Goal: Information Seeking & Learning: Learn about a topic

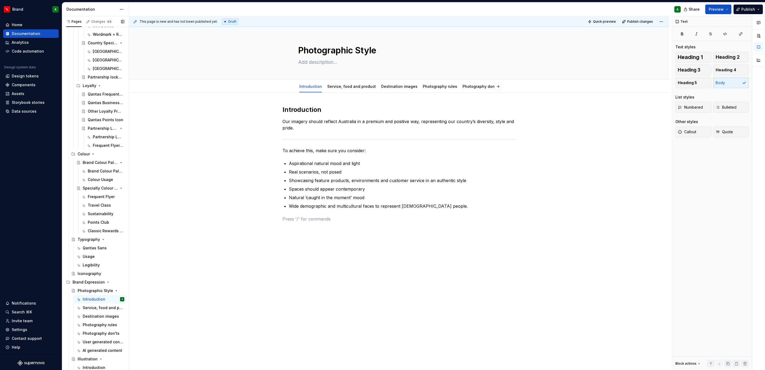
scroll to position [212, 0]
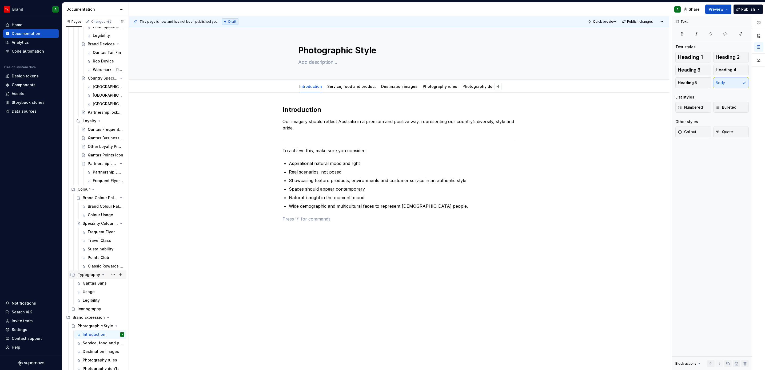
click at [90, 275] on div "Typography" at bounding box center [89, 274] width 22 height 5
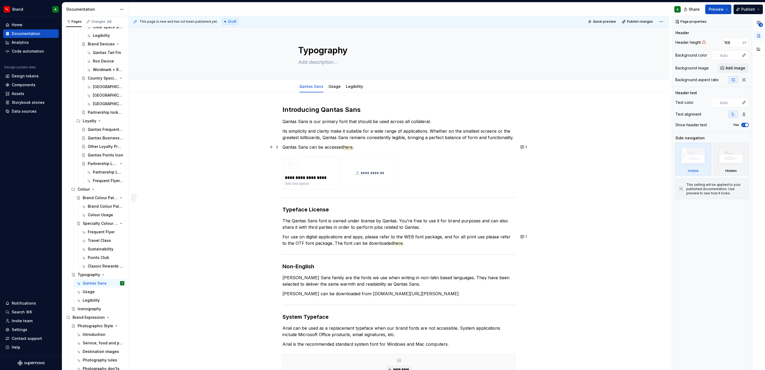
type textarea "*"
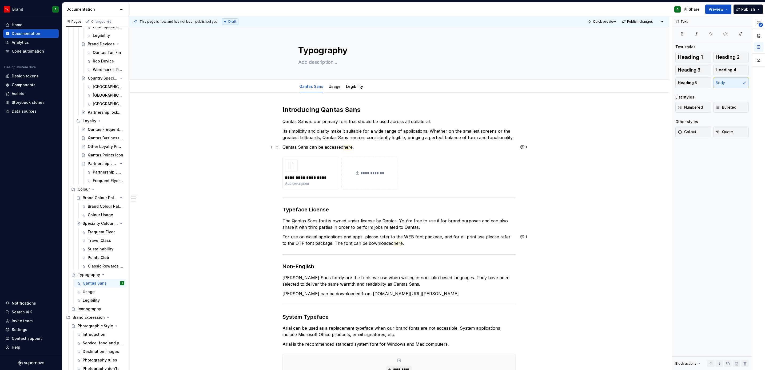
click at [349, 147] on span "here" at bounding box center [347, 147] width 9 height 6
click at [428, 157] on span "Resolve" at bounding box center [422, 158] width 13 height 4
click at [422, 215] on div "**********" at bounding box center [398, 268] width 233 height 327
click at [395, 243] on span "here" at bounding box center [397, 243] width 9 height 6
click at [371, 243] on p "For use on digital applications and apps, please refer to the WEB font package,…" at bounding box center [398, 239] width 233 height 13
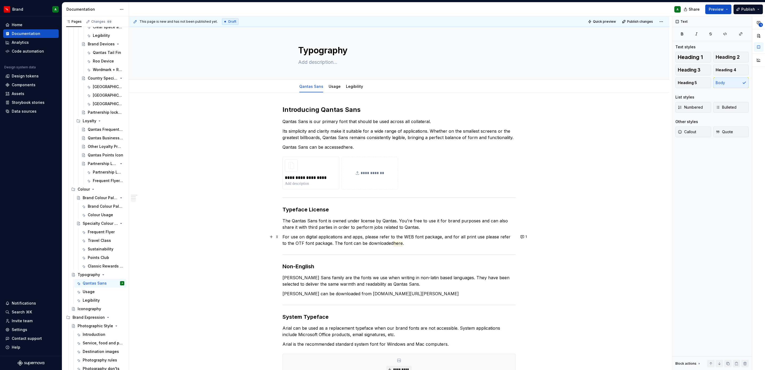
click at [330, 243] on p "For use on digital applications and apps, please refer to the WEB font package,…" at bounding box center [398, 239] width 233 height 13
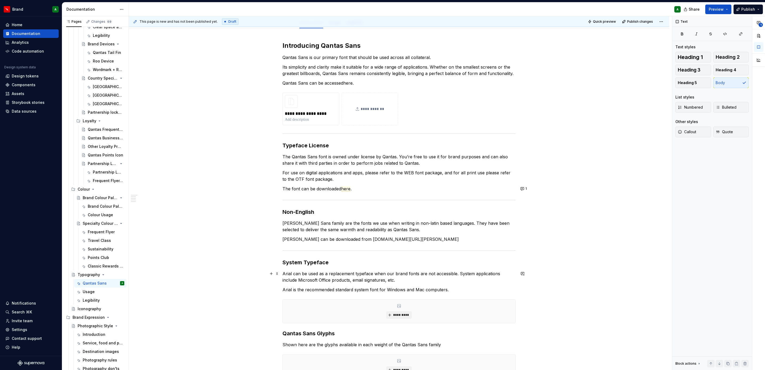
scroll to position [64, 0]
drag, startPoint x: 358, startPoint y: 189, endPoint x: 278, endPoint y: 188, distance: 80.2
click at [282, 188] on div "**********" at bounding box center [398, 212] width 233 height 343
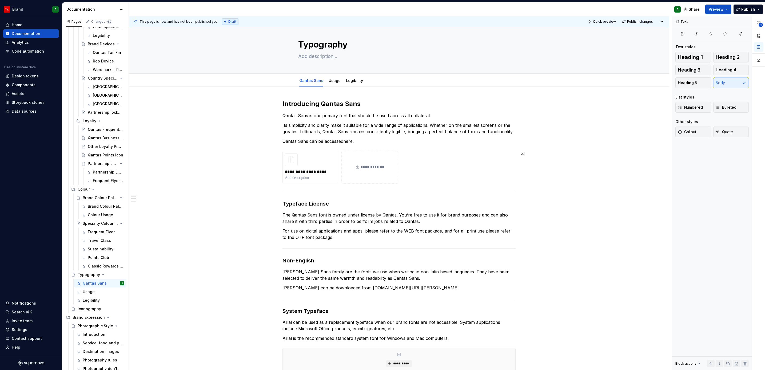
scroll to position [6, 0]
click at [335, 84] on div "Usage" at bounding box center [334, 80] width 16 height 9
drag, startPoint x: 335, startPoint y: 84, endPoint x: 332, endPoint y: 82, distance: 3.6
click at [332, 82] on link "Usage" at bounding box center [334, 80] width 12 height 5
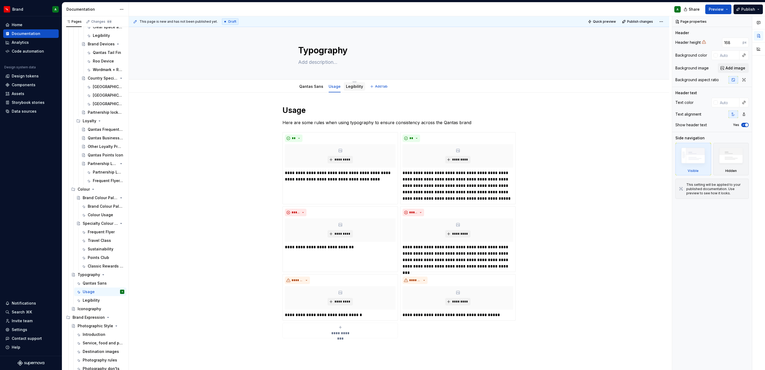
click at [355, 86] on link "Legibility" at bounding box center [354, 86] width 17 height 5
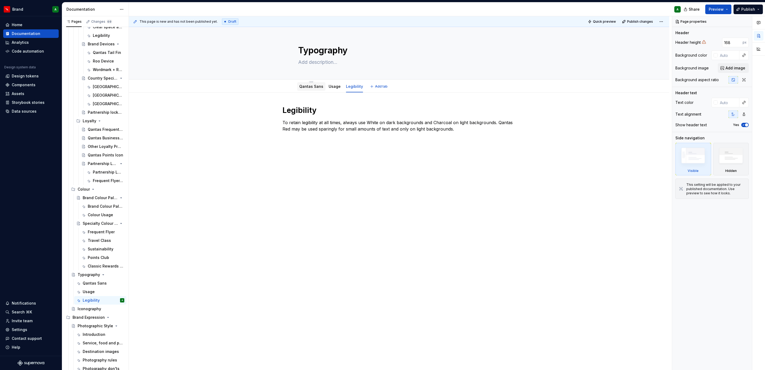
click at [307, 90] on div "Qantas Sans" at bounding box center [311, 86] width 28 height 9
click at [307, 87] on link "Qantas Sans" at bounding box center [311, 86] width 24 height 5
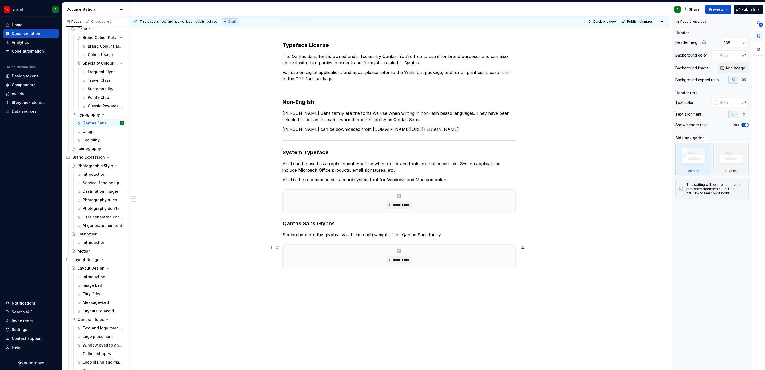
scroll to position [180, 0]
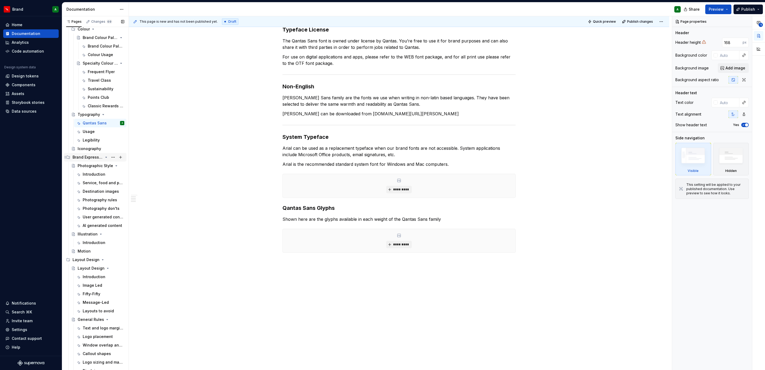
click at [84, 156] on div "Brand Expression" at bounding box center [88, 156] width 30 height 5
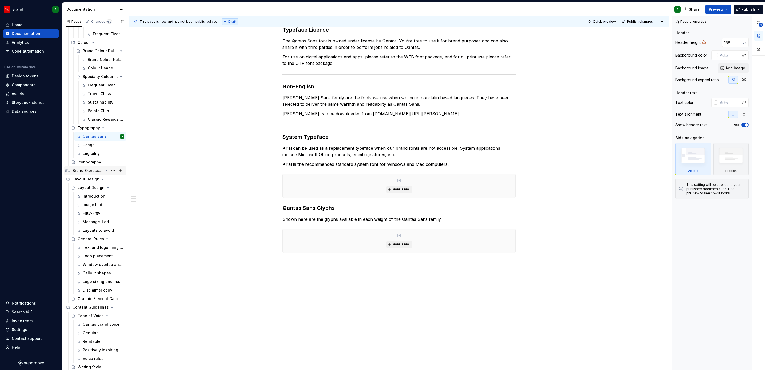
scroll to position [359, 0]
click at [94, 117] on div "Classic Rewards and Classic Plus Rewards" at bounding box center [98, 119] width 21 height 5
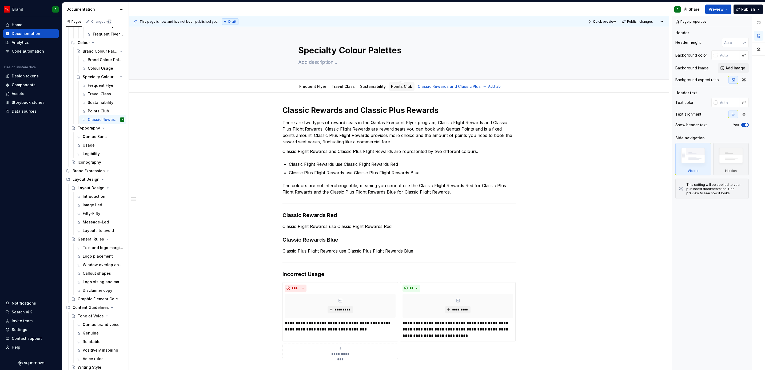
click at [391, 87] on link "Points Club" at bounding box center [401, 86] width 21 height 5
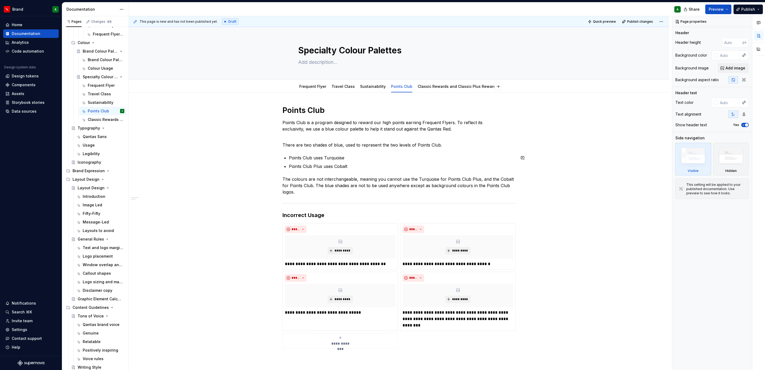
scroll to position [40, 0]
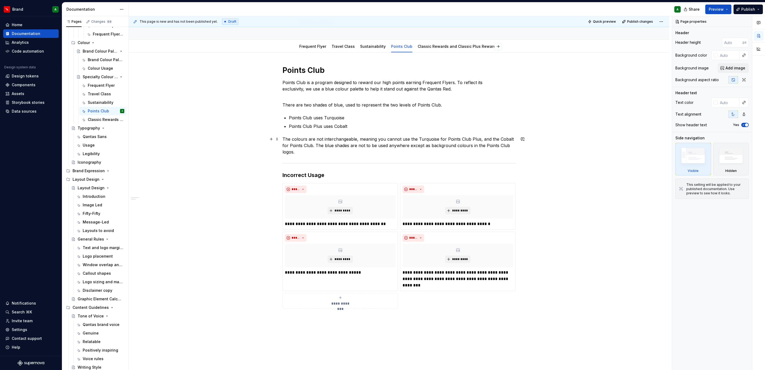
click at [322, 150] on p "The colours are not interchangeable, meaning you cannot use the Turquoise for P…" at bounding box center [398, 145] width 233 height 19
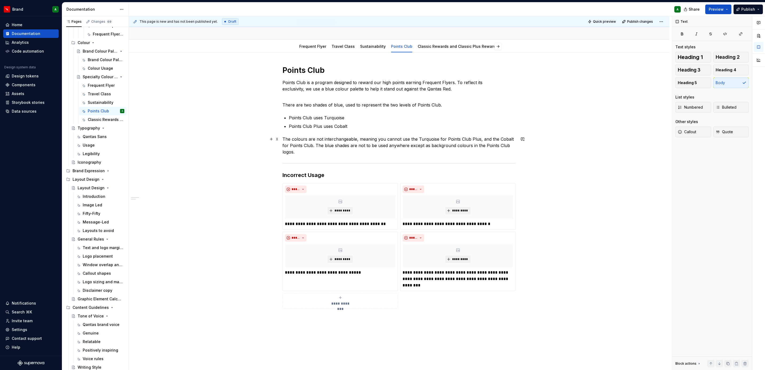
click at [313, 145] on p "The colours are not interchangeable, meaning you cannot use the Turquoise for P…" at bounding box center [398, 145] width 233 height 19
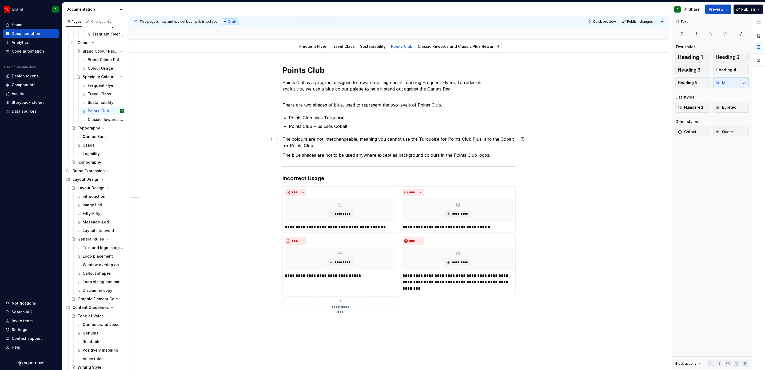
click at [334, 144] on p "The colours are not interchangeable, meaning you cannot use the Turquoise for P…" at bounding box center [398, 142] width 233 height 13
click at [490, 156] on p "The blue shades are not to be used anywhere except as background colours in the…" at bounding box center [398, 155] width 233 height 6
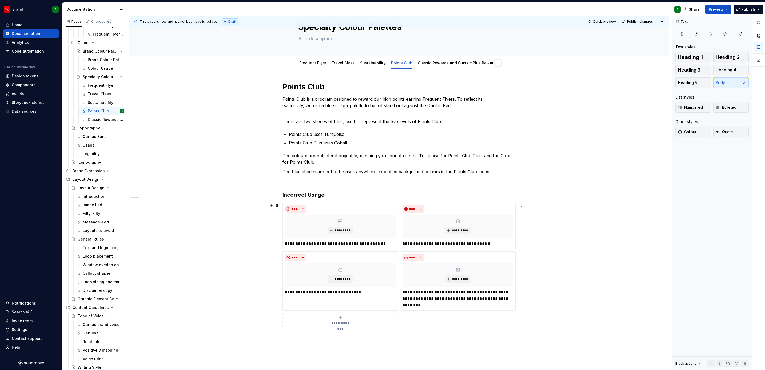
scroll to position [23, 0]
type textarea "*"
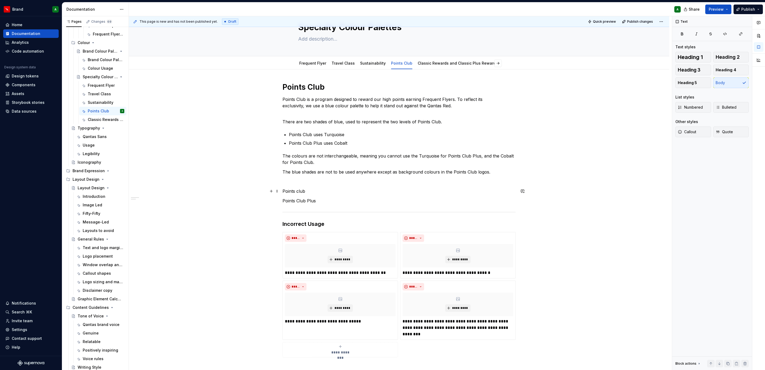
click at [295, 191] on p "Points club" at bounding box center [398, 191] width 233 height 6
click at [297, 191] on p "Points club" at bounding box center [398, 191] width 233 height 6
click at [702, 69] on button "Heading 3" at bounding box center [693, 70] width 36 height 11
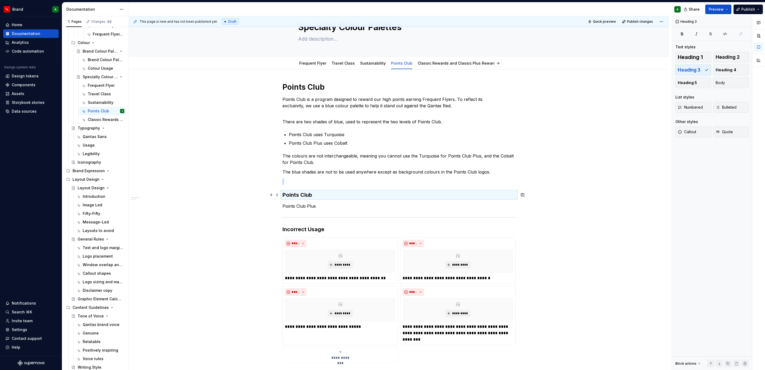
click at [327, 195] on h3 "Points Club" at bounding box center [398, 194] width 233 height 7
click at [318, 193] on h3 "Points Club" at bounding box center [398, 194] width 233 height 7
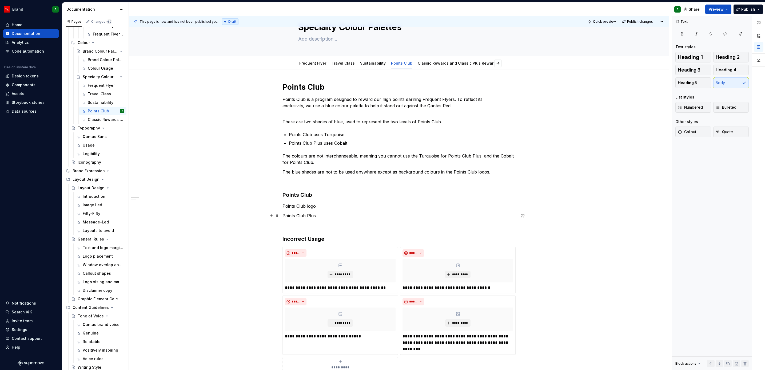
click at [305, 216] on p "Points Club Plus" at bounding box center [398, 215] width 233 height 6
copy p "Points Club Plus"
click at [339, 210] on div "Text" at bounding box center [346, 205] width 128 height 10
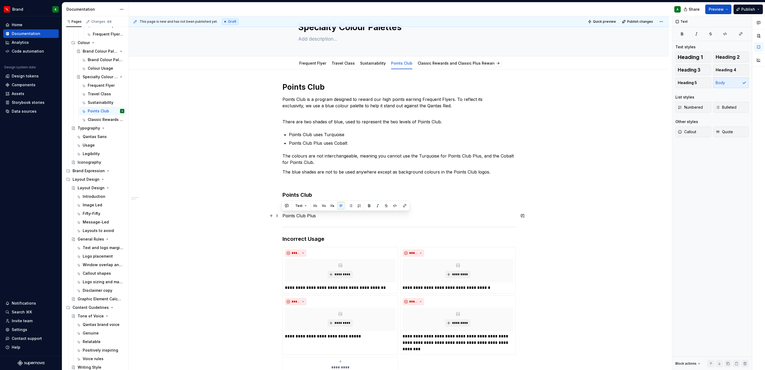
click at [326, 216] on p "Points Club Plus" at bounding box center [398, 215] width 233 height 6
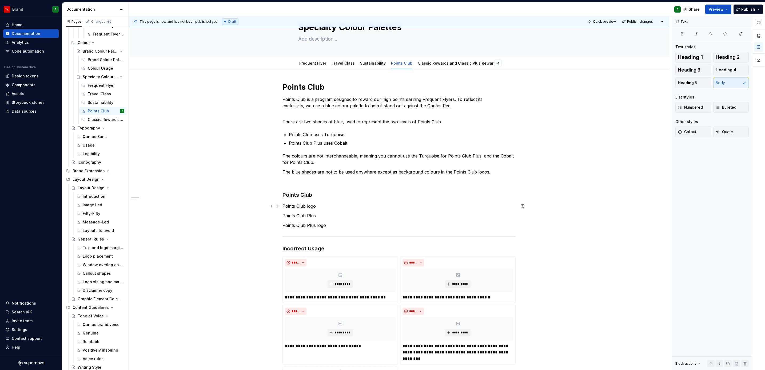
click at [306, 203] on p "Points Club logo" at bounding box center [398, 206] width 233 height 6
click at [692, 74] on button "Heading 3" at bounding box center [693, 70] width 36 height 11
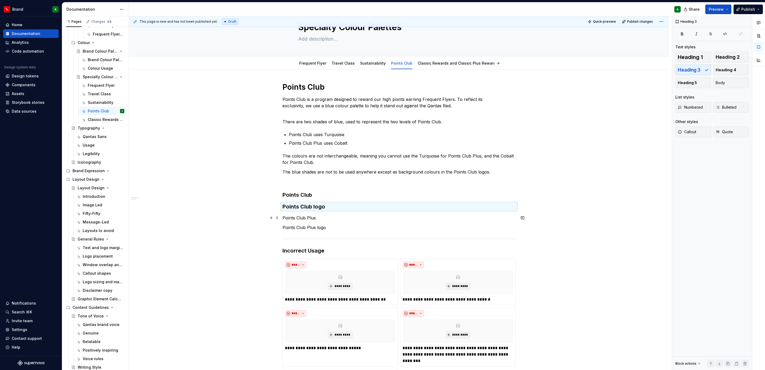
click at [304, 215] on p "Points Club Plus" at bounding box center [398, 217] width 233 height 6
click at [703, 71] on button "Heading 3" at bounding box center [693, 70] width 36 height 11
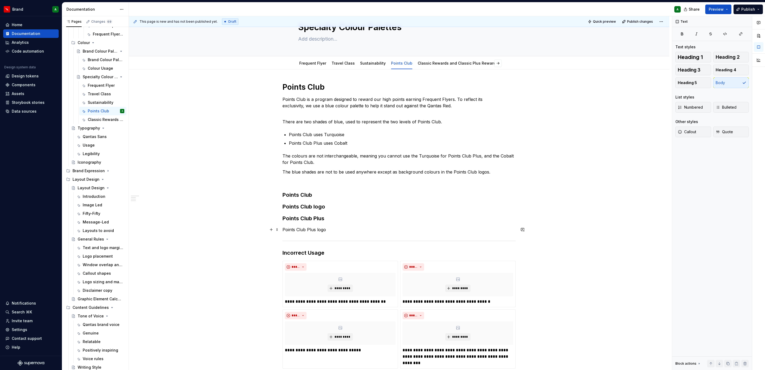
click at [316, 230] on p "Points Club Plus logo" at bounding box center [398, 229] width 233 height 6
click at [694, 67] on span "Heading 3" at bounding box center [688, 69] width 23 height 5
click at [315, 208] on h3 "Points Club logo" at bounding box center [398, 206] width 233 height 7
click at [724, 67] on span "Heading 4" at bounding box center [725, 69] width 21 height 5
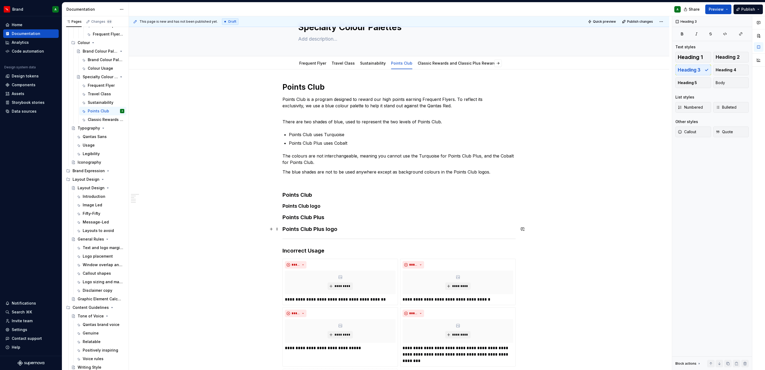
click at [309, 229] on h3 "Points Club Plus logo" at bounding box center [398, 228] width 233 height 7
click at [736, 70] on button "Heading 4" at bounding box center [731, 70] width 36 height 11
drag, startPoint x: 296, startPoint y: 198, endPoint x: 311, endPoint y: 229, distance: 34.5
click at [311, 229] on div "**********" at bounding box center [398, 232] width 233 height 300
click at [726, 67] on span "Heading 4" at bounding box center [725, 69] width 21 height 5
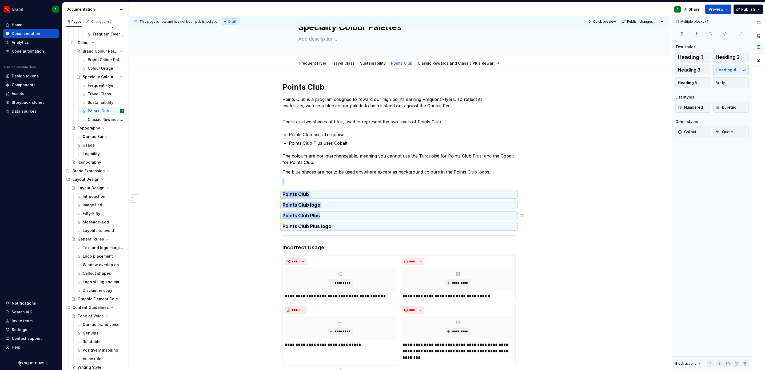
click at [290, 210] on div "**********" at bounding box center [398, 231] width 233 height 298
click at [494, 210] on div "**********" at bounding box center [398, 231] width 233 height 298
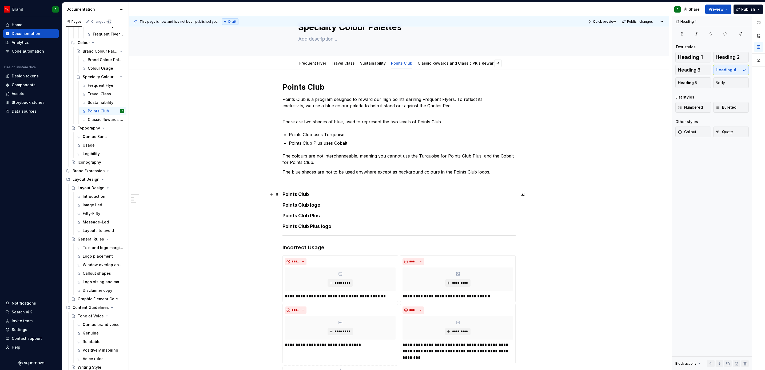
click at [533, 192] on div "**********" at bounding box center [399, 283] width 540 height 428
click at [415, 206] on h4 "Points Club logo" at bounding box center [398, 205] width 233 height 6
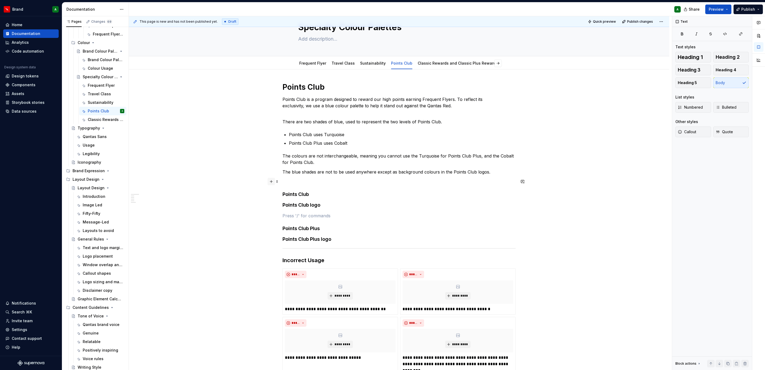
click at [272, 182] on button "button" at bounding box center [270, 181] width 7 height 7
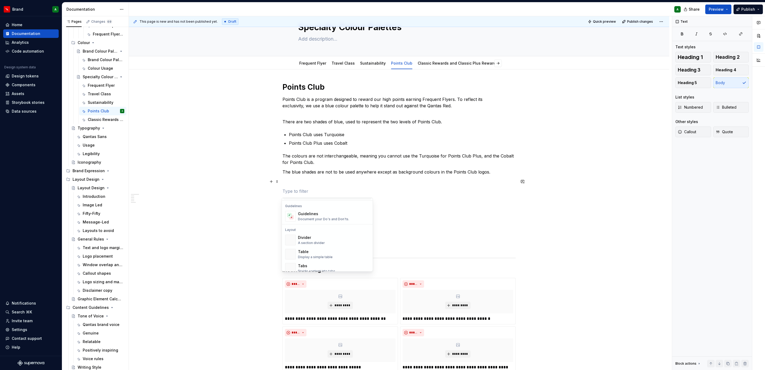
scroll to position [160, 0]
click at [327, 227] on div "Divider A section divider" at bounding box center [333, 227] width 71 height 11
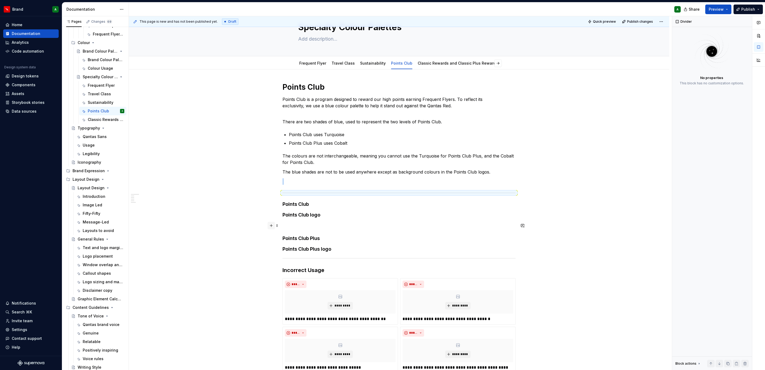
click at [272, 227] on button "button" at bounding box center [270, 225] width 7 height 7
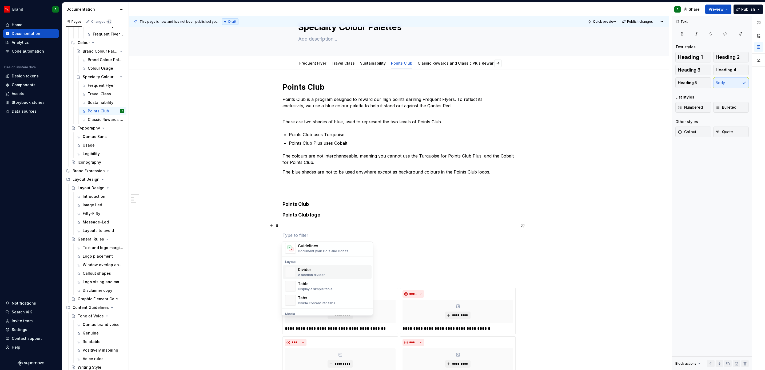
click at [322, 270] on div "Divider" at bounding box center [311, 269] width 27 height 5
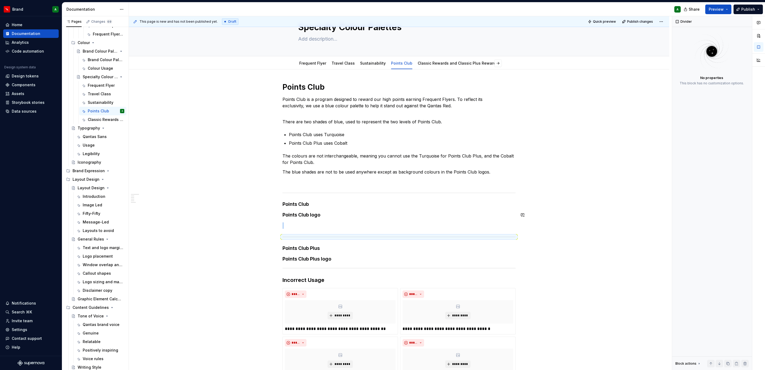
click at [294, 221] on div "**********" at bounding box center [398, 247] width 233 height 331
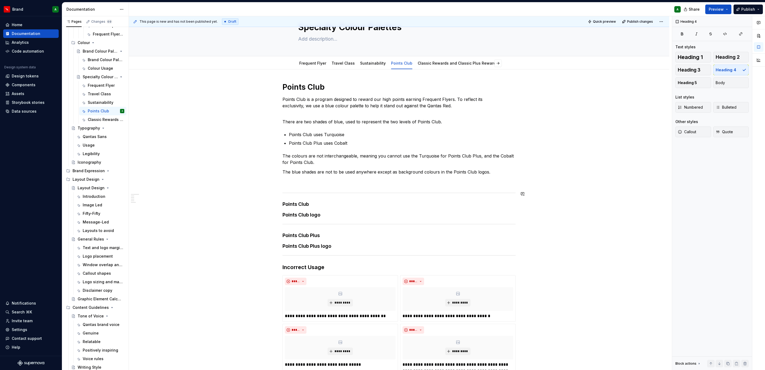
click at [334, 183] on p at bounding box center [398, 181] width 233 height 6
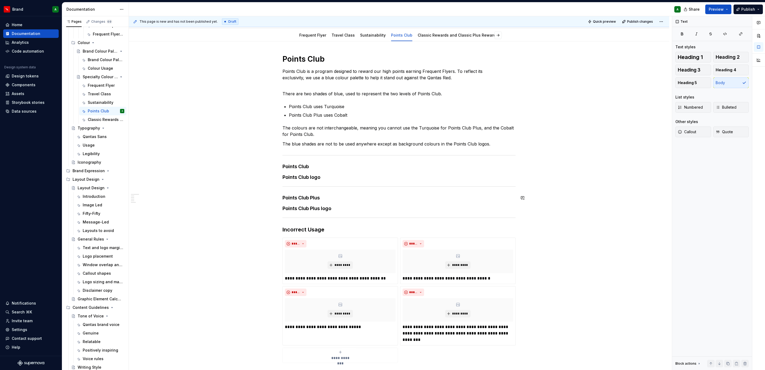
scroll to position [0, 0]
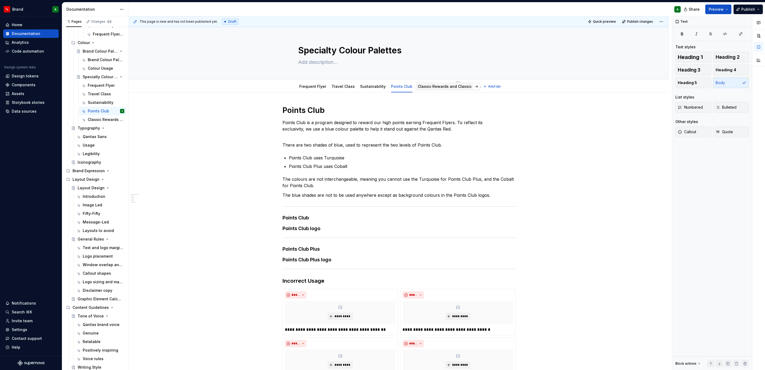
click at [450, 87] on link "Classic Rewards and Classic Plus Rewards" at bounding box center [457, 86] width 80 height 5
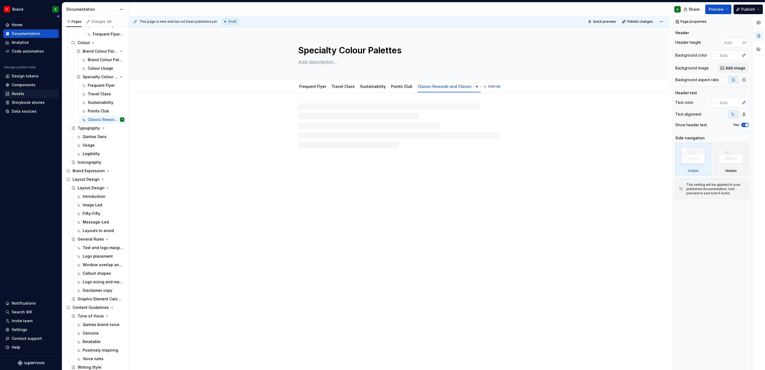
type textarea "*"
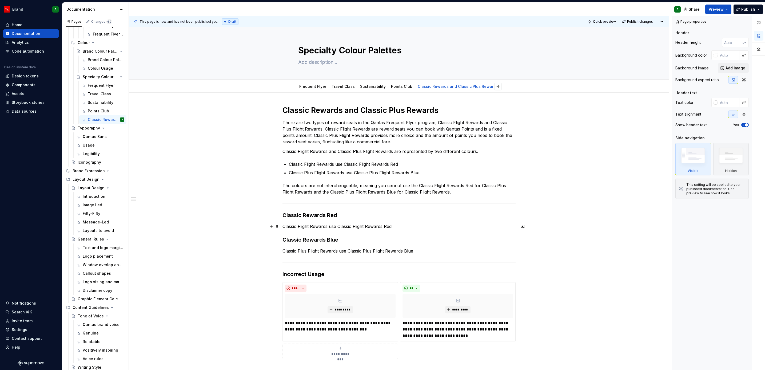
click at [401, 224] on p "Classic Flight Rewards use Classic Flight Rewards Red" at bounding box center [398, 226] width 233 height 6
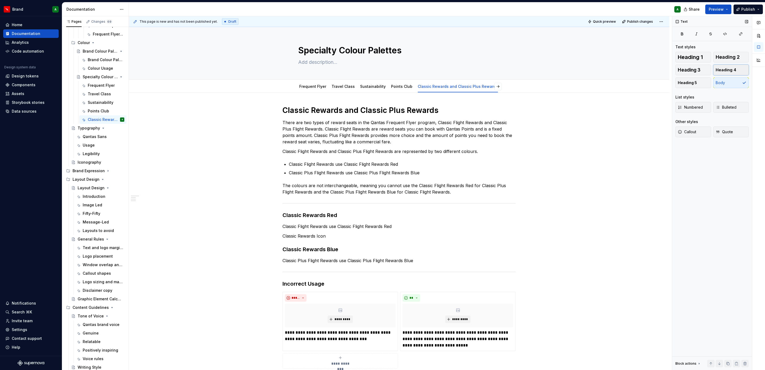
click at [717, 67] on span "Heading 4" at bounding box center [725, 69] width 21 height 5
click at [271, 251] on button "button" at bounding box center [270, 249] width 7 height 7
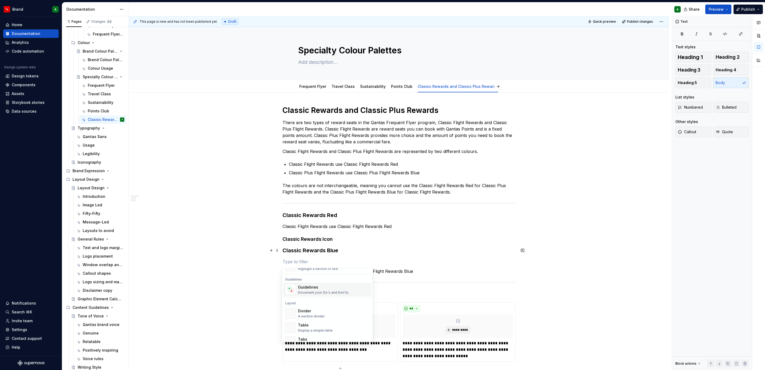
scroll to position [149, 0]
click at [316, 302] on span "Divider A section divider" at bounding box center [327, 309] width 89 height 14
click at [275, 241] on span at bounding box center [277, 238] width 4 height 7
click at [342, 246] on div "Classic Rewards and Classic Plus Rewards There are two types of reward seats in…" at bounding box center [398, 248] width 233 height 286
click at [270, 237] on button "button" at bounding box center [270, 238] width 7 height 7
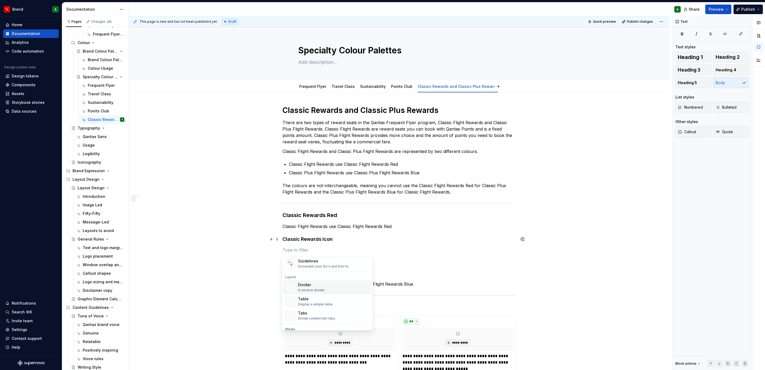
scroll to position [159, 0]
click at [326, 285] on div "Divider A section divider" at bounding box center [333, 287] width 71 height 11
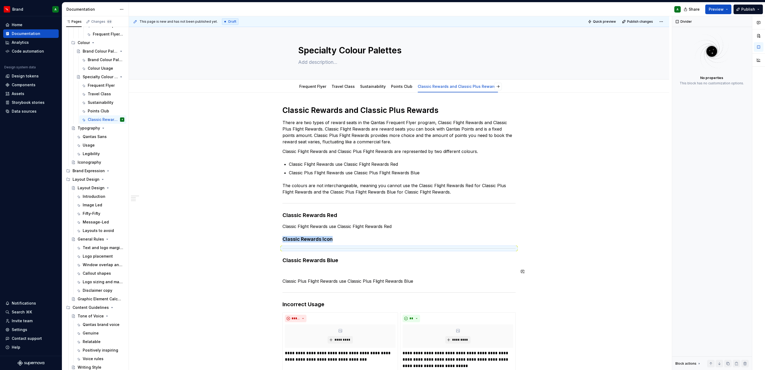
click at [312, 267] on div "Classic Rewards and Classic Plus Rewards There are two types of reward seats in…" at bounding box center [398, 253] width 233 height 296
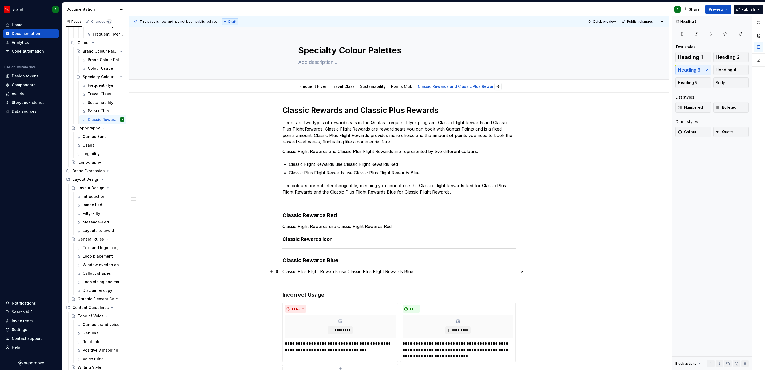
click at [420, 271] on p "Classic Plus Flight Rewards use Classic Plus Flight Rewards Blue" at bounding box center [398, 271] width 233 height 6
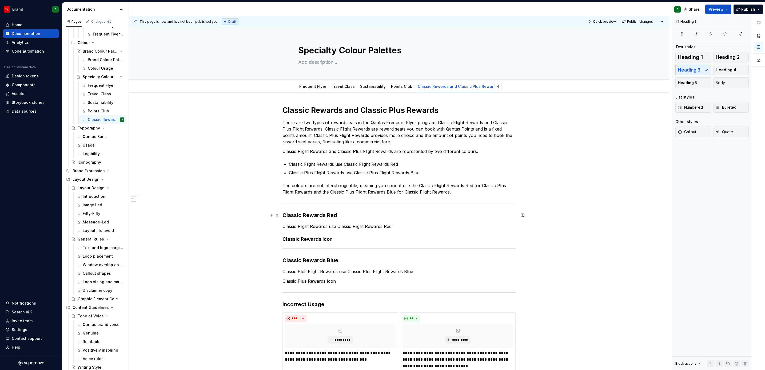
click at [332, 215] on h3 "Classic Rewards Red" at bounding box center [398, 214] width 233 height 7
click at [302, 262] on h3 "Classic Rewards Blue" at bounding box center [398, 259] width 233 height 7
click at [302, 282] on p "Classic Plus Rewards Icon" at bounding box center [398, 281] width 233 height 6
click at [724, 67] on span "Heading 4" at bounding box center [725, 69] width 21 height 5
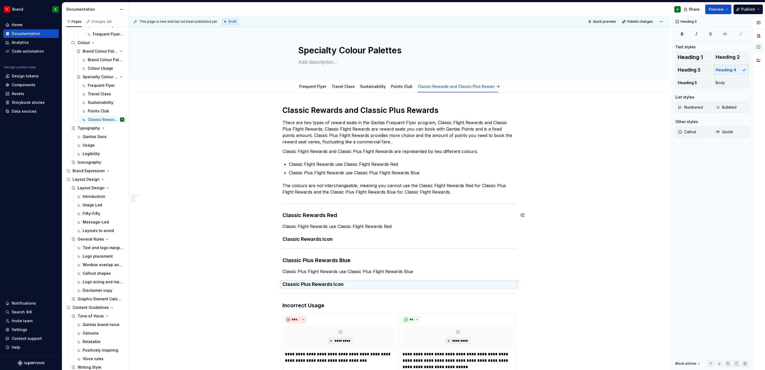
click at [480, 222] on div "Classic Rewards and Classic Plus Rewards There are two types of reward seats in…" at bounding box center [398, 253] width 233 height 297
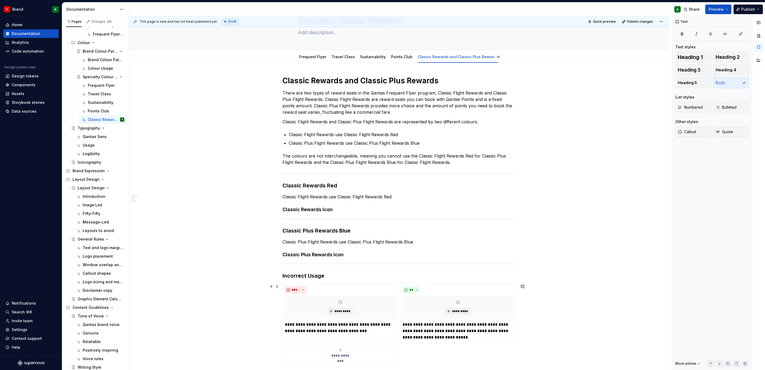
scroll to position [38, 0]
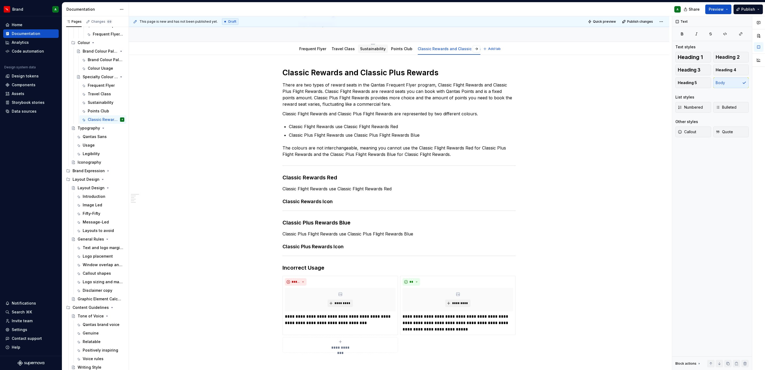
click at [367, 52] on div "Sustainability" at bounding box center [373, 49] width 26 height 6
click at [370, 51] on link "Sustainability" at bounding box center [373, 48] width 26 height 5
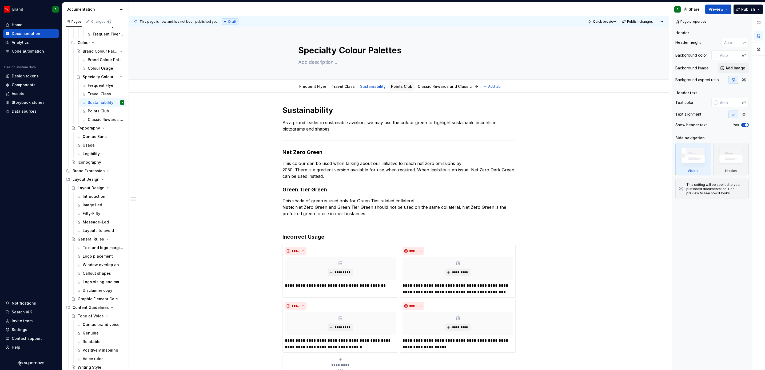
click at [403, 87] on link "Points Club" at bounding box center [401, 86] width 21 height 5
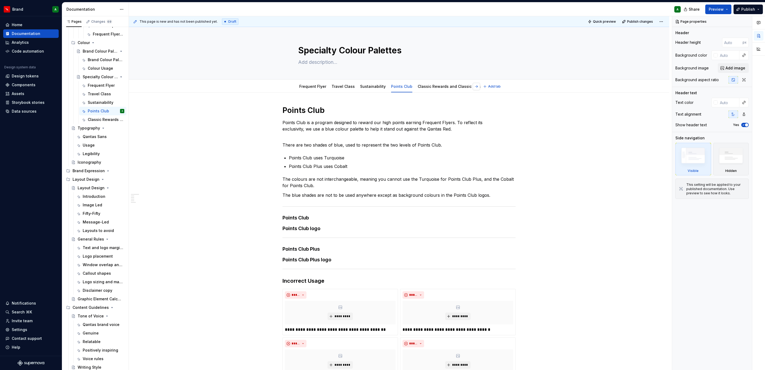
click at [477, 88] on button "button" at bounding box center [475, 86] width 7 height 7
click at [459, 89] on div "Classic Rewards and Classic Plus Rewards" at bounding box center [445, 86] width 80 height 5
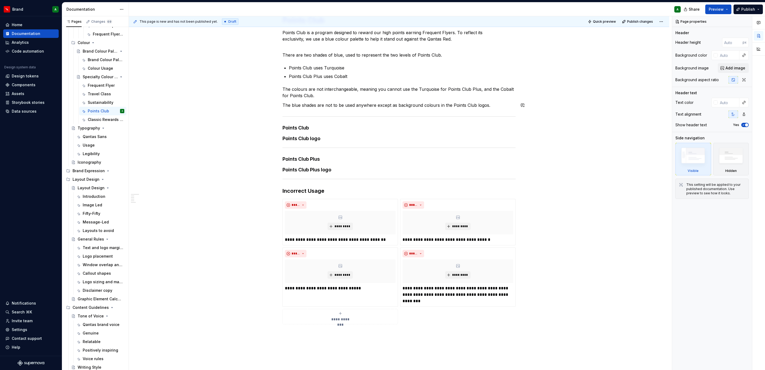
scroll to position [162, 0]
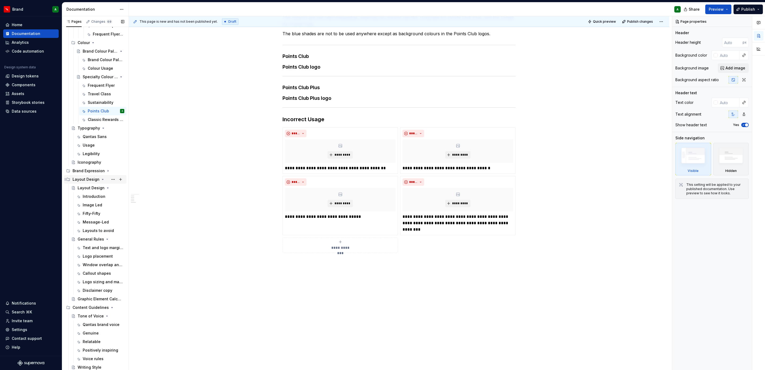
click at [84, 179] on div "Layout Design" at bounding box center [86, 178] width 27 height 5
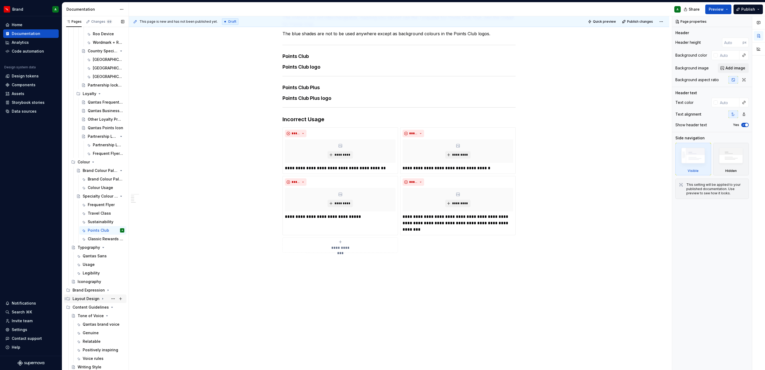
scroll to position [239, 0]
click at [88, 204] on div "Frequent Flyer" at bounding box center [98, 204] width 21 height 5
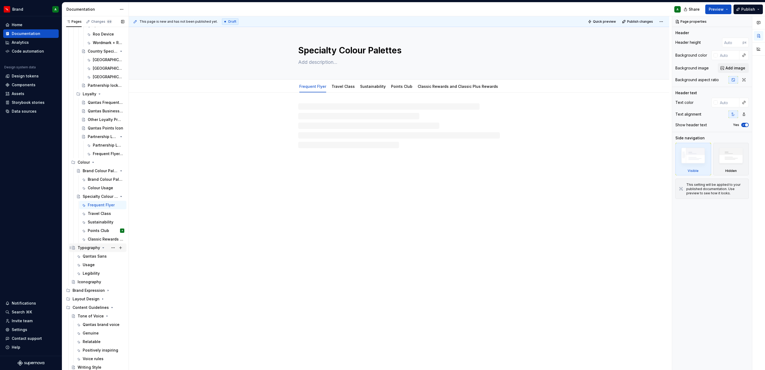
click at [92, 250] on div "Typography" at bounding box center [89, 247] width 22 height 5
click at [86, 292] on div "Brand Expression" at bounding box center [88, 289] width 30 height 5
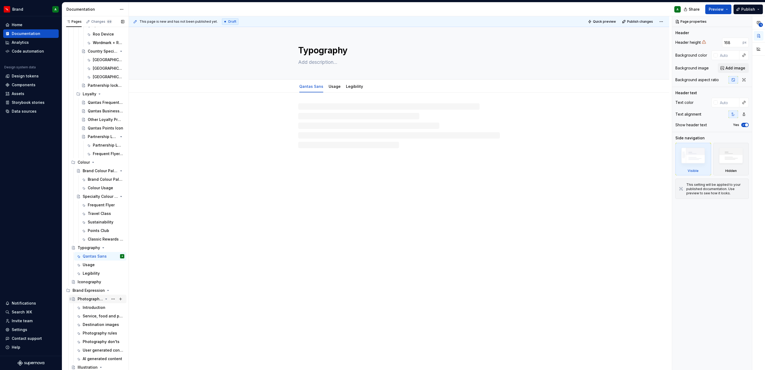
click at [86, 299] on div "Photographic Style" at bounding box center [90, 298] width 25 height 5
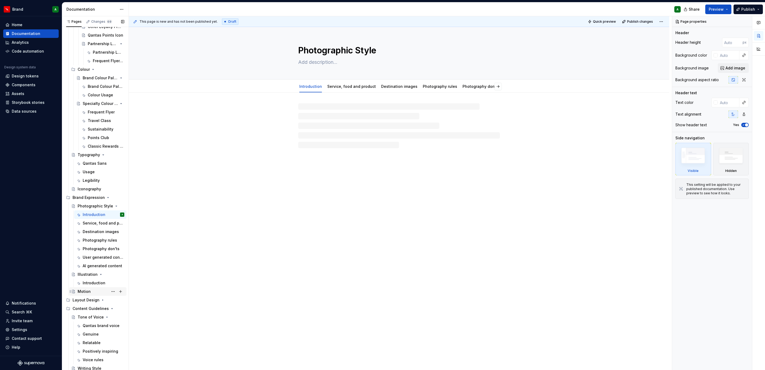
scroll to position [333, 0]
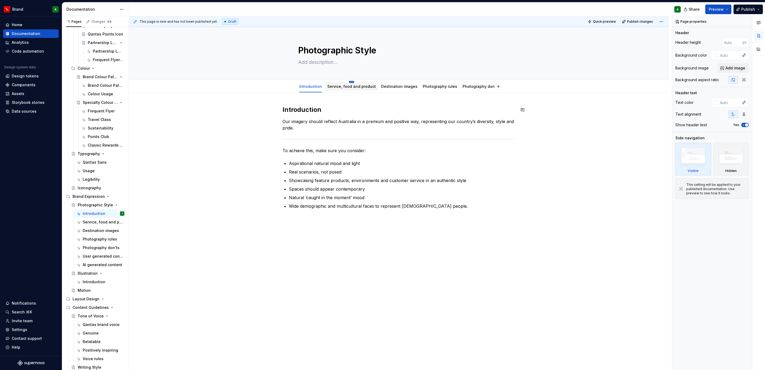
click at [348, 83] on html "Brand A Home Documentation Analytics Code automation Design system data Design …" at bounding box center [382, 185] width 765 height 370
click at [341, 85] on html "Brand A Home Documentation Analytics Code automation Design system data Design …" at bounding box center [382, 185] width 765 height 370
click at [339, 89] on div "Service, food and product" at bounding box center [351, 86] width 49 height 5
click at [351, 89] on div "Service, food and product" at bounding box center [351, 86] width 49 height 5
click at [361, 89] on div "Service, food and product" at bounding box center [351, 86] width 49 height 5
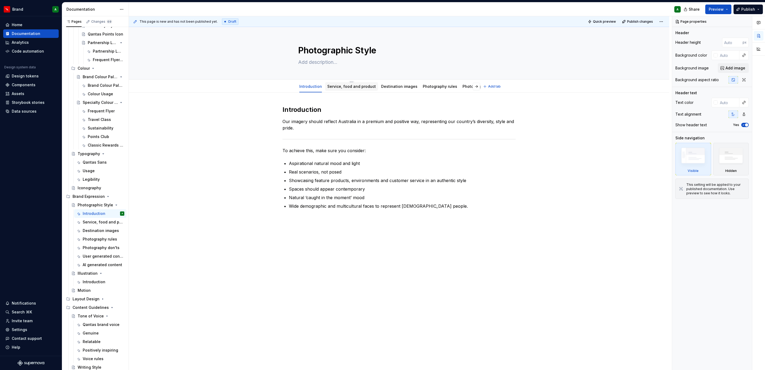
click at [353, 86] on link "Service, food and product" at bounding box center [351, 86] width 49 height 5
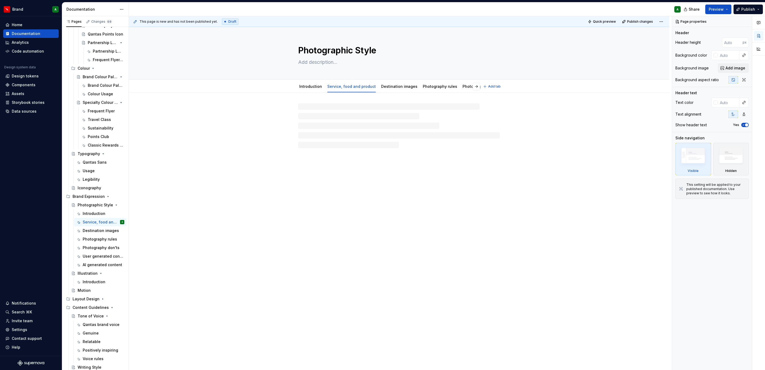
click at [397, 86] on link "Destination images" at bounding box center [399, 86] width 36 height 5
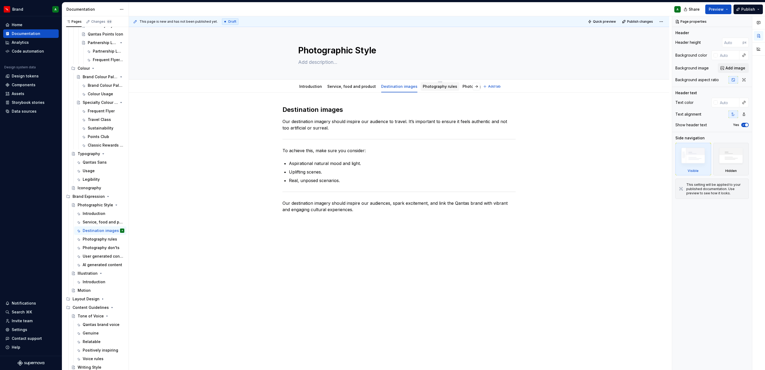
click at [431, 90] on div "Photography rules" at bounding box center [440, 86] width 34 height 6
click at [441, 87] on link "Photography rules" at bounding box center [440, 86] width 34 height 5
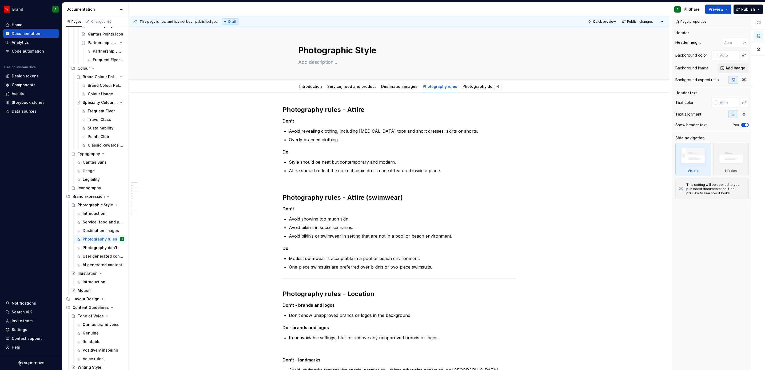
type textarea "*"
drag, startPoint x: 320, startPoint y: 129, endPoint x: 290, endPoint y: 119, distance: 31.4
click at [320, 129] on p "Avoid revealing clothing, including [MEDICAL_DATA] tops and short dresses, skir…" at bounding box center [402, 131] width 227 height 6
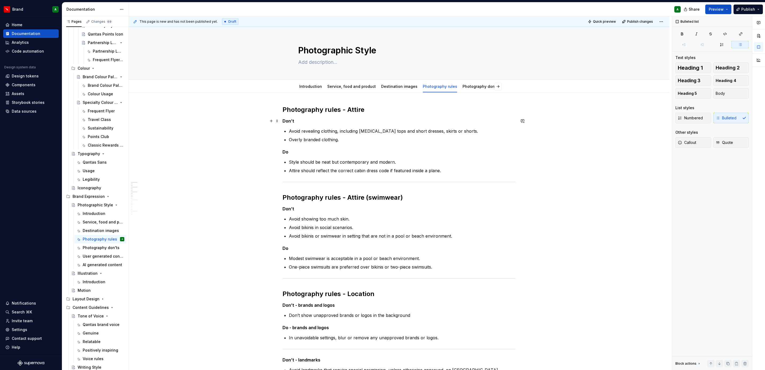
drag, startPoint x: 290, startPoint y: 119, endPoint x: 302, endPoint y: 120, distance: 12.0
click at [290, 119] on h5 "Don’t" at bounding box center [398, 120] width 233 height 5
click at [304, 120] on h5 "Don’t" at bounding box center [398, 120] width 233 height 5
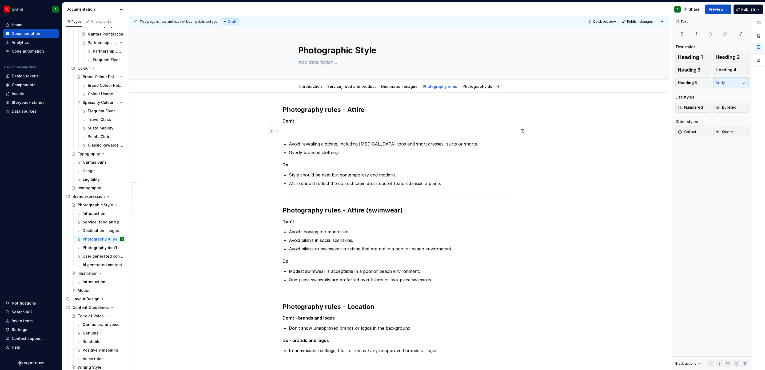
click at [270, 131] on button "button" at bounding box center [270, 130] width 7 height 7
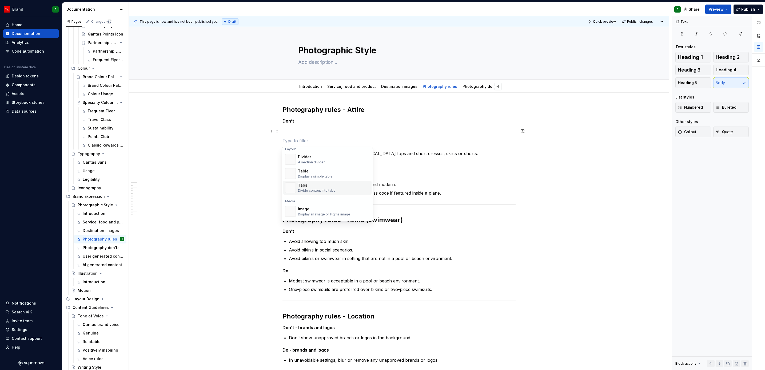
scroll to position [160, 0]
click at [335, 158] on div "Guidelines Document your Do's and Don'ts." at bounding box center [333, 153] width 71 height 11
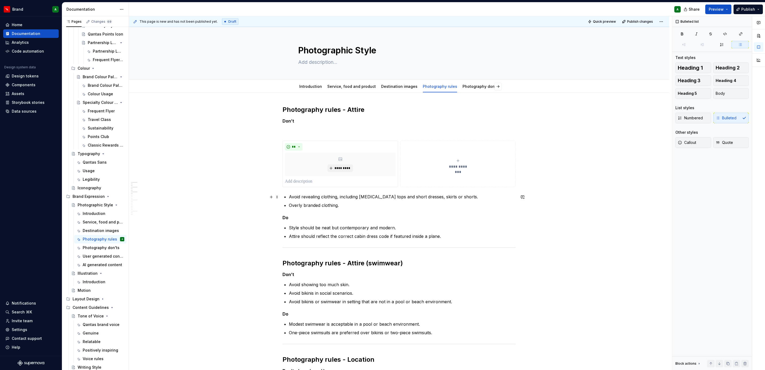
click at [296, 198] on p "Avoid revealing clothing, including [MEDICAL_DATA] tops and short dresses, skir…" at bounding box center [402, 196] width 227 height 6
click at [295, 198] on p "Avoid revealing clothing, including [MEDICAL_DATA] tops and short dresses, skir…" at bounding box center [402, 196] width 227 height 6
copy p "Avoid revealing clothing, including [MEDICAL_DATA] tops and short dresses, skir…"
click at [302, 180] on p at bounding box center [340, 181] width 111 height 6
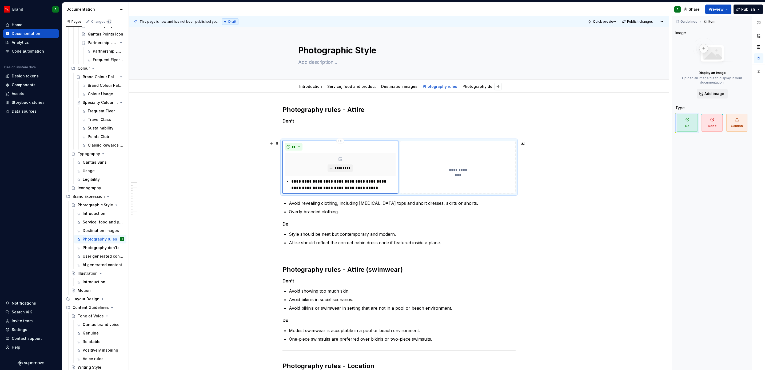
click at [292, 180] on p "**********" at bounding box center [343, 184] width 104 height 13
click at [293, 182] on p "**********" at bounding box center [343, 184] width 104 height 13
click at [289, 183] on div "**********" at bounding box center [340, 184] width 111 height 13
click at [327, 211] on p "Overly branded clothing." at bounding box center [402, 211] width 227 height 6
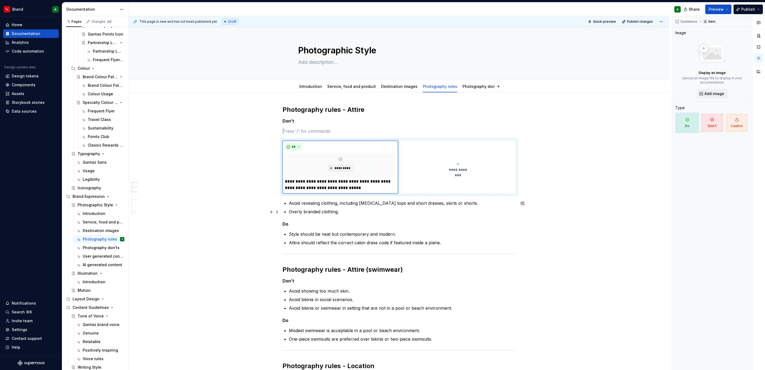
click at [327, 211] on p "Overly branded clothing." at bounding box center [402, 211] width 227 height 6
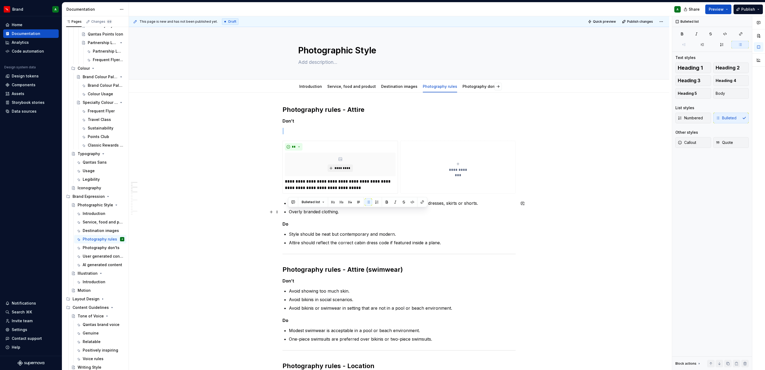
copy p "Overly branded clothing."
click at [411, 179] on button "**********" at bounding box center [457, 166] width 115 height 53
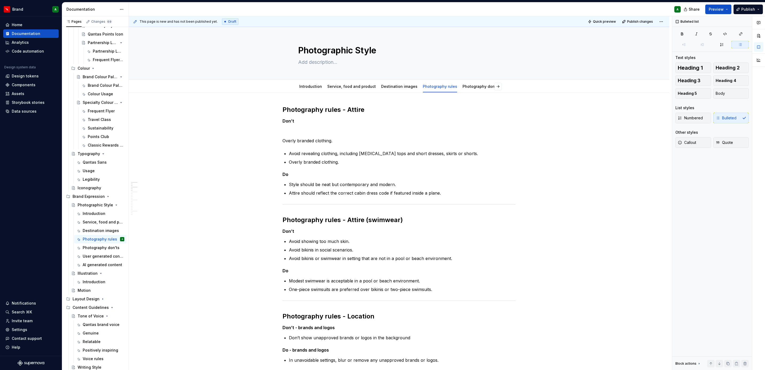
click at [411, 182] on p "Style should be neat but contemporary and modern." at bounding box center [402, 184] width 227 height 6
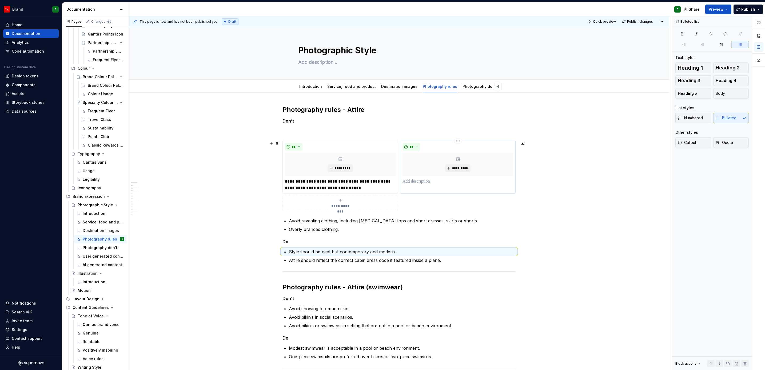
click at [417, 183] on p at bounding box center [457, 181] width 111 height 6
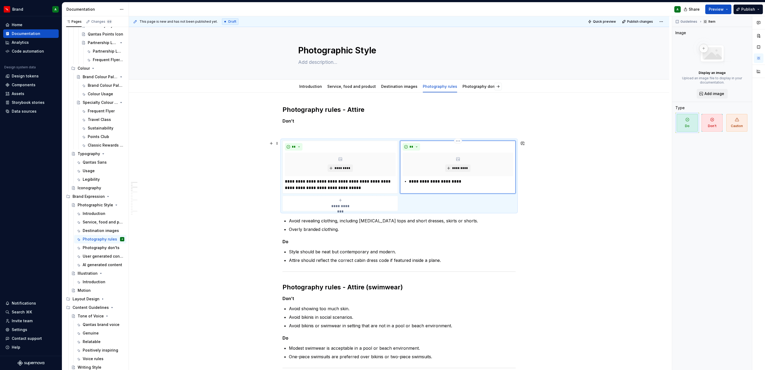
click at [407, 183] on div "**********" at bounding box center [457, 181] width 111 height 6
click at [347, 232] on p "Overly branded clothing." at bounding box center [402, 229] width 227 height 6
click at [344, 231] on p "Overly branded clothing." at bounding box center [402, 229] width 227 height 6
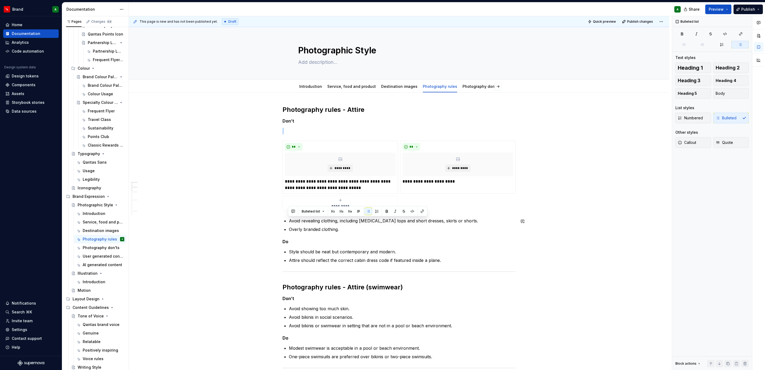
drag, startPoint x: 346, startPoint y: 228, endPoint x: 286, endPoint y: 218, distance: 60.7
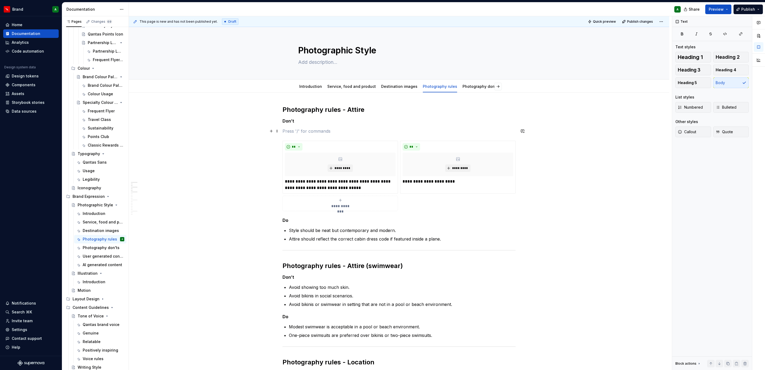
click at [302, 130] on p at bounding box center [398, 131] width 233 height 6
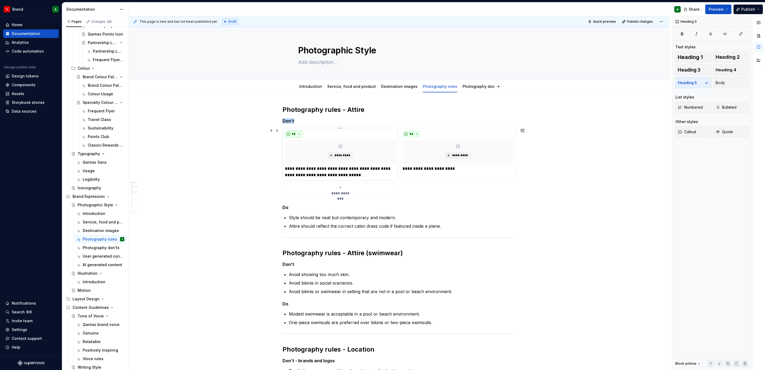
click at [297, 133] on button "**" at bounding box center [294, 133] width 18 height 7
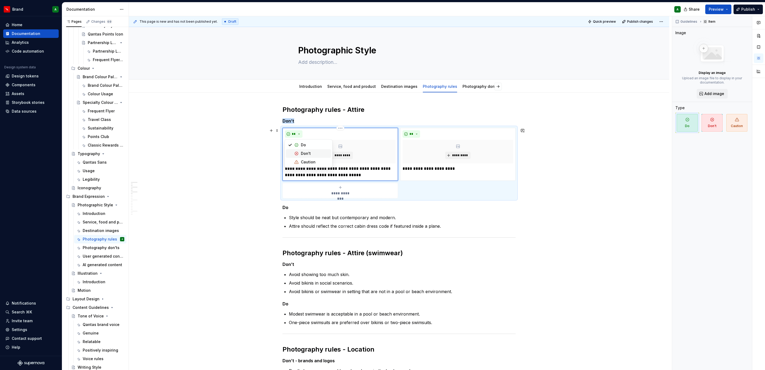
click at [301, 151] on div "Don't" at bounding box center [306, 153] width 10 height 5
click at [413, 134] on button "**" at bounding box center [411, 133] width 18 height 7
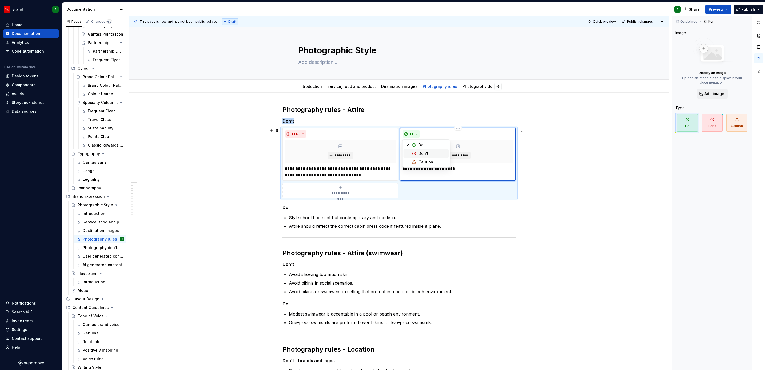
click at [421, 152] on div "Don't" at bounding box center [423, 153] width 10 height 5
click at [402, 219] on p "Style should be neat but contemporary and modern." at bounding box center [402, 217] width 227 height 6
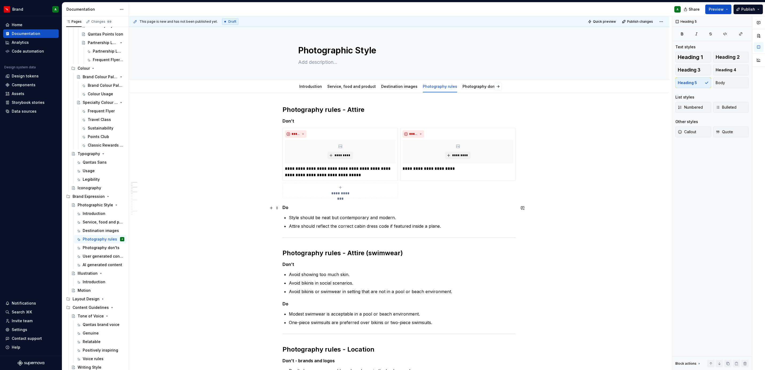
click at [321, 207] on h5 "Do" at bounding box center [398, 206] width 233 height 5
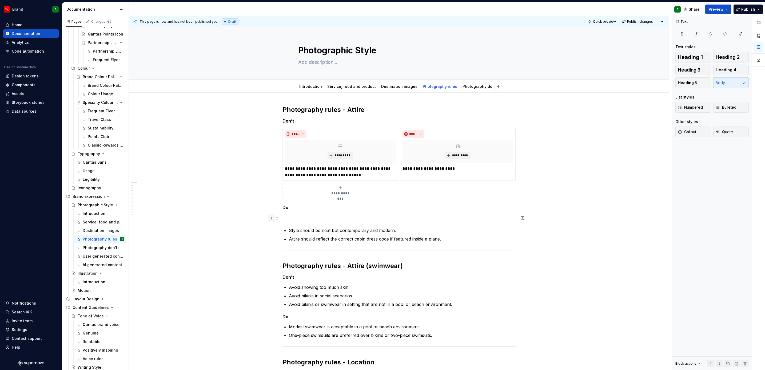
click at [271, 221] on button "button" at bounding box center [270, 217] width 7 height 7
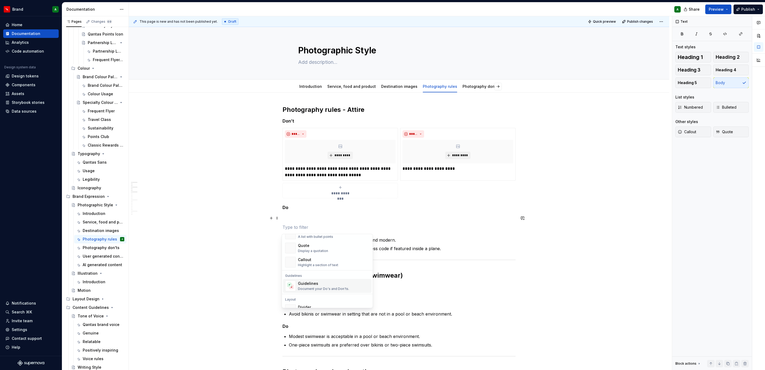
scroll to position [115, 0]
drag, startPoint x: 337, startPoint y: 283, endPoint x: 310, endPoint y: 282, distance: 27.2
click at [310, 282] on div "Guidelines" at bounding box center [323, 282] width 51 height 5
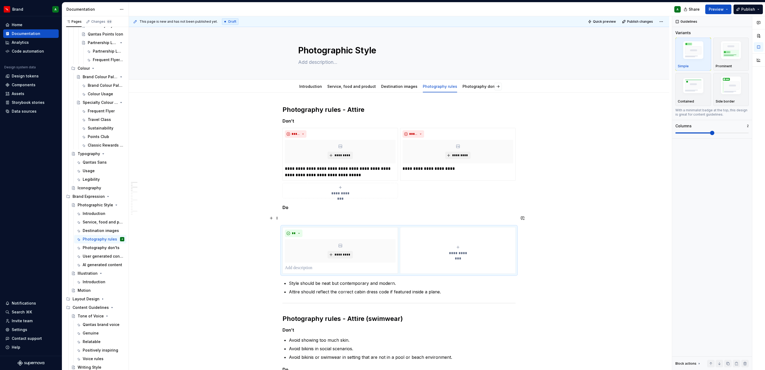
click at [297, 217] on p at bounding box center [398, 217] width 233 height 6
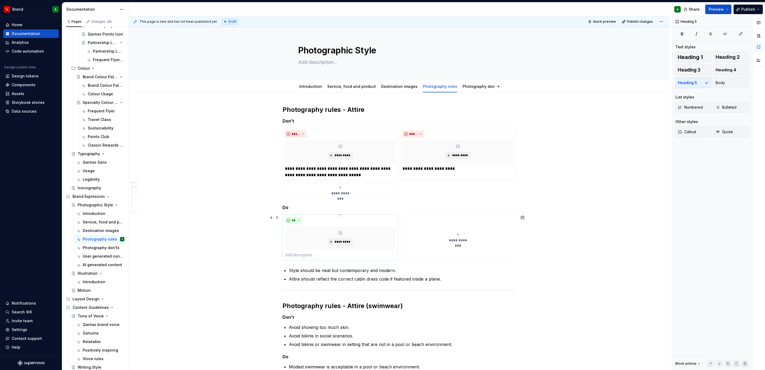
click at [310, 258] on p at bounding box center [340, 255] width 111 height 6
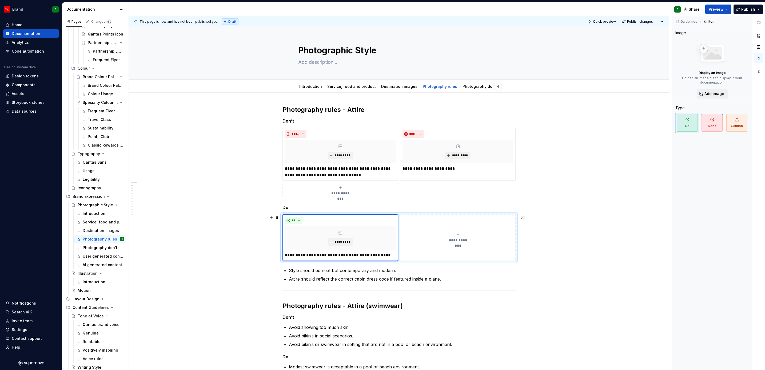
click at [418, 222] on button "**********" at bounding box center [457, 237] width 115 height 46
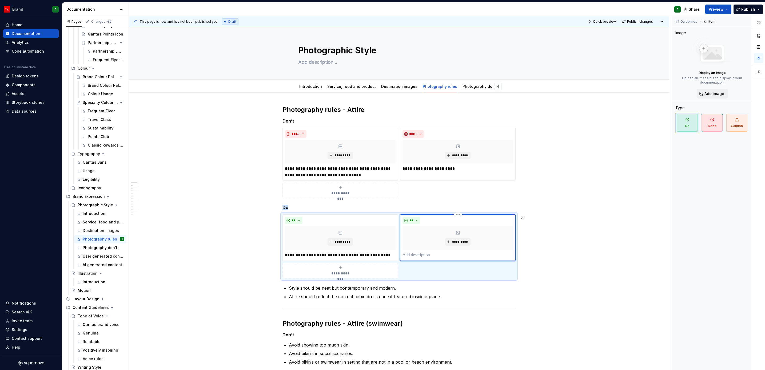
click at [424, 254] on p at bounding box center [457, 255] width 111 height 6
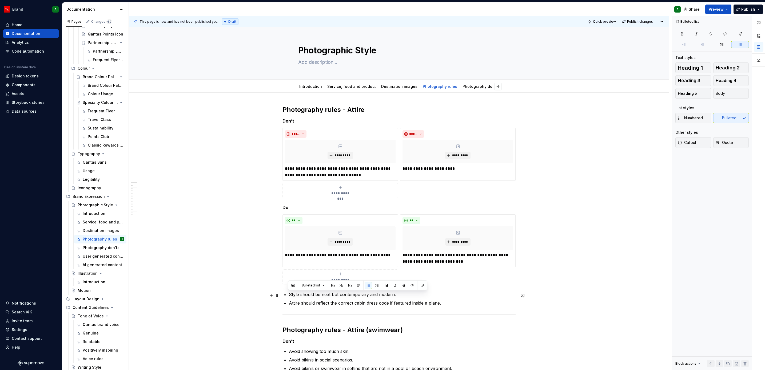
drag, startPoint x: 442, startPoint y: 302, endPoint x: 286, endPoint y: 295, distance: 155.6
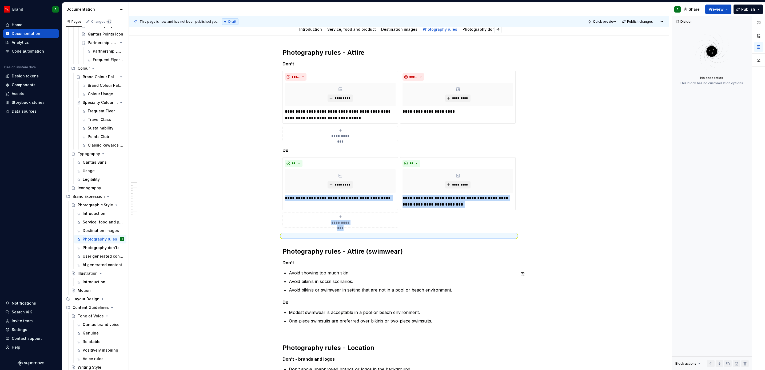
scroll to position [58, 0]
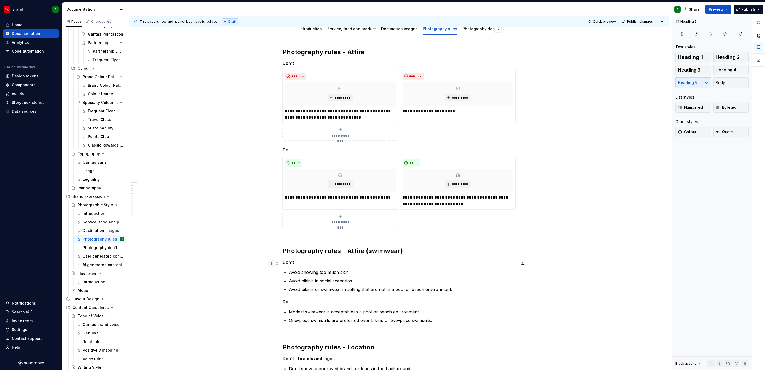
click at [267, 263] on button "button" at bounding box center [270, 262] width 7 height 7
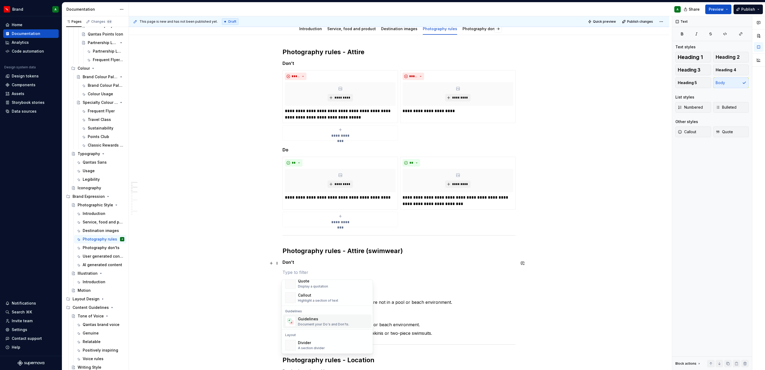
scroll to position [128, 0]
click at [299, 316] on div "Guidelines" at bounding box center [323, 314] width 51 height 5
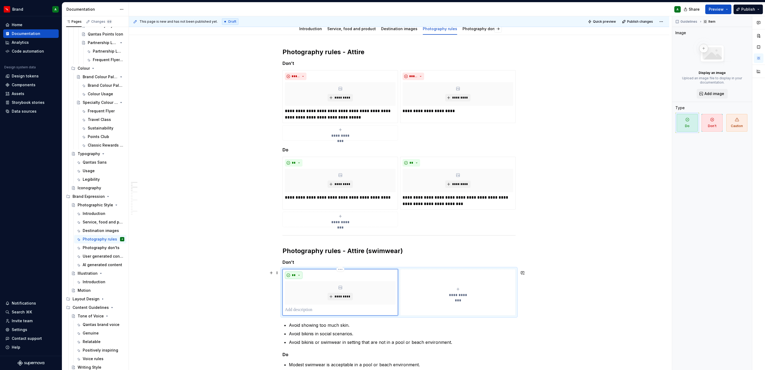
click at [296, 275] on button "**" at bounding box center [294, 274] width 18 height 7
click at [310, 295] on div "Don't" at bounding box center [306, 295] width 10 height 5
click at [296, 310] on p at bounding box center [340, 309] width 111 height 6
click at [424, 283] on button "**********" at bounding box center [457, 292] width 115 height 46
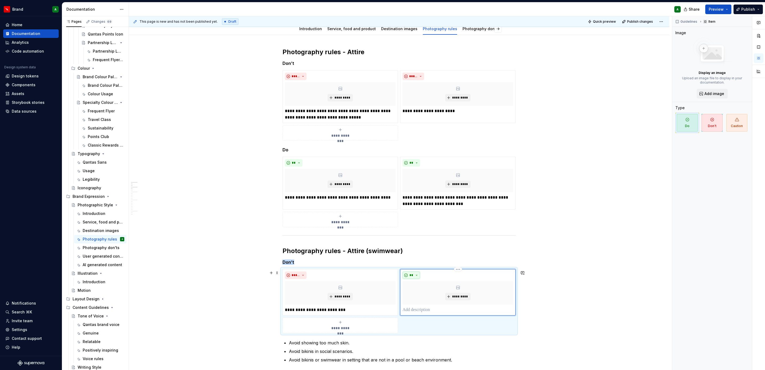
click at [413, 276] on button "**" at bounding box center [411, 274] width 18 height 7
click at [425, 297] on div "Don't" at bounding box center [423, 295] width 10 height 5
click at [414, 312] on p at bounding box center [457, 309] width 111 height 6
type textarea "*"
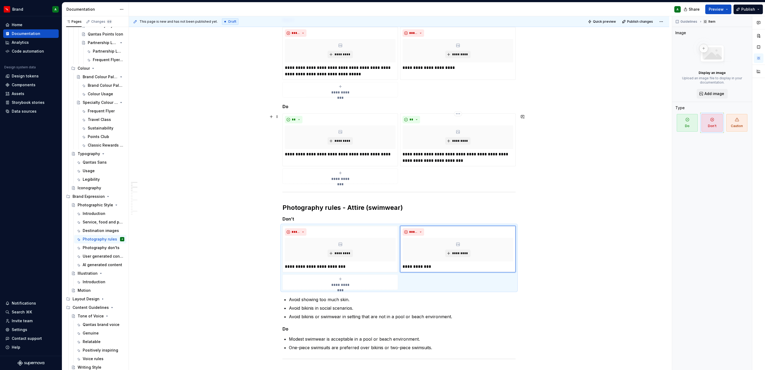
scroll to position [138, 0]
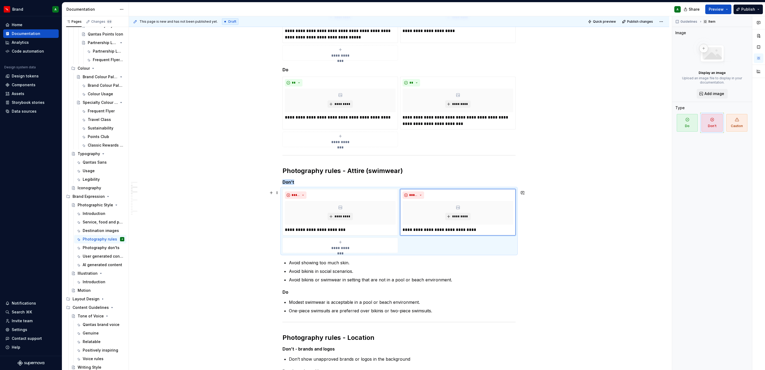
click at [368, 248] on div "**********" at bounding box center [340, 245] width 111 height 11
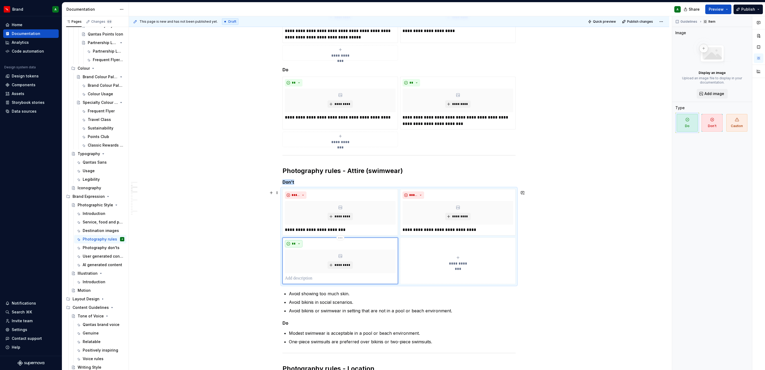
click at [296, 245] on button "**" at bounding box center [294, 243] width 18 height 7
click at [304, 262] on div "Don't" at bounding box center [306, 264] width 10 height 5
click at [298, 281] on p at bounding box center [340, 278] width 111 height 6
click at [380, 281] on p "**********" at bounding box center [340, 278] width 110 height 6
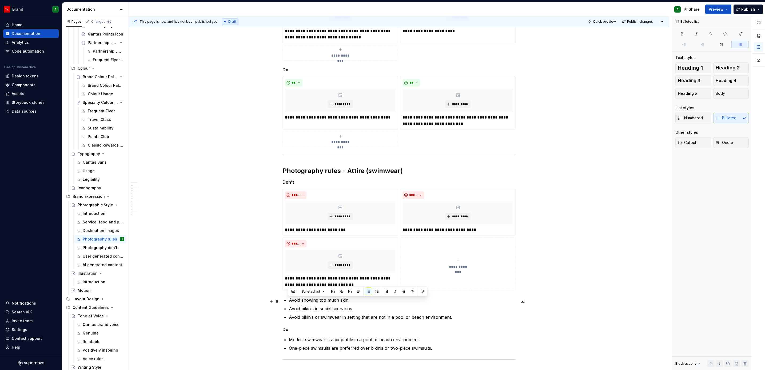
drag, startPoint x: 451, startPoint y: 322, endPoint x: 287, endPoint y: 302, distance: 166.0
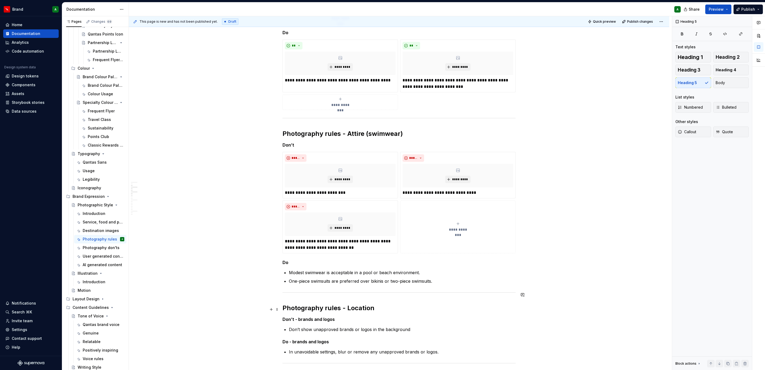
scroll to position [178, 0]
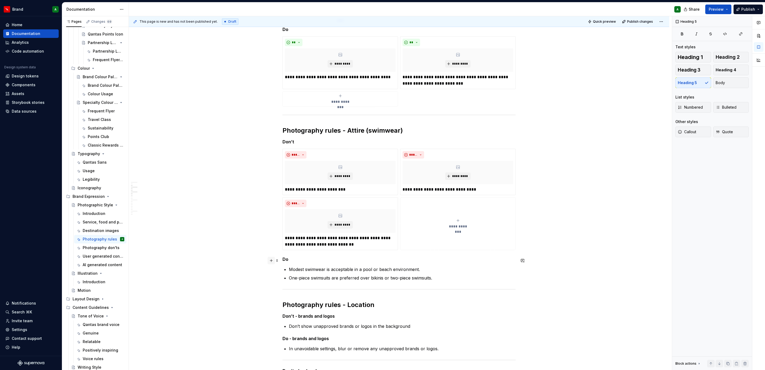
click at [270, 260] on button "button" at bounding box center [270, 259] width 7 height 7
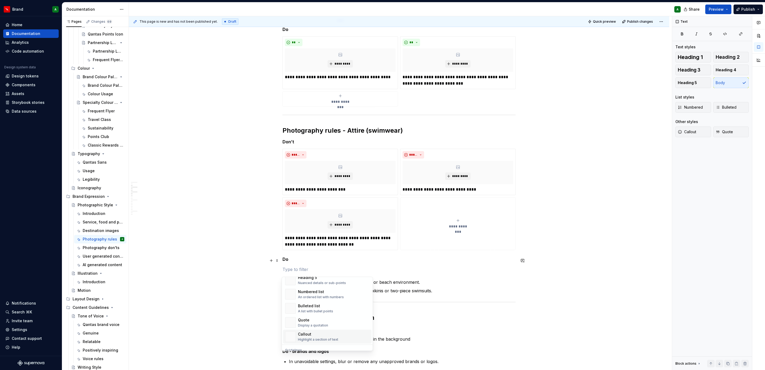
scroll to position [119, 0]
click at [316, 325] on div "Document your Do's and Don'ts." at bounding box center [323, 326] width 51 height 4
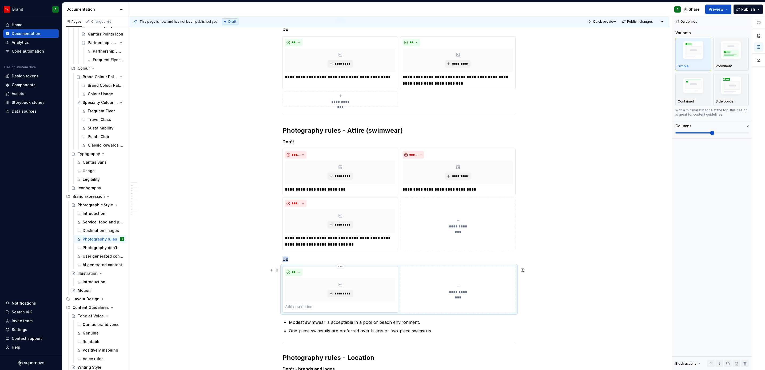
click at [311, 307] on p at bounding box center [340, 306] width 111 height 6
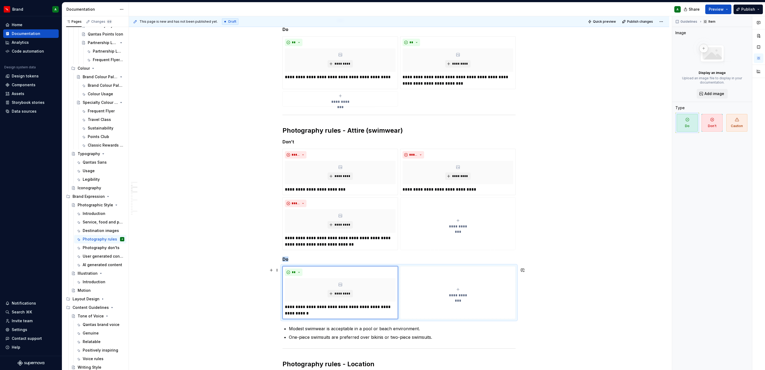
click at [431, 304] on button "**********" at bounding box center [457, 292] width 115 height 53
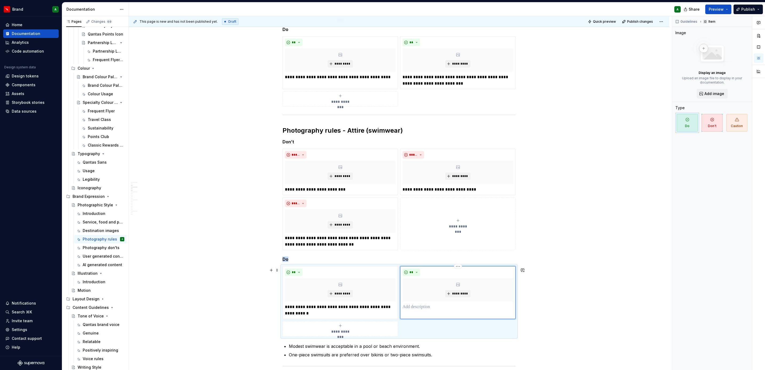
click at [418, 308] on p at bounding box center [457, 306] width 111 height 6
click at [409, 354] on p "One-piece swimsuits are preferred over bikinis or two-piece swimsuits." at bounding box center [402, 354] width 227 height 6
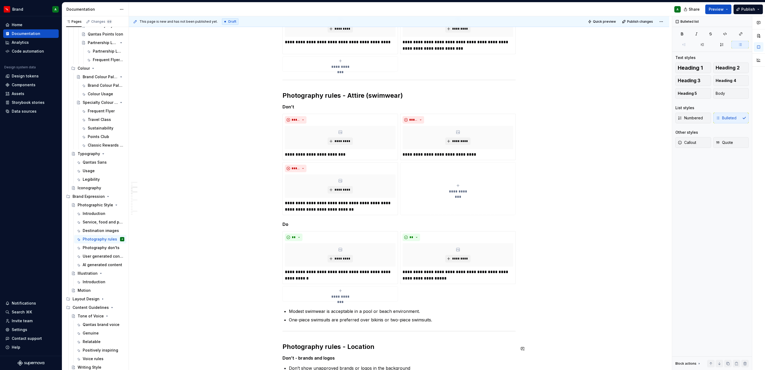
scroll to position [213, 0]
drag, startPoint x: 435, startPoint y: 322, endPoint x: 285, endPoint y: 306, distance: 151.3
click at [285, 306] on div "**********" at bounding box center [398, 348] width 233 height 913
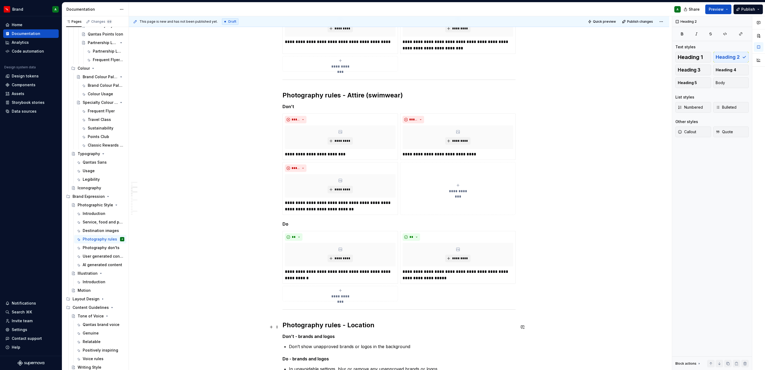
click at [358, 326] on h2 "Photography rules - Location" at bounding box center [398, 324] width 233 height 9
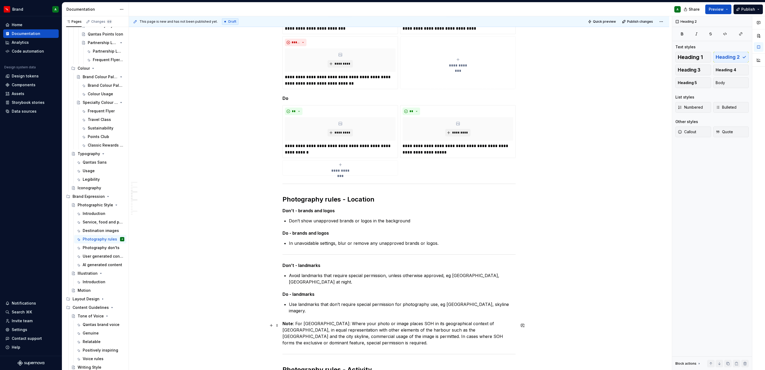
scroll to position [339, 0]
click at [270, 220] on button "button" at bounding box center [270, 221] width 7 height 7
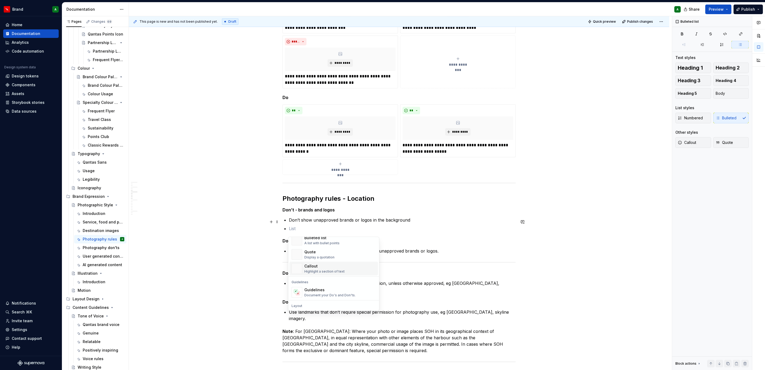
scroll to position [128, 0]
click at [319, 274] on div "Guidelines" at bounding box center [329, 272] width 51 height 5
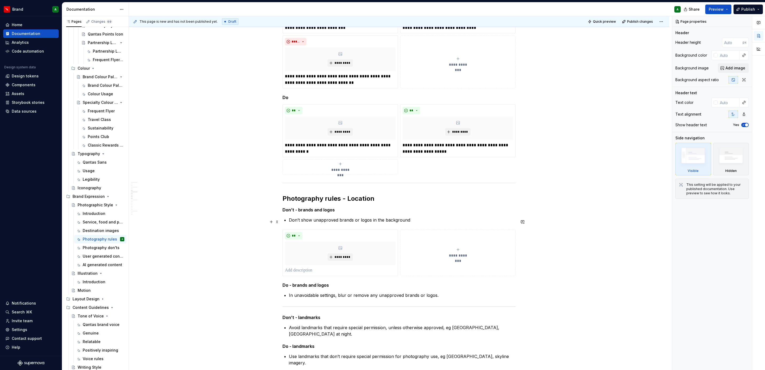
click at [300, 219] on p "Don’t show unapproved brands or logos in the background" at bounding box center [402, 219] width 227 height 6
type textarea "*"
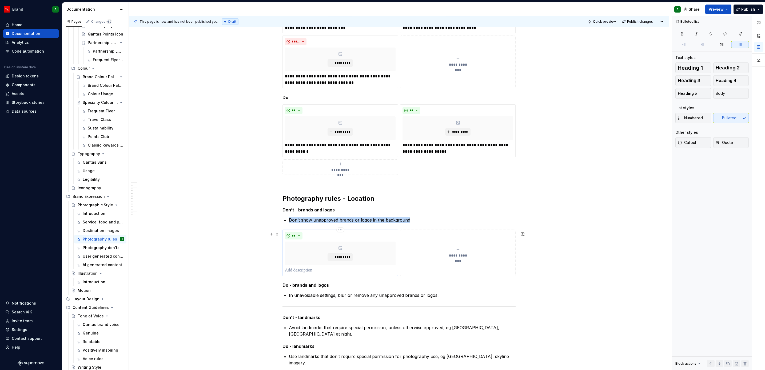
click at [305, 268] on div "** *********" at bounding box center [340, 253] width 111 height 42
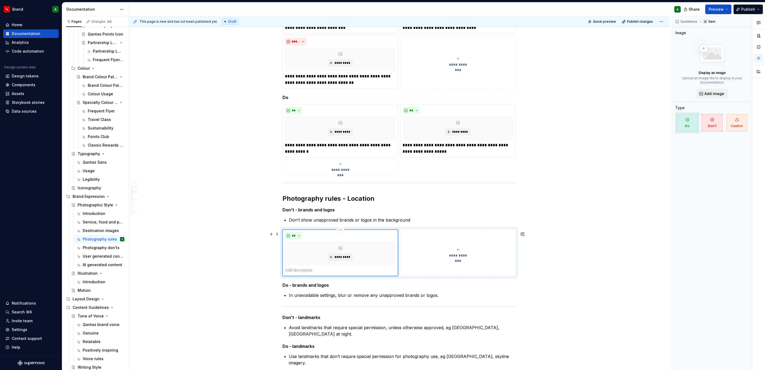
click at [295, 271] on p at bounding box center [340, 270] width 111 height 6
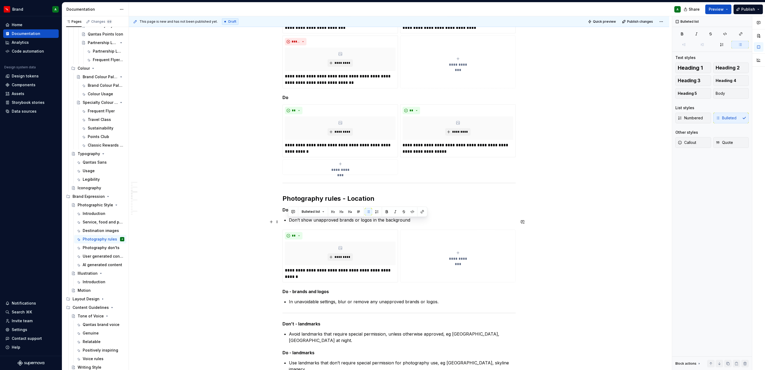
drag, startPoint x: 286, startPoint y: 220, endPoint x: 427, endPoint y: 219, distance: 141.3
click at [427, 219] on div "**********" at bounding box center [398, 241] width 233 height 950
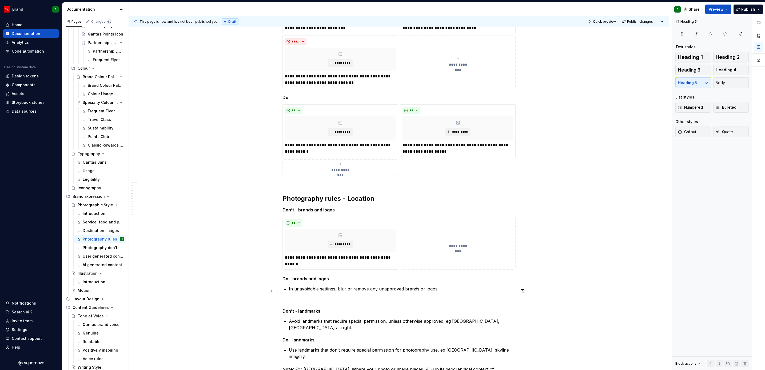
click at [286, 291] on div "**********" at bounding box center [398, 235] width 233 height 938
click at [269, 291] on button "button" at bounding box center [270, 290] width 7 height 7
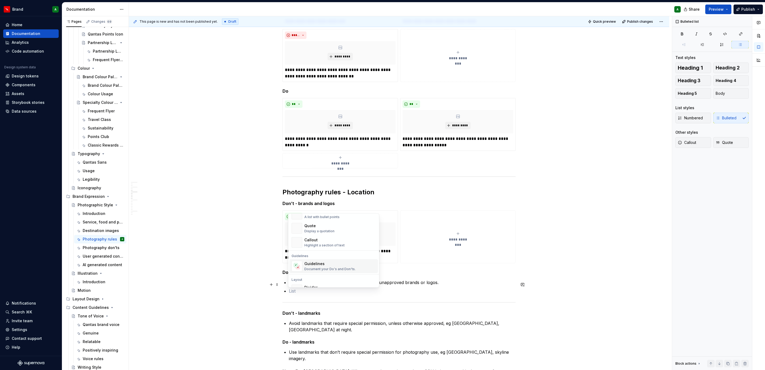
scroll to position [114, 0]
click at [336, 263] on div "Guidelines" at bounding box center [329, 262] width 51 height 5
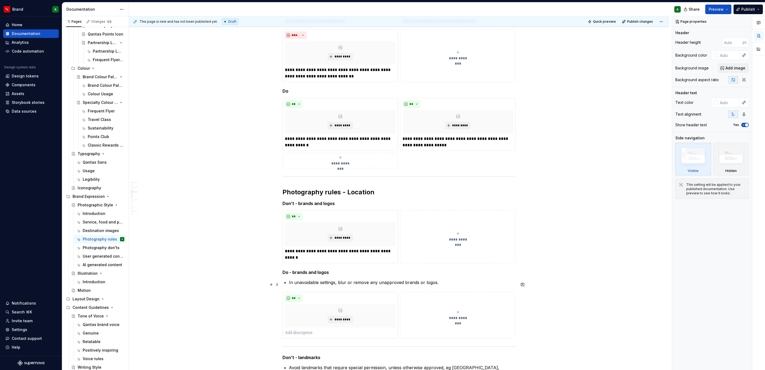
click at [322, 282] on p "In unavoidable settings, blur or remove any unapproved brands or logos." at bounding box center [402, 282] width 227 height 6
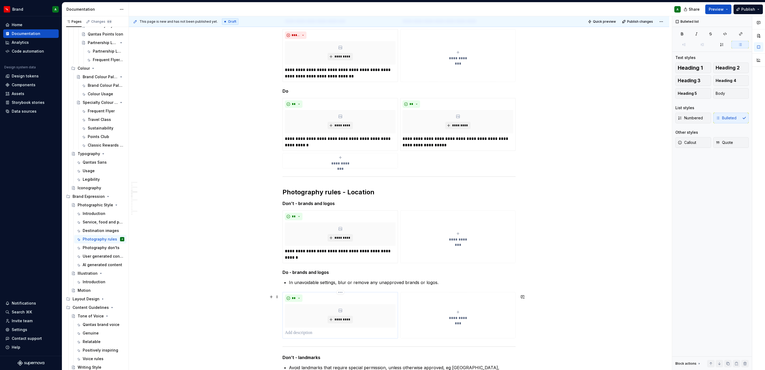
click at [290, 334] on p at bounding box center [340, 332] width 111 height 6
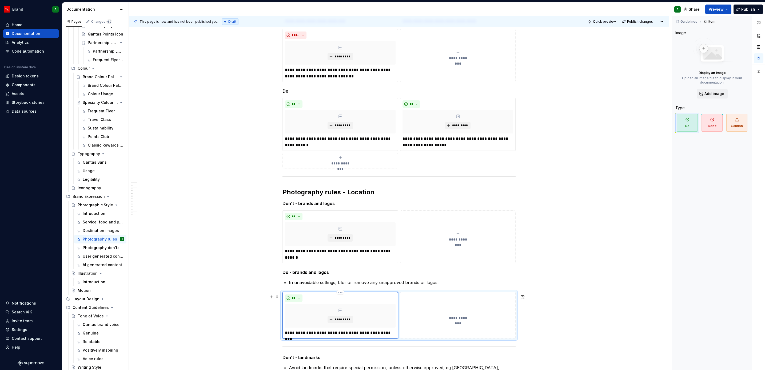
scroll to position [347, 0]
click at [394, 288] on div "**********" at bounding box center [398, 257] width 233 height 997
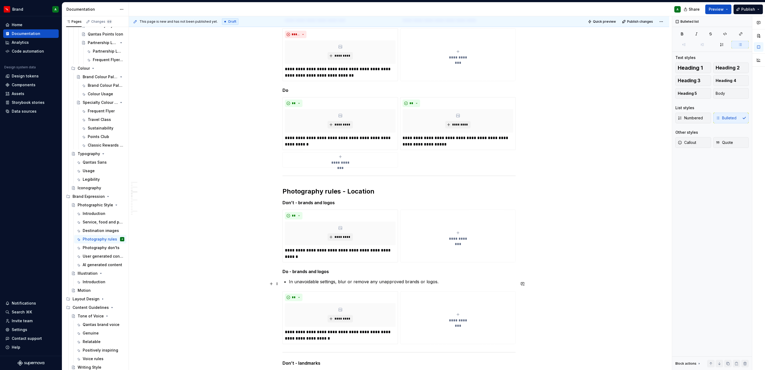
click at [388, 284] on p "In unavoidable settings, blur or remove any unapproved brands or logos." at bounding box center [402, 281] width 227 height 6
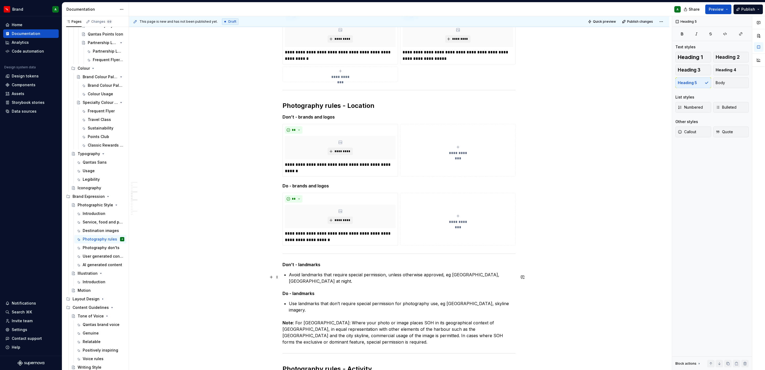
scroll to position [433, 0]
click at [298, 133] on button "**" at bounding box center [294, 129] width 18 height 7
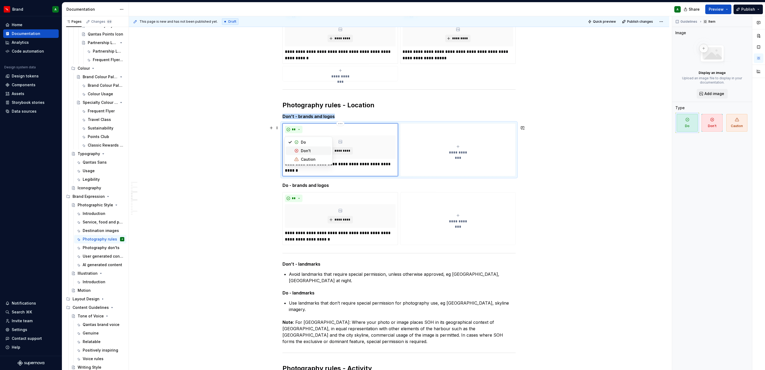
click at [305, 147] on span "Don't" at bounding box center [308, 150] width 45 height 9
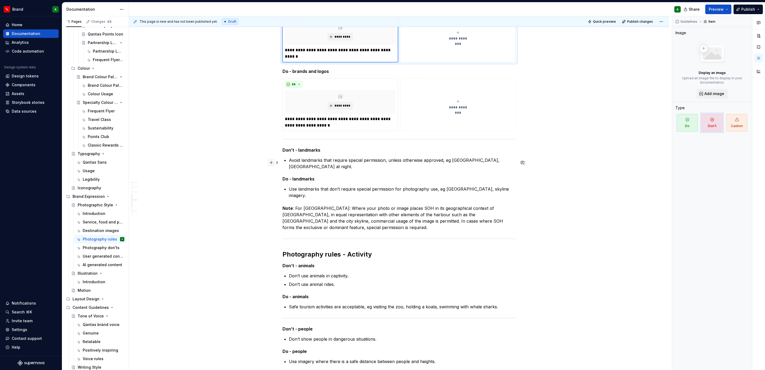
click at [269, 163] on button "button" at bounding box center [270, 162] width 7 height 7
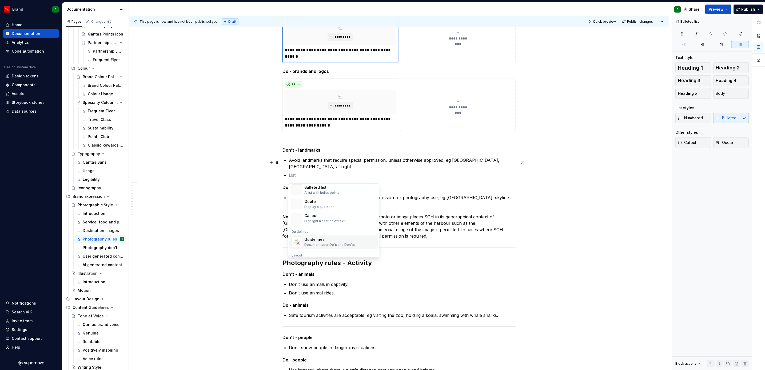
scroll to position [109, 0]
drag, startPoint x: 334, startPoint y: 245, endPoint x: 300, endPoint y: 246, distance: 33.6
click at [300, 246] on img "Suggestions" at bounding box center [297, 240] width 10 height 11
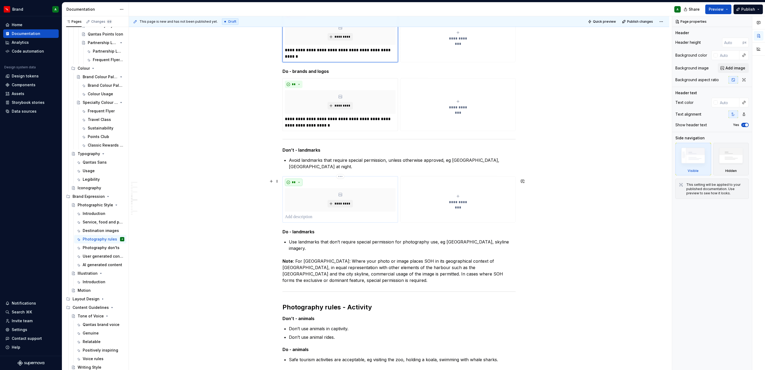
click at [293, 183] on span "**" at bounding box center [293, 182] width 4 height 4
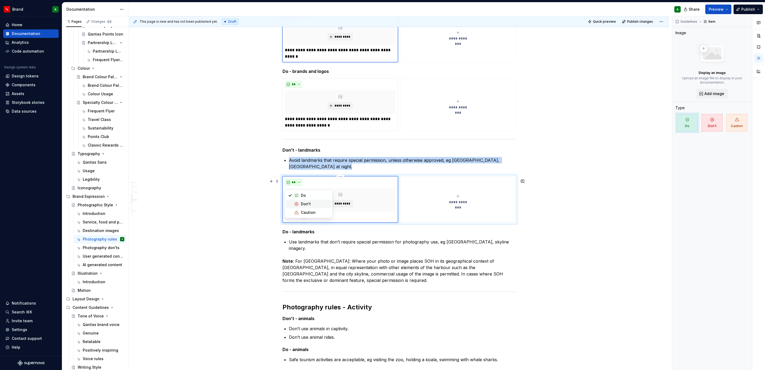
click at [307, 203] on div "Don't" at bounding box center [306, 203] width 10 height 5
click at [293, 219] on p at bounding box center [340, 217] width 111 height 6
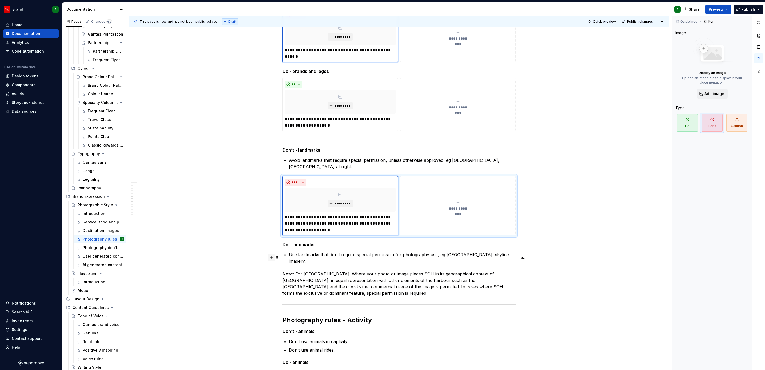
click at [270, 257] on button "button" at bounding box center [270, 256] width 7 height 7
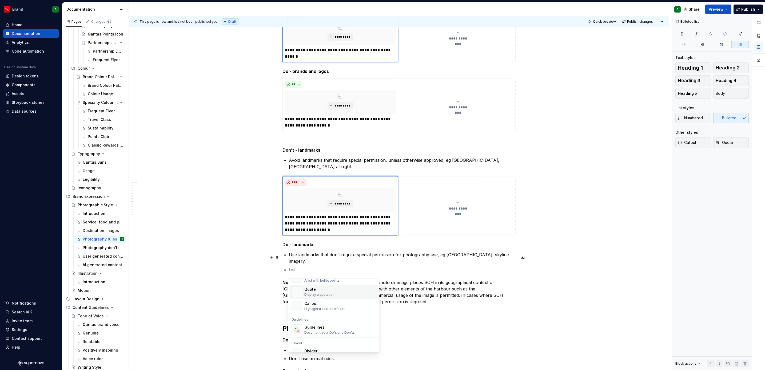
scroll to position [116, 0]
click at [326, 326] on div "Guidelines" at bounding box center [329, 326] width 51 height 5
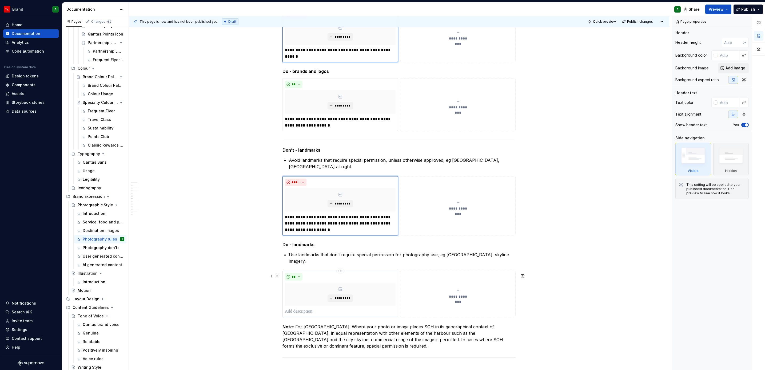
type textarea "*"
click at [295, 312] on p at bounding box center [340, 311] width 111 height 6
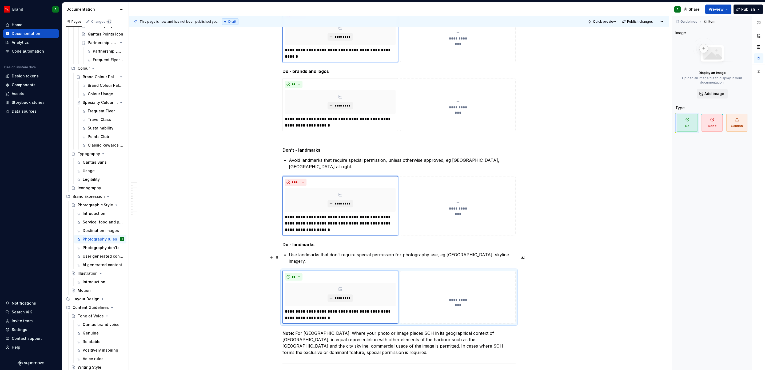
click at [332, 261] on p "Use landmarks that don’t require special permission for photography use, eg [GE…" at bounding box center [402, 257] width 227 height 13
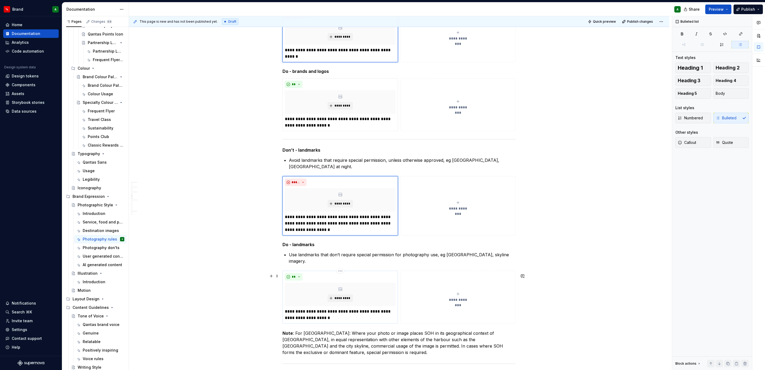
click at [340, 319] on p "**********" at bounding box center [340, 314] width 110 height 13
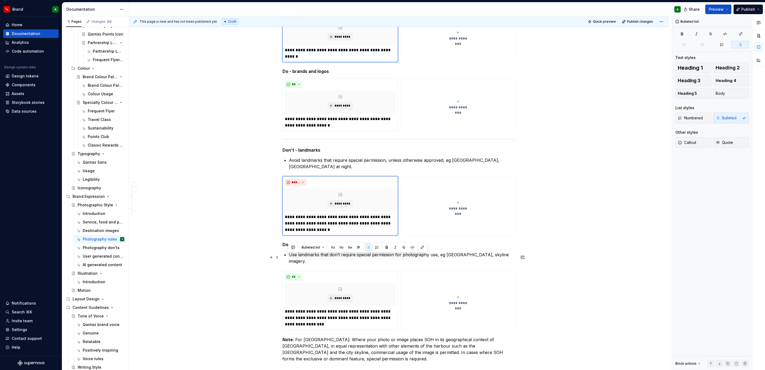
drag, startPoint x: 310, startPoint y: 263, endPoint x: 281, endPoint y: 255, distance: 30.6
click at [281, 255] on div "**********" at bounding box center [399, 168] width 540 height 1245
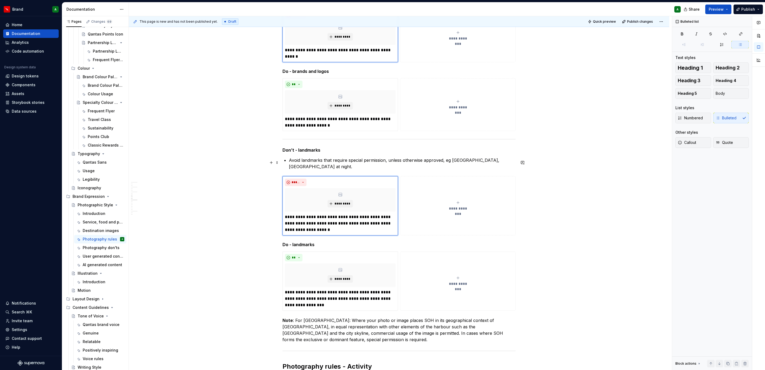
click at [326, 166] on p "Avoid landmarks that require special permission, unless otherwise approved, eg …" at bounding box center [402, 163] width 227 height 13
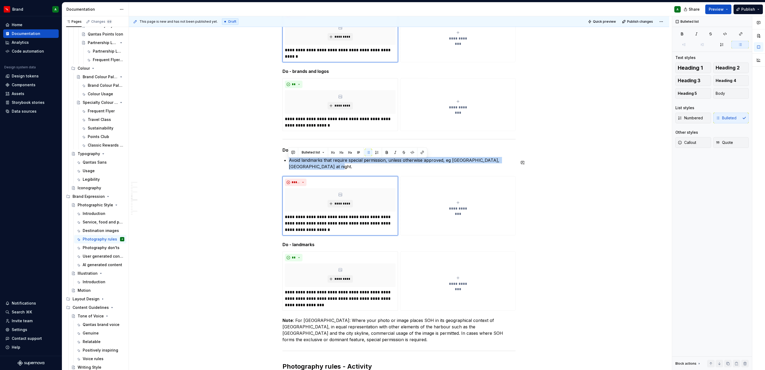
drag, startPoint x: 322, startPoint y: 170, endPoint x: 284, endPoint y: 159, distance: 38.9
click at [289, 159] on li "Avoid landmarks that require special permission, unless otherwise approved, eg …" at bounding box center [402, 163] width 227 height 13
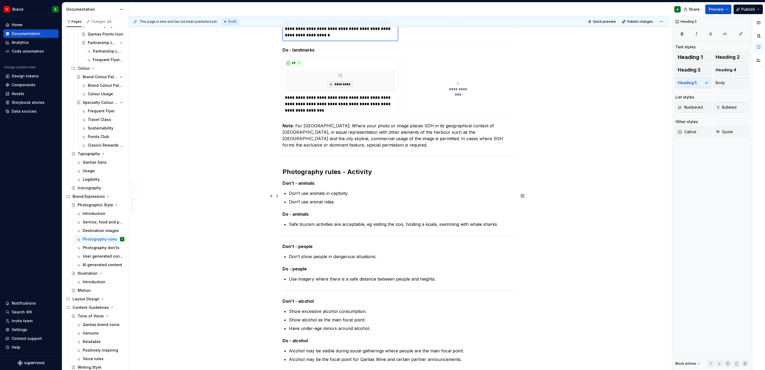
scroll to position [722, 0]
click at [270, 184] on button "button" at bounding box center [270, 184] width 7 height 7
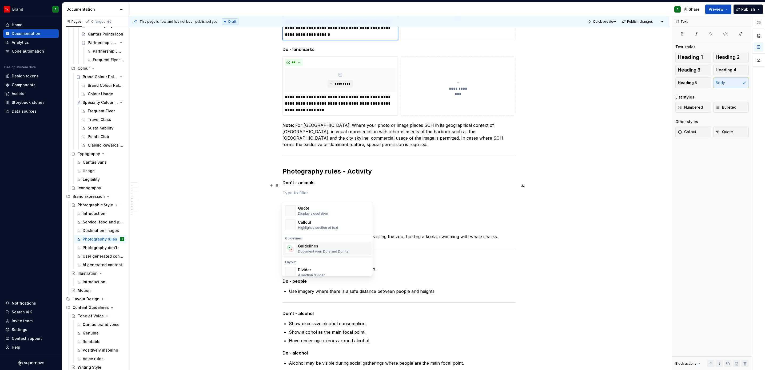
scroll to position [120, 0]
click at [307, 249] on div "Document your Do's and Don'ts." at bounding box center [323, 251] width 51 height 4
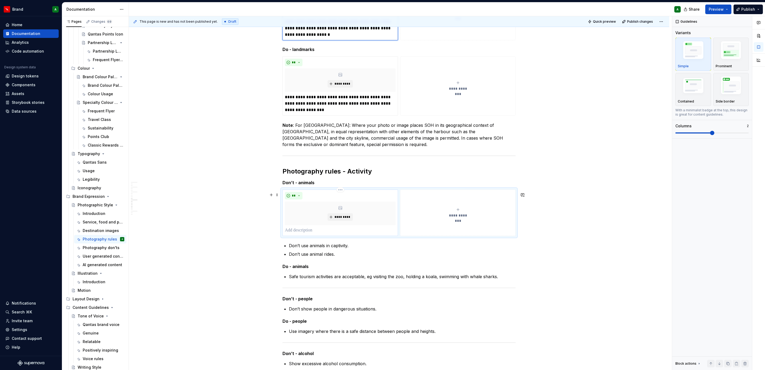
click at [292, 232] on p at bounding box center [340, 230] width 111 height 6
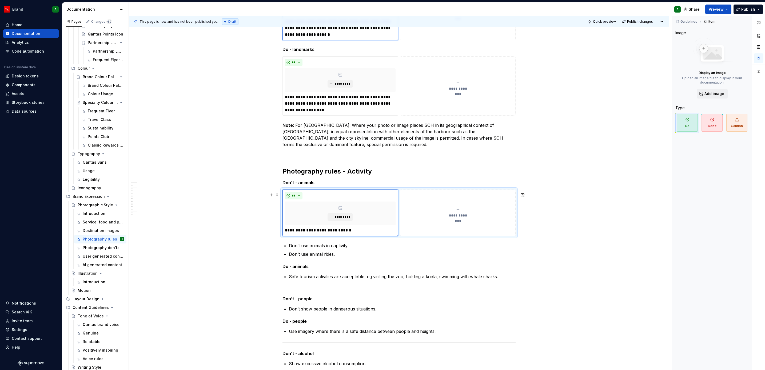
click at [435, 218] on div "**********" at bounding box center [457, 212] width 111 height 11
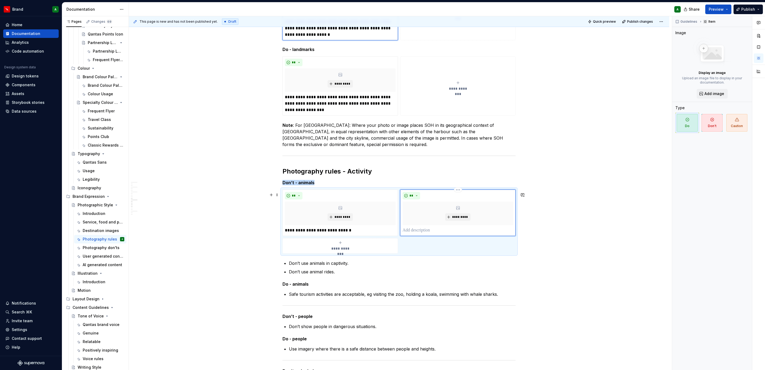
click at [413, 233] on p at bounding box center [457, 230] width 111 height 6
click at [415, 198] on button "**" at bounding box center [411, 195] width 18 height 7
click at [426, 215] on div "Don't" at bounding box center [423, 217] width 10 height 5
click at [294, 198] on span "**" at bounding box center [293, 195] width 4 height 4
click at [305, 215] on div "Don't" at bounding box center [306, 217] width 10 height 5
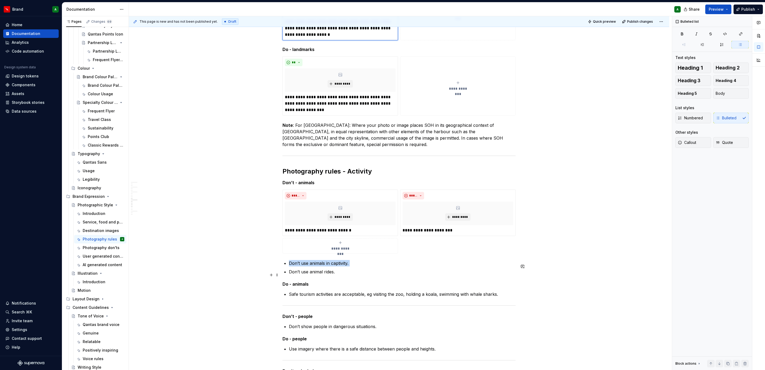
drag, startPoint x: 348, startPoint y: 271, endPoint x: 284, endPoint y: 270, distance: 63.7
click at [289, 270] on ul "Don’t use animals in captivity. Don’t use animal rides." at bounding box center [402, 267] width 227 height 15
click at [317, 266] on p "Don’t use animals in captivity." at bounding box center [402, 263] width 227 height 6
drag, startPoint x: 335, startPoint y: 275, endPoint x: 280, endPoint y: 261, distance: 56.5
click at [280, 261] on div "**********" at bounding box center [399, 8] width 540 height 1277
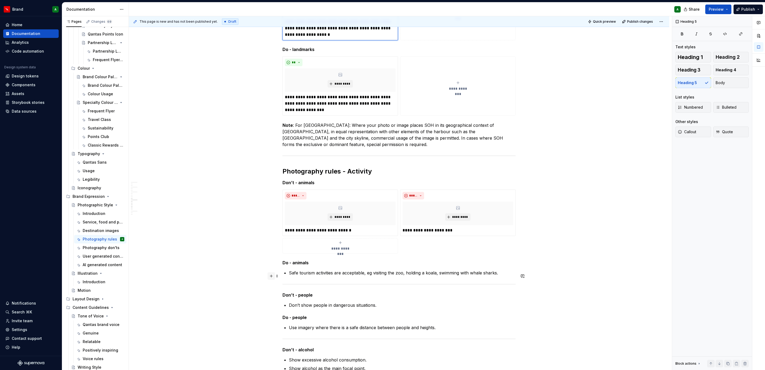
click at [271, 276] on button "button" at bounding box center [270, 275] width 7 height 7
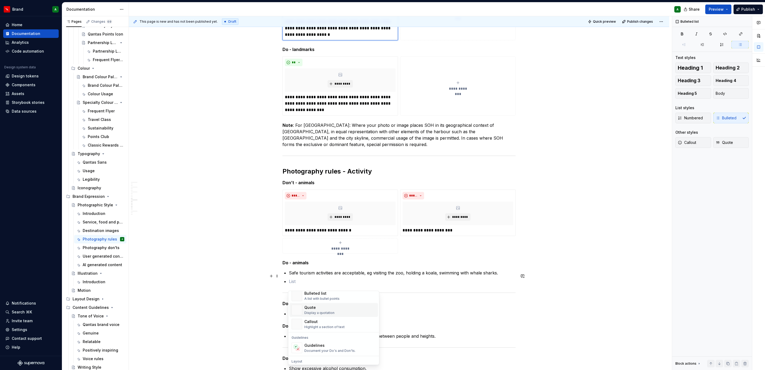
scroll to position [147, 0]
click at [328, 309] on div "Guidelines" at bounding box center [329, 306] width 51 height 5
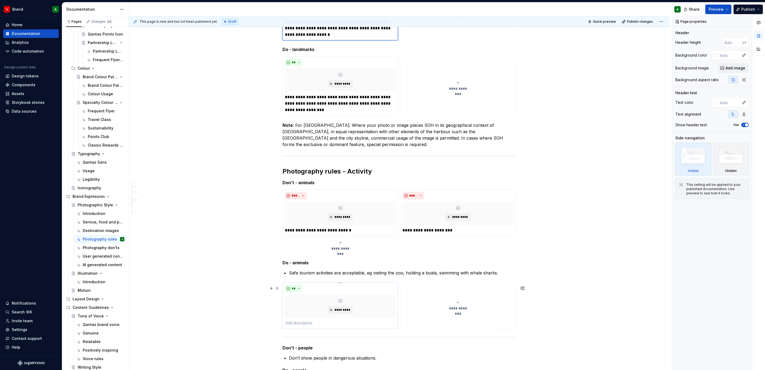
click at [296, 326] on p at bounding box center [340, 323] width 111 height 6
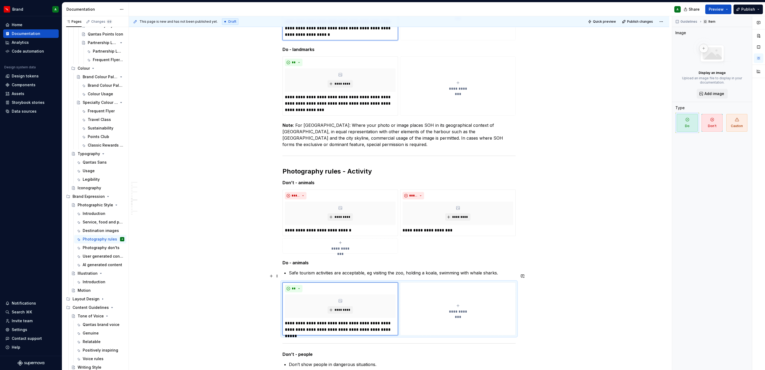
click at [343, 274] on p "Safe tourism activities are acceptable, eg visiting the zoo, holding a koala, s…" at bounding box center [402, 272] width 227 height 6
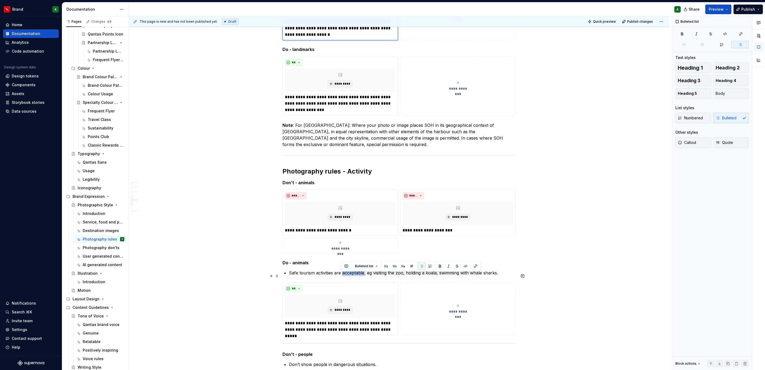
click at [343, 274] on p "Safe tourism activities are acceptable, eg visiting the zoo, holding a koala, s…" at bounding box center [402, 272] width 227 height 6
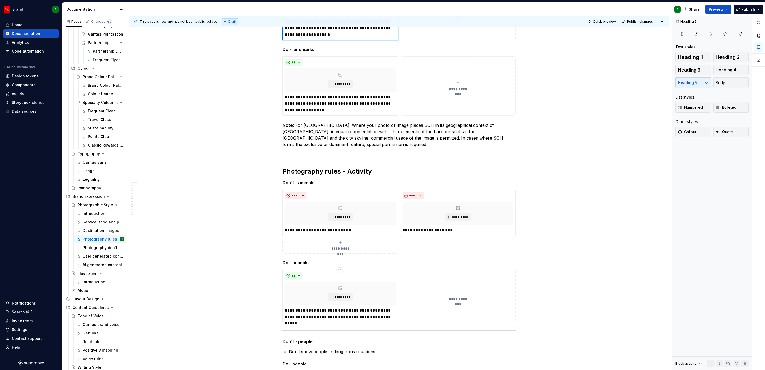
type textarea "*"
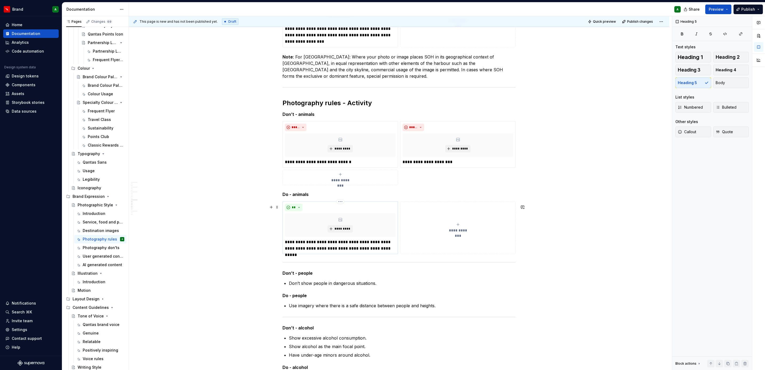
scroll to position [842, 0]
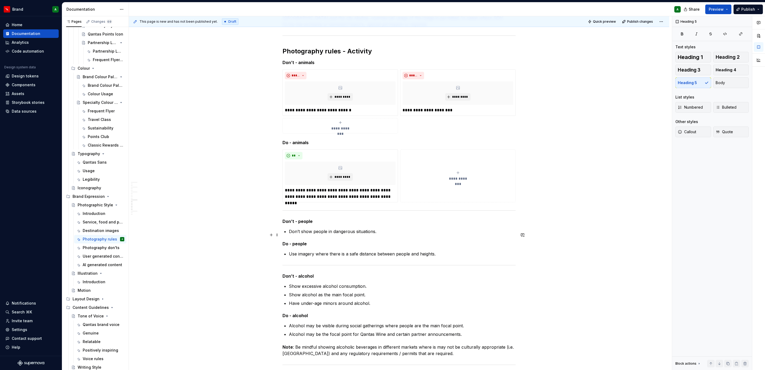
click at [314, 234] on p "Don’t show people in dangerous situations." at bounding box center [402, 231] width 227 height 6
click at [271, 236] on button "button" at bounding box center [270, 234] width 7 height 7
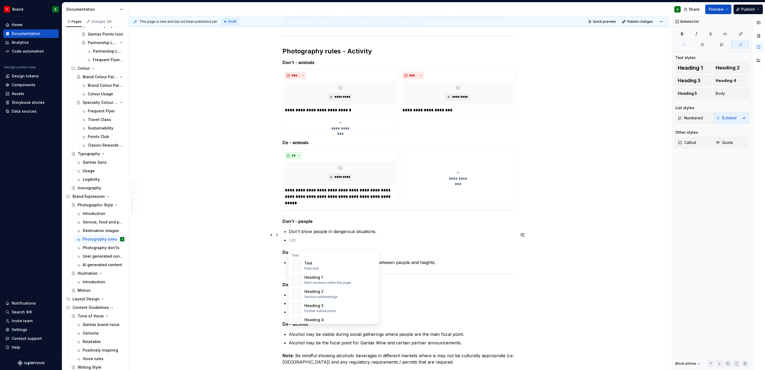
scroll to position [120, 0]
click at [298, 293] on img "Suggestions" at bounding box center [297, 296] width 10 height 11
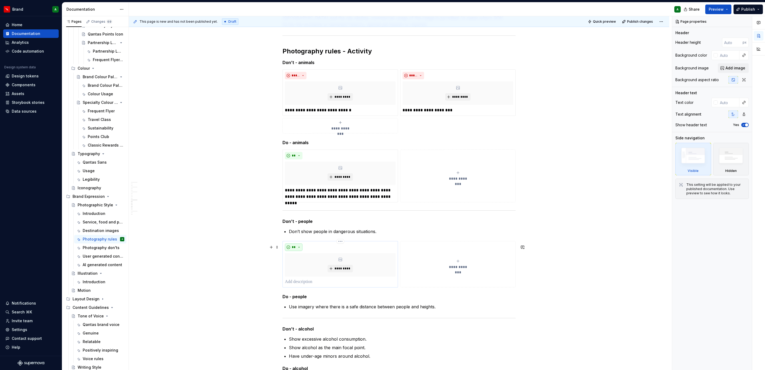
click at [294, 251] on button "**" at bounding box center [294, 246] width 18 height 7
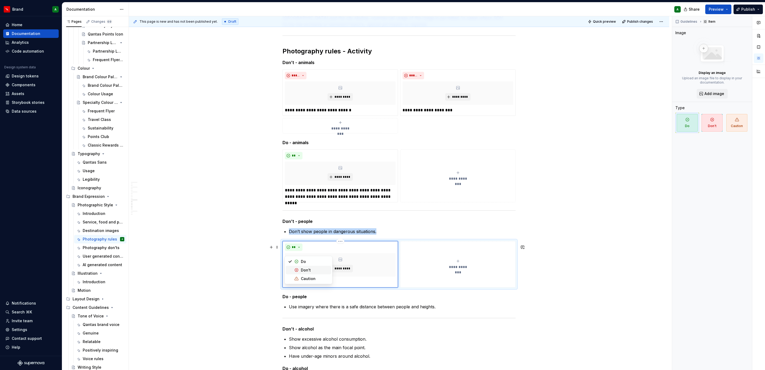
click at [302, 266] on span "Don't" at bounding box center [308, 270] width 45 height 9
click at [301, 280] on div "***** *********" at bounding box center [340, 264] width 111 height 42
click at [296, 284] on p at bounding box center [340, 281] width 111 height 6
click at [304, 234] on p "Don’t show people in dangerous situations." at bounding box center [402, 231] width 227 height 6
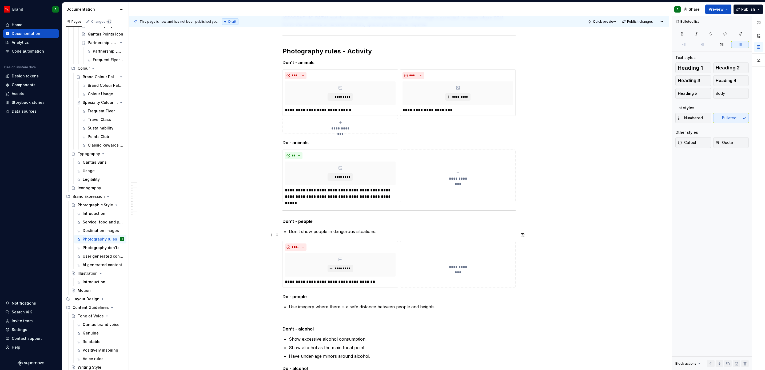
click at [304, 234] on p "Don’t show people in dangerous situations." at bounding box center [402, 231] width 227 height 6
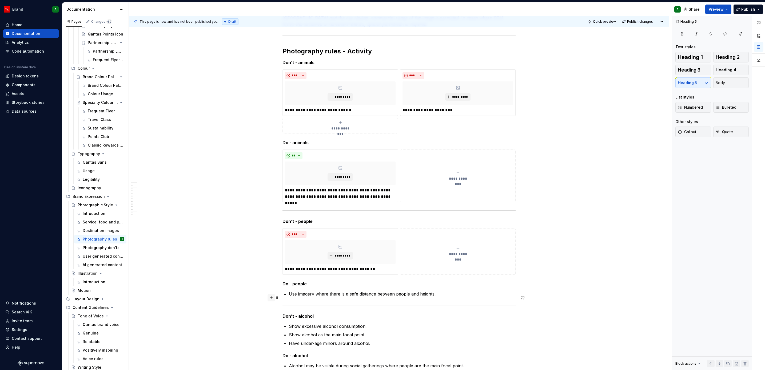
click at [272, 298] on button "button" at bounding box center [270, 297] width 7 height 7
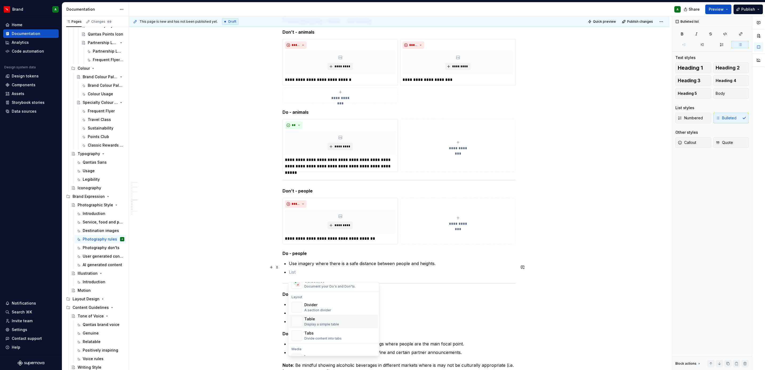
scroll to position [154, 0]
click at [330, 293] on div "Guidelines" at bounding box center [329, 292] width 51 height 5
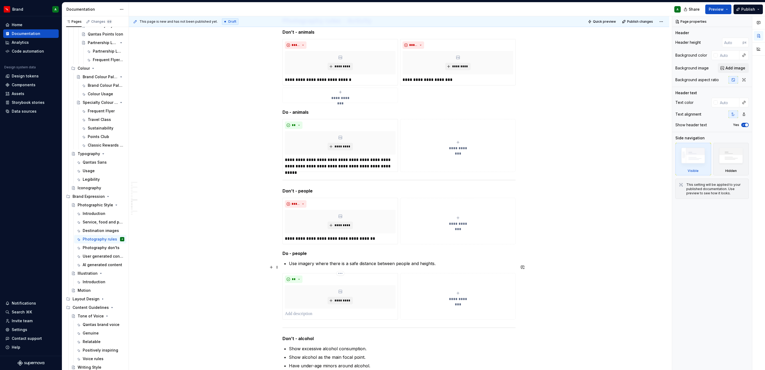
type textarea "*"
click at [295, 314] on p at bounding box center [340, 313] width 111 height 6
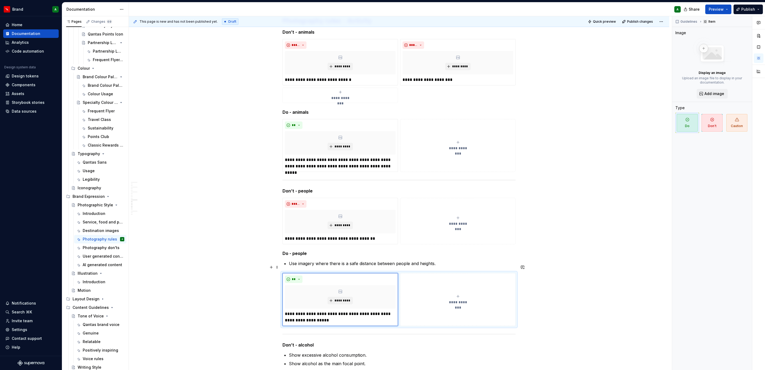
click at [302, 266] on p "Use imagery where there is a safe distance between people and heights." at bounding box center [402, 263] width 227 height 6
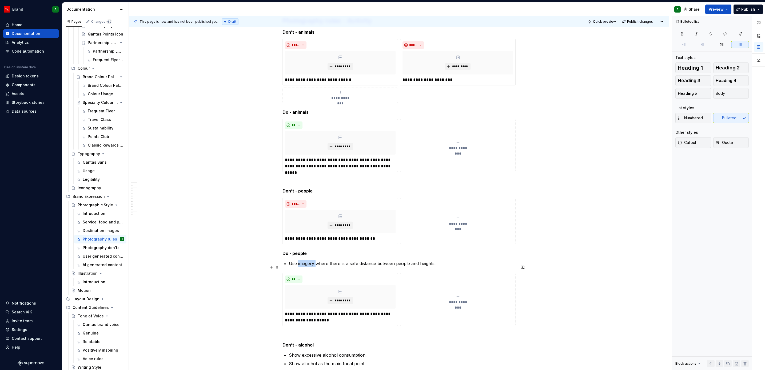
click at [302, 266] on p "Use imagery where there is a safe distance between people and heights." at bounding box center [402, 263] width 227 height 6
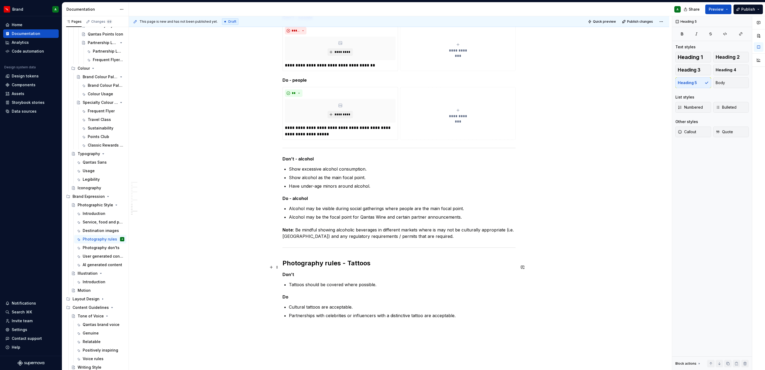
scroll to position [1046, 0]
click at [269, 172] on button "button" at bounding box center [270, 171] width 7 height 7
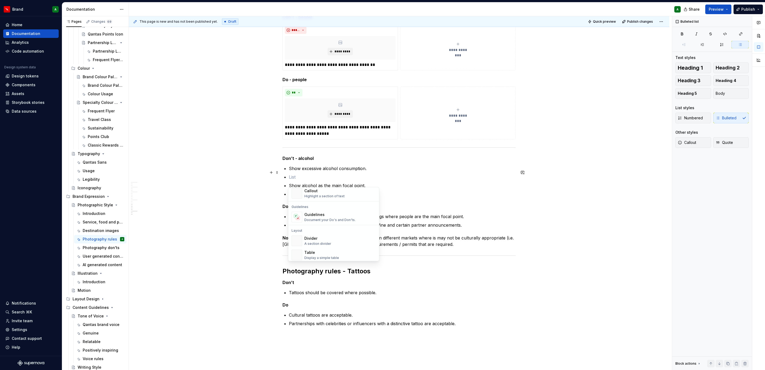
scroll to position [138, 0]
click at [326, 215] on div "Guidelines" at bounding box center [329, 213] width 51 height 5
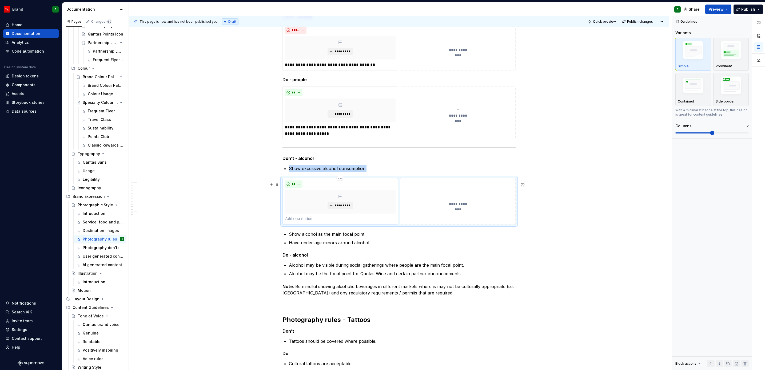
click at [307, 221] on p at bounding box center [340, 218] width 111 height 6
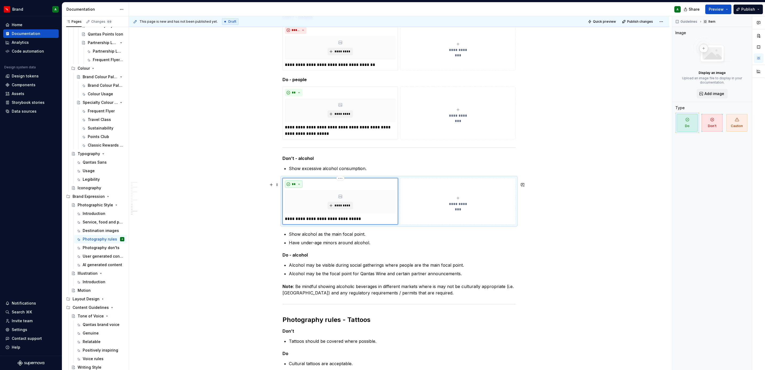
click at [297, 187] on button "**" at bounding box center [294, 183] width 18 height 7
click at [304, 206] on div "Don't" at bounding box center [306, 207] width 10 height 5
click at [453, 204] on div "**********" at bounding box center [457, 201] width 111 height 11
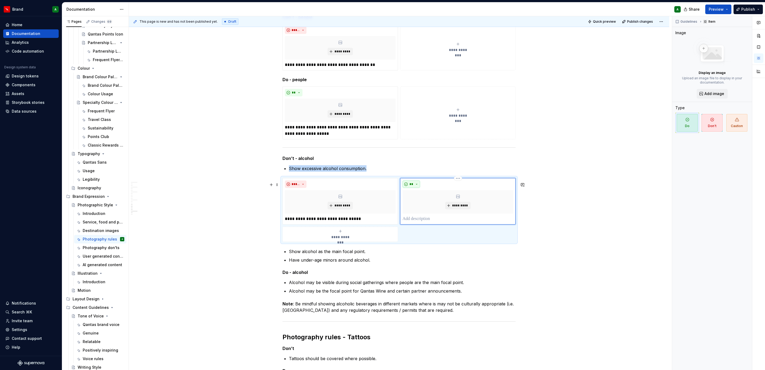
click at [413, 187] on button "**" at bounding box center [411, 183] width 18 height 7
click at [420, 205] on div "Don't" at bounding box center [423, 207] width 10 height 5
click at [412, 221] on p at bounding box center [457, 218] width 111 height 6
click at [355, 239] on div "**********" at bounding box center [340, 234] width 111 height 11
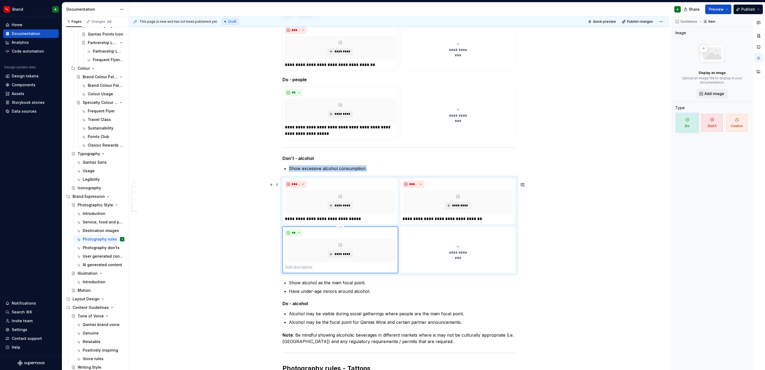
click at [299, 270] on p at bounding box center [340, 267] width 111 height 6
click at [292, 235] on span "**" at bounding box center [293, 232] width 4 height 4
click at [305, 257] on div "Don't" at bounding box center [306, 256] width 10 height 5
click at [332, 294] on p "Have under-age minors around alcohol." at bounding box center [402, 291] width 227 height 6
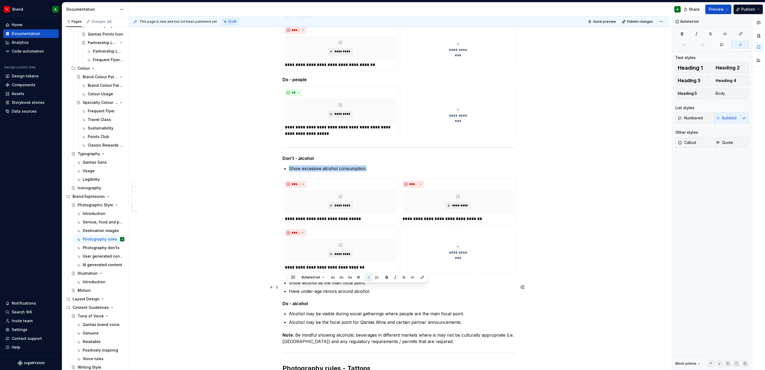
drag, startPoint x: 376, startPoint y: 295, endPoint x: 285, endPoint y: 284, distance: 91.9
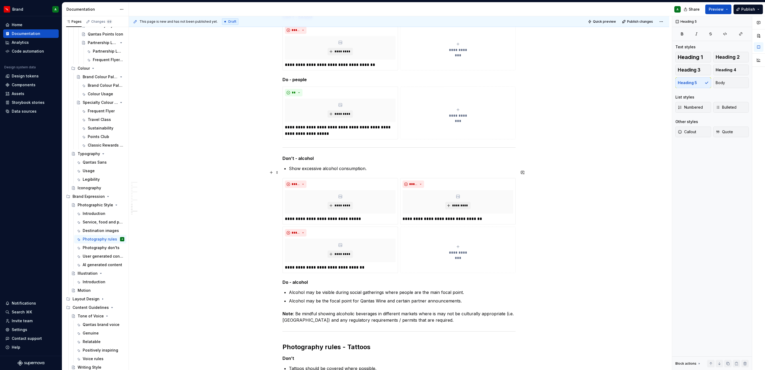
click at [337, 171] on p "Show excessive alcohol consumption." at bounding box center [402, 168] width 227 height 6
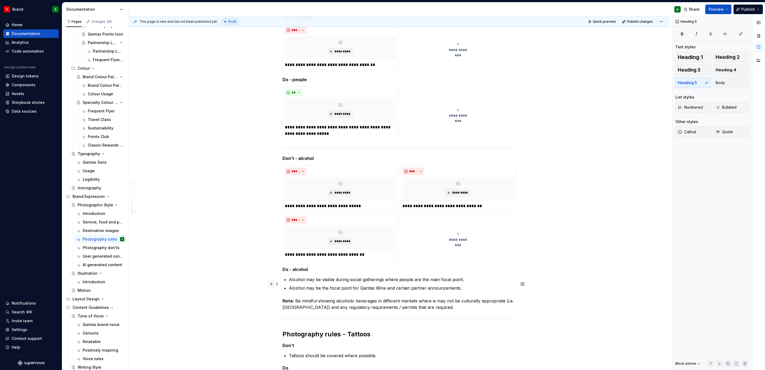
click at [271, 284] on button "button" at bounding box center [270, 283] width 7 height 7
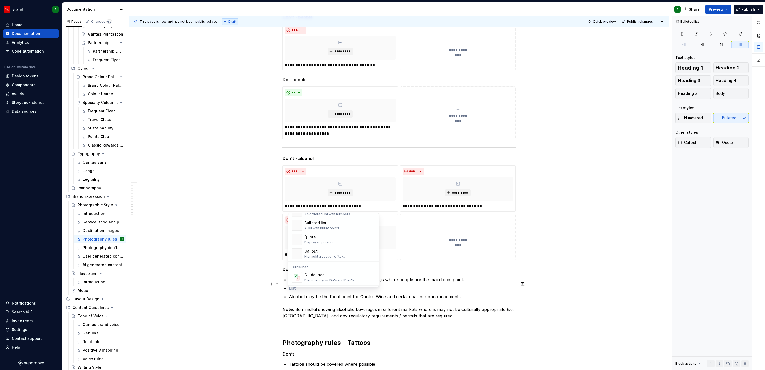
scroll to position [103, 0]
click at [328, 279] on div "Document your Do's and Don'ts." at bounding box center [329, 280] width 51 height 4
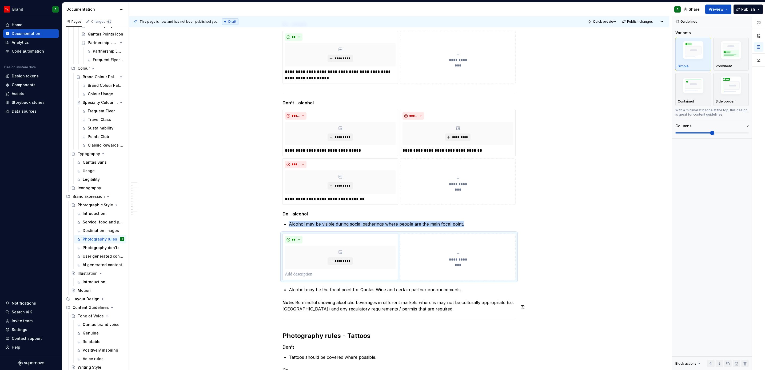
scroll to position [1102, 0]
click at [307, 277] on p at bounding box center [340, 273] width 111 height 6
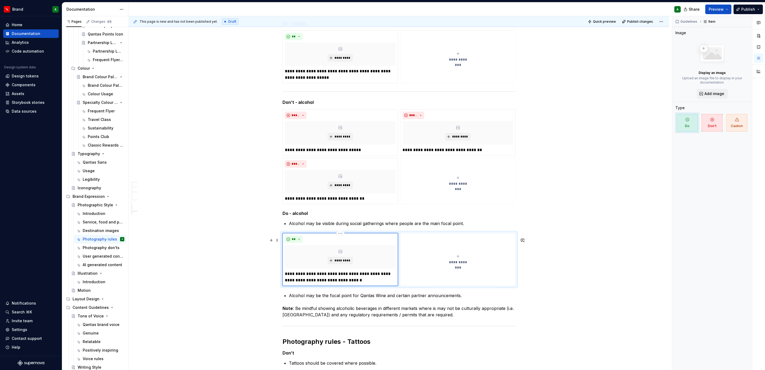
click at [455, 264] on span "**********" at bounding box center [457, 261] width 25 height 5
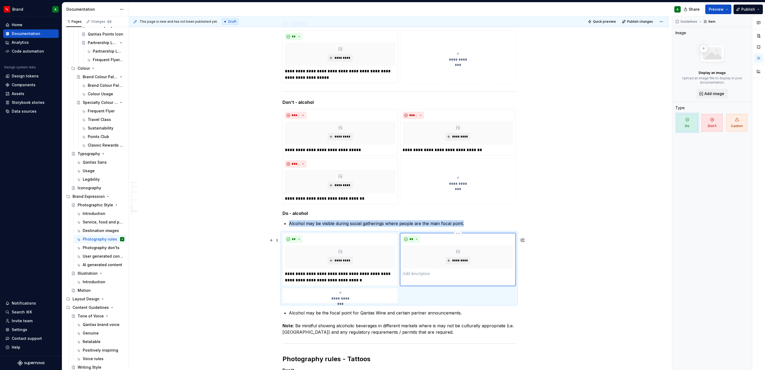
click at [413, 277] on p at bounding box center [457, 273] width 111 height 6
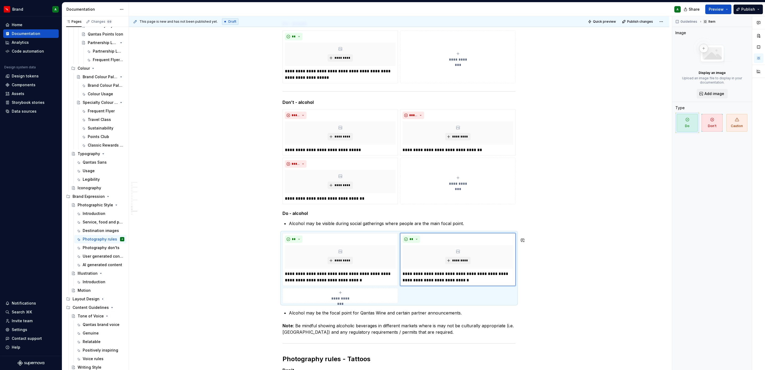
click at [423, 316] on p "Alcohol may be the focal point for Qantas Wine and certain partner announcement…" at bounding box center [402, 312] width 227 height 6
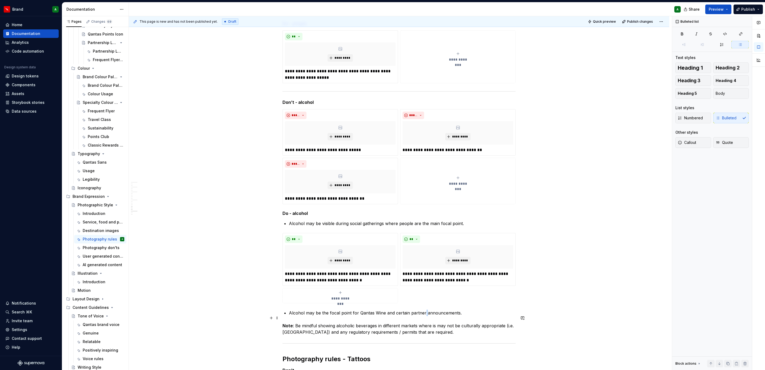
click at [423, 316] on p "Alcohol may be the focal point for Qantas Wine and certain partner announcement…" at bounding box center [402, 312] width 227 height 6
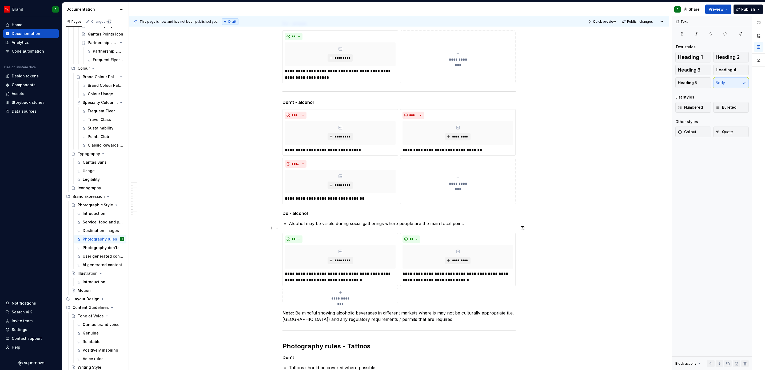
click at [398, 226] on p "Alcohol may be visible during social gatherings where people are the main focal…" at bounding box center [402, 223] width 227 height 6
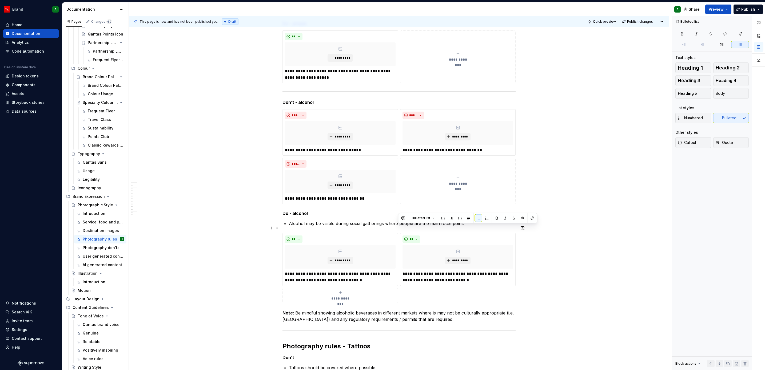
click at [398, 226] on p "Alcohol may be visible during social gatherings where people are the main focal…" at bounding box center [402, 223] width 227 height 6
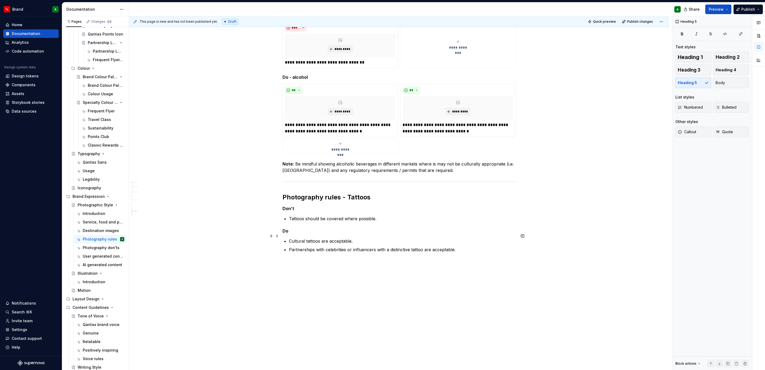
scroll to position [1243, 0]
click at [272, 222] on button "button" at bounding box center [270, 223] width 7 height 7
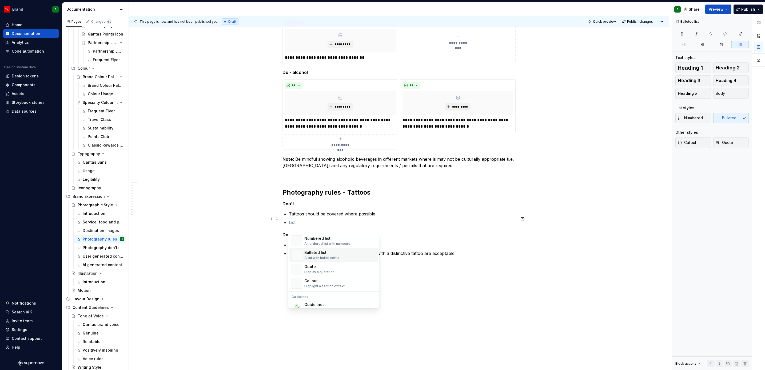
scroll to position [118, 0]
click at [335, 285] on div "Document your Do's and Don'ts." at bounding box center [329, 285] width 51 height 4
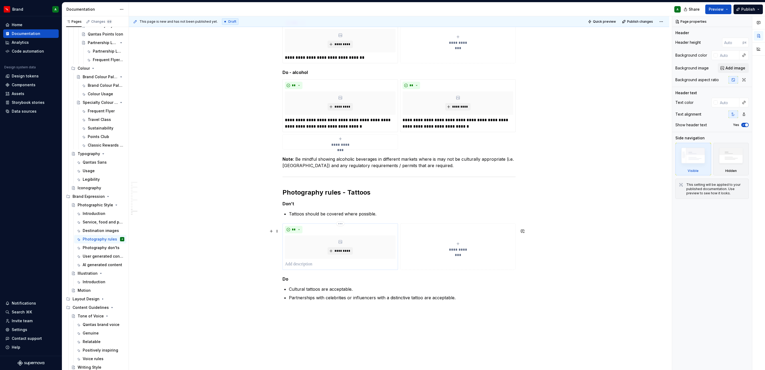
click at [291, 267] on p at bounding box center [340, 264] width 111 height 6
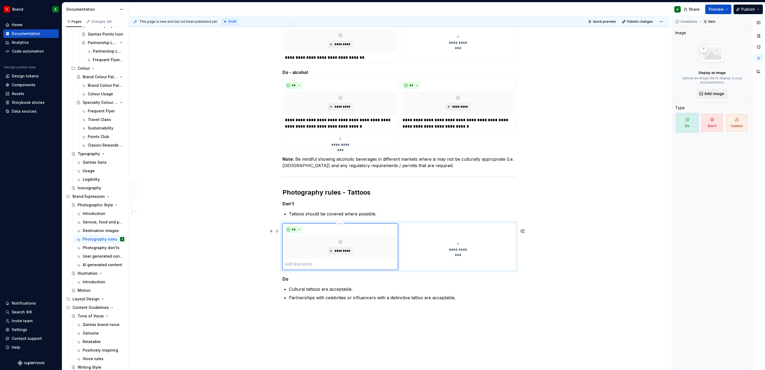
type textarea "*"
click at [296, 233] on button "**" at bounding box center [294, 229] width 18 height 7
click at [311, 253] on div "Don't" at bounding box center [315, 253] width 28 height 5
click at [318, 217] on p "Tattoos should be covered where possible." at bounding box center [402, 213] width 227 height 6
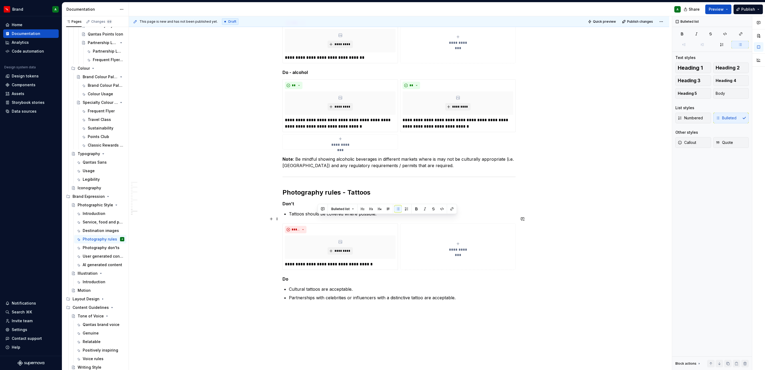
click at [318, 217] on p "Tattoos should be covered where possible." at bounding box center [402, 213] width 227 height 6
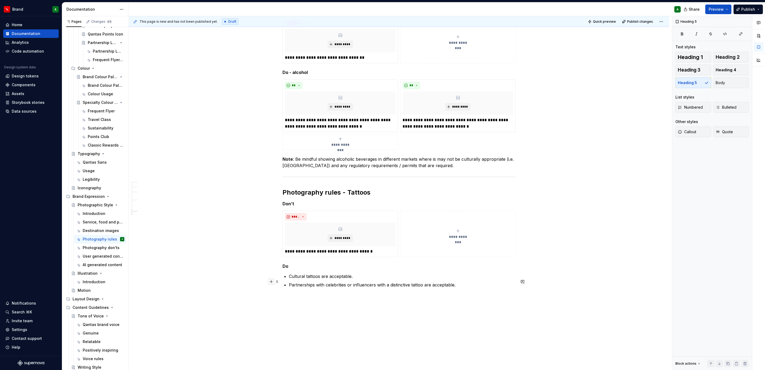
click at [274, 283] on button "button" at bounding box center [270, 281] width 7 height 7
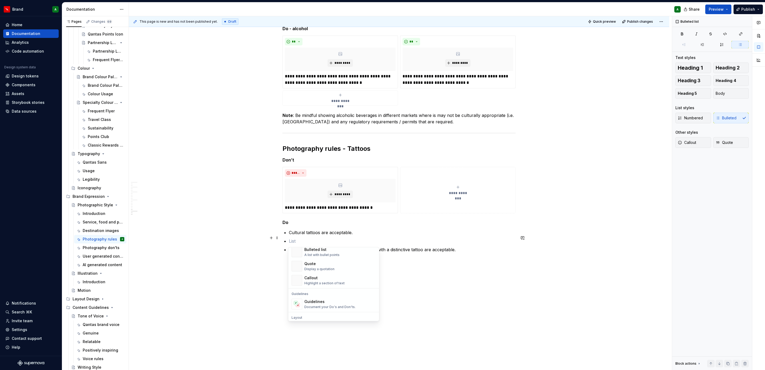
scroll to position [107, 0]
click at [327, 308] on div "Document your Do's and Don'ts." at bounding box center [329, 309] width 51 height 4
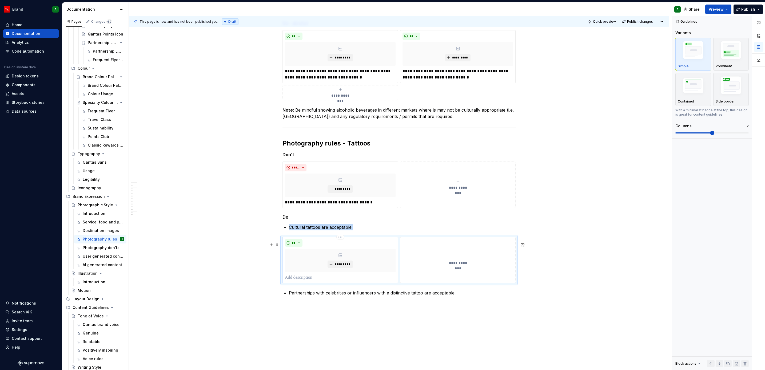
click at [300, 280] on p at bounding box center [340, 277] width 111 height 6
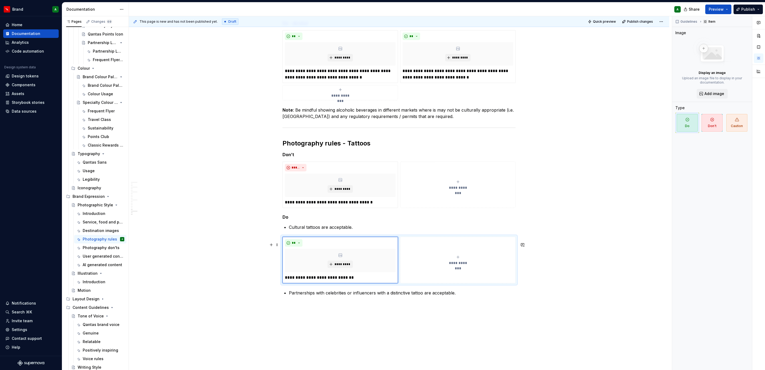
click at [460, 265] on span "**********" at bounding box center [457, 262] width 25 height 5
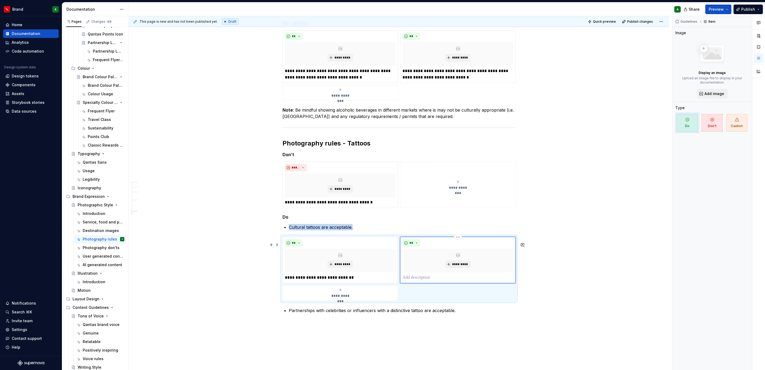
click at [420, 280] on p at bounding box center [457, 277] width 111 height 6
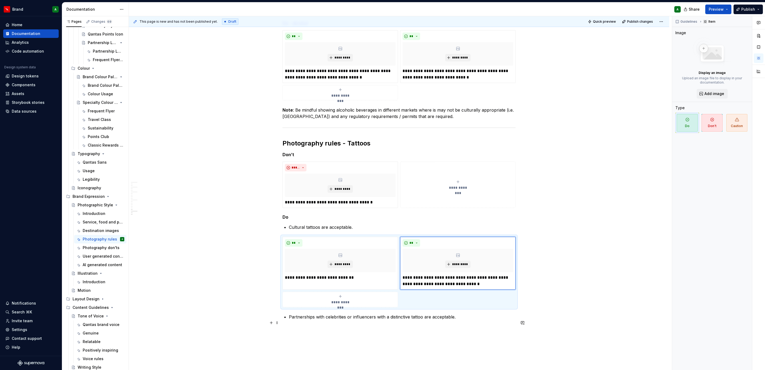
click at [391, 319] on p "Partnerships with celebrities or influencers with a distinctive tattoo are acce…" at bounding box center [402, 316] width 227 height 6
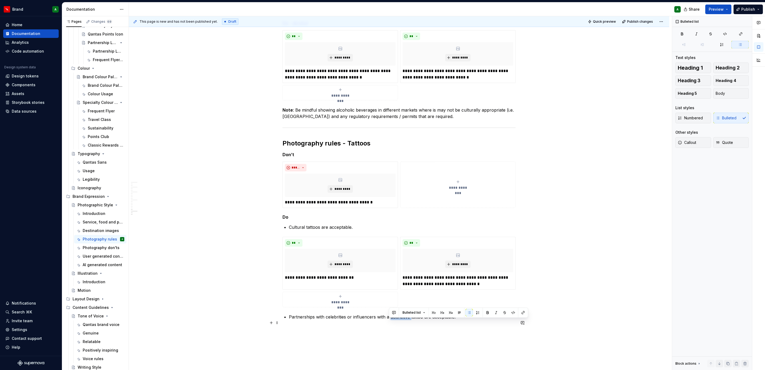
click at [391, 319] on p "Partnerships with celebrities or influencers with a distinctive tattoo are acce…" at bounding box center [402, 316] width 227 height 6
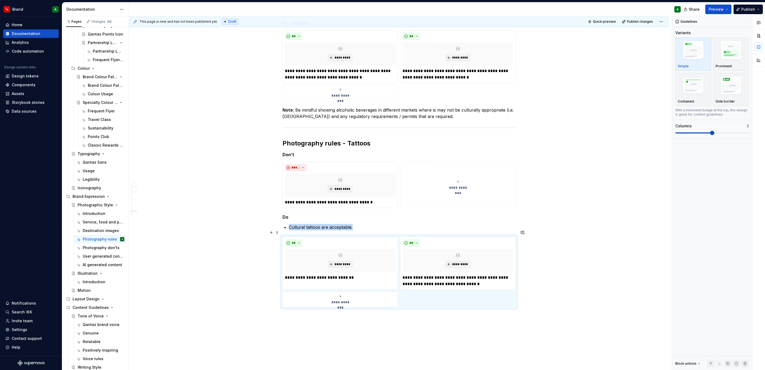
click at [332, 230] on p "Cultural tattoos are acceptable." at bounding box center [402, 227] width 227 height 6
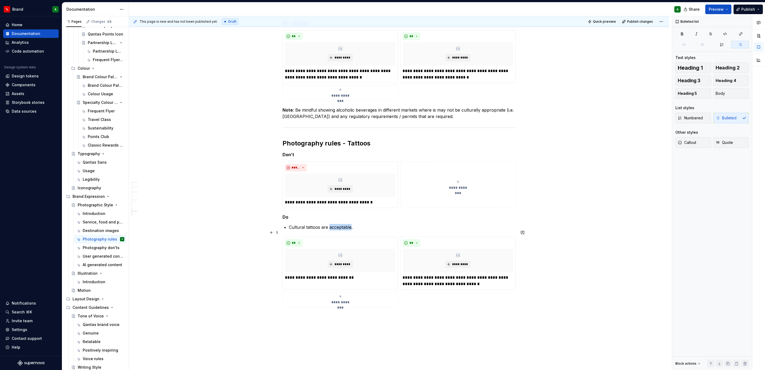
click at [332, 230] on p "Cultural tattoos are acceptable." at bounding box center [402, 227] width 227 height 6
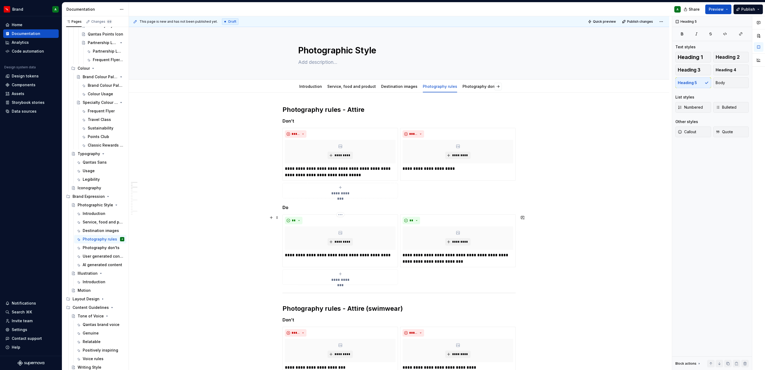
scroll to position [0, 0]
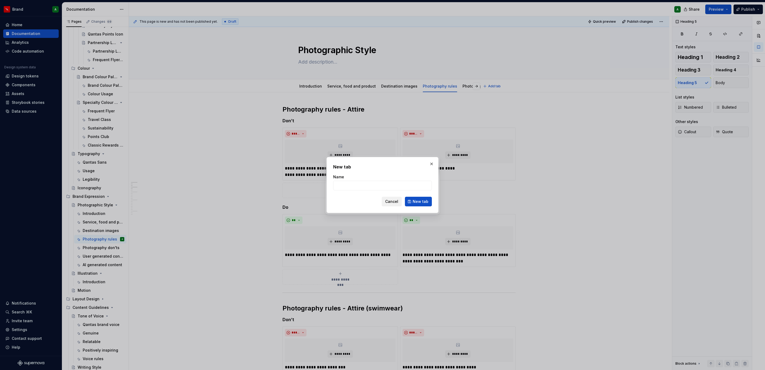
click at [391, 201] on span "Cancel" at bounding box center [391, 201] width 13 height 5
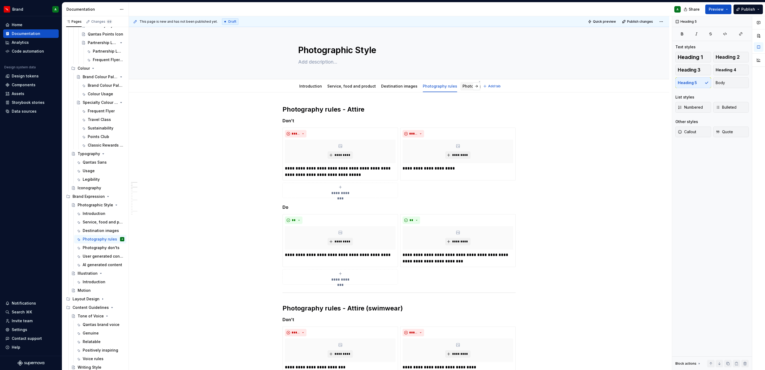
click at [462, 89] on div "Photography don'ts" at bounding box center [480, 86] width 37 height 6
click at [462, 84] on link "Photography don'ts" at bounding box center [480, 86] width 37 height 5
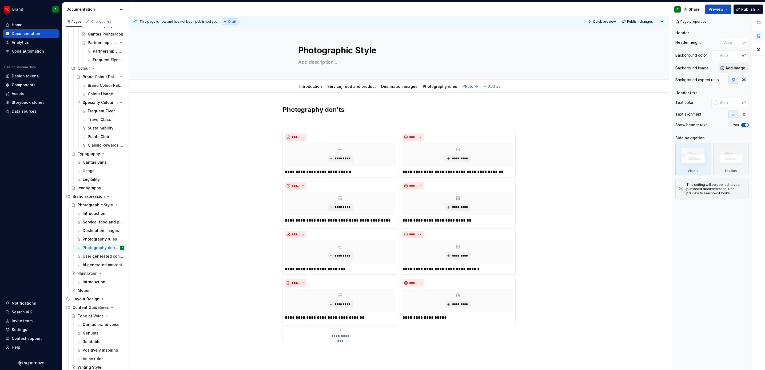
click at [477, 87] on button "button" at bounding box center [475, 86] width 7 height 7
click at [388, 86] on link "User generated content campaigns" at bounding box center [413, 86] width 66 height 5
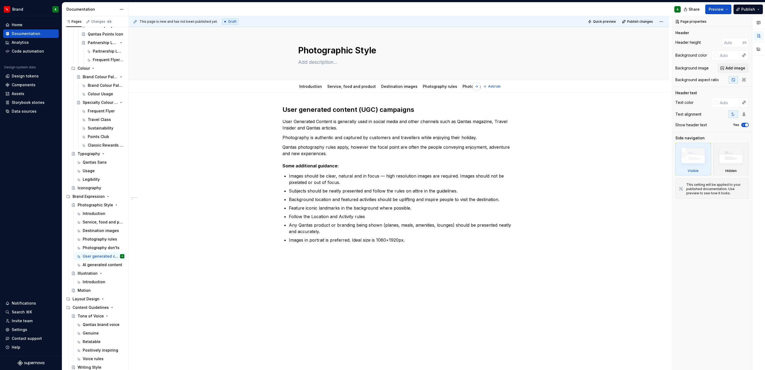
click at [476, 90] on button "button" at bounding box center [475, 86] width 7 height 7
click at [453, 89] on div "AI generated content" at bounding box center [470, 86] width 39 height 5
type textarea "*"
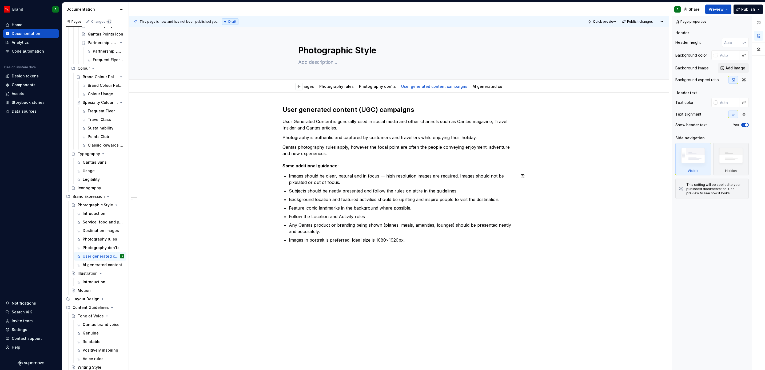
click at [297, 263] on div "User generated content (UGC) campaigns User Generated Content is generally used…" at bounding box center [399, 227] width 540 height 268
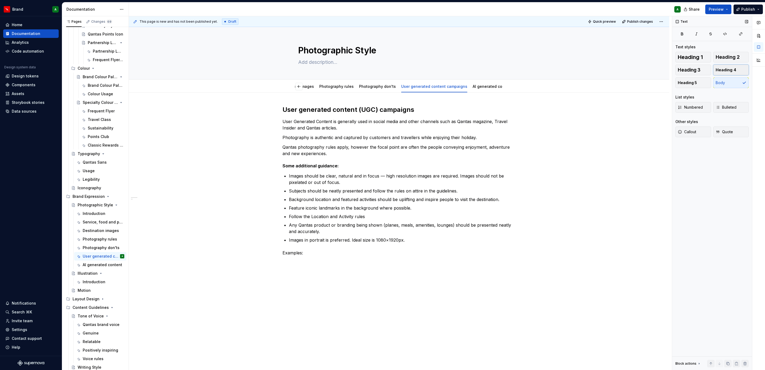
click at [716, 67] on span "Heading 4" at bounding box center [725, 69] width 21 height 5
click at [343, 270] on div "User generated content (UGC) campaigns User Generated Content is generally used…" at bounding box center [399, 233] width 540 height 280
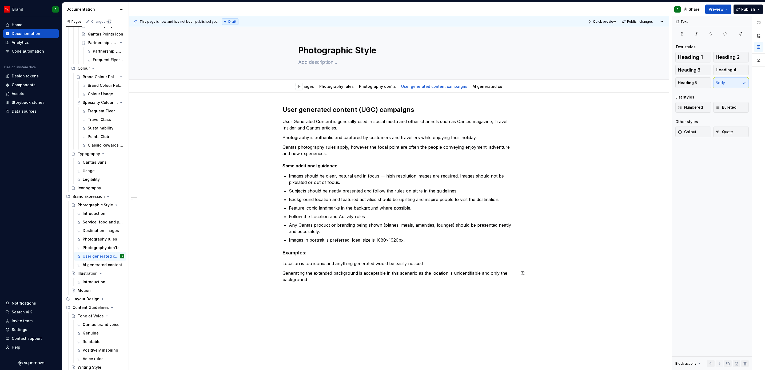
click at [445, 290] on div "User generated content (UGC) campaigns User Generated Content is generally used…" at bounding box center [399, 246] width 540 height 307
click at [447, 263] on p "Location is too iconic and anything generated would be easily noticed" at bounding box center [398, 263] width 233 height 6
click at [406, 288] on p "Generating the extended background is acceptable in this scenario as the locati…" at bounding box center [398, 285] width 233 height 13
click at [344, 250] on h4 "Examples:" at bounding box center [398, 252] width 233 height 6
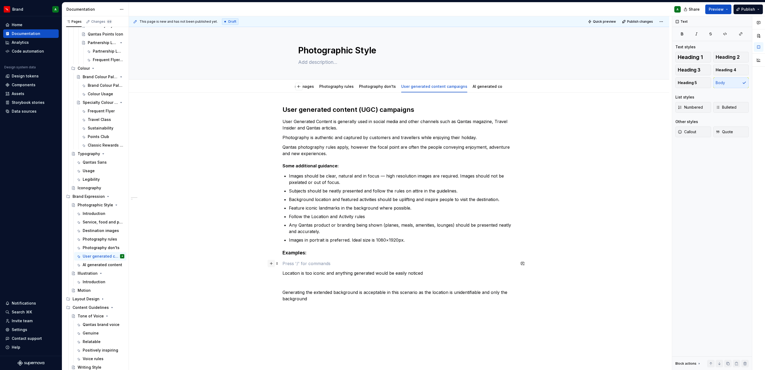
click at [270, 263] on button "button" at bounding box center [270, 262] width 7 height 7
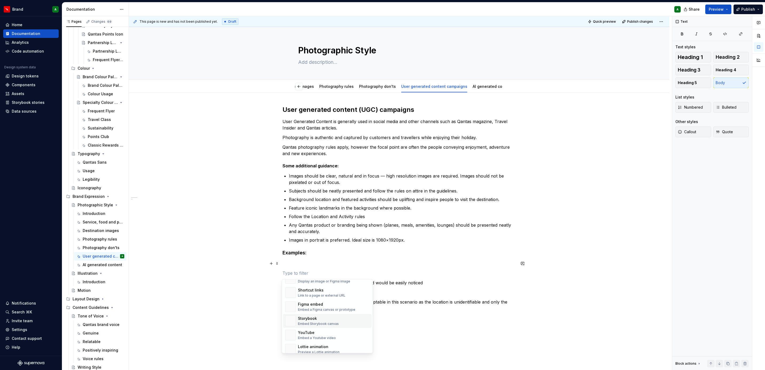
scroll to position [243, 0]
click at [340, 310] on div "Embed a Figma canvas or prototype" at bounding box center [326, 310] width 57 height 4
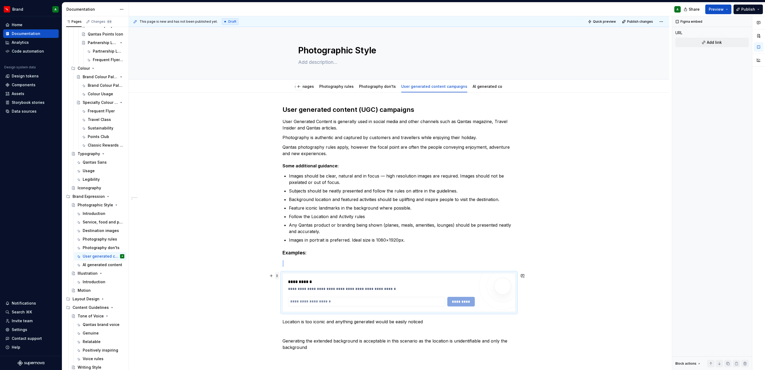
click at [275, 276] on span at bounding box center [277, 275] width 4 height 7
click at [300, 326] on div "Delete" at bounding box center [298, 323] width 45 height 9
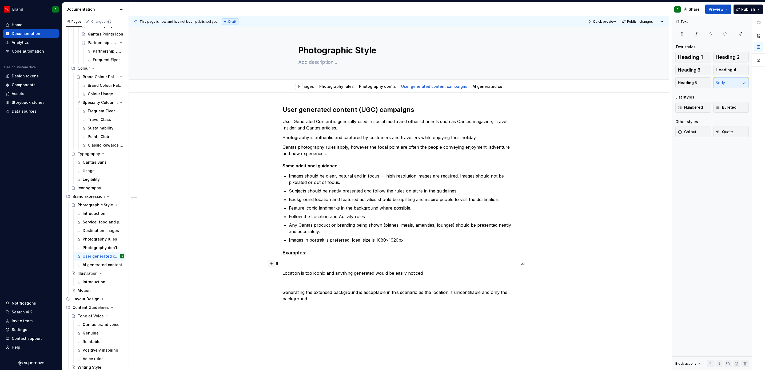
click at [270, 263] on button "button" at bounding box center [270, 262] width 7 height 7
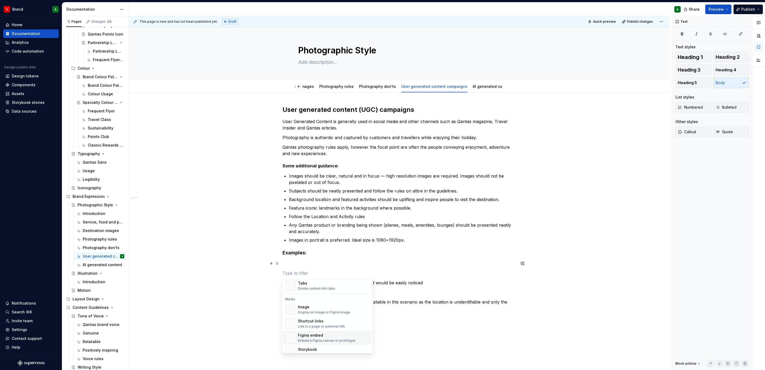
scroll to position [200, 0]
click at [344, 324] on div "Display an image or Figma image" at bounding box center [324, 324] width 52 height 4
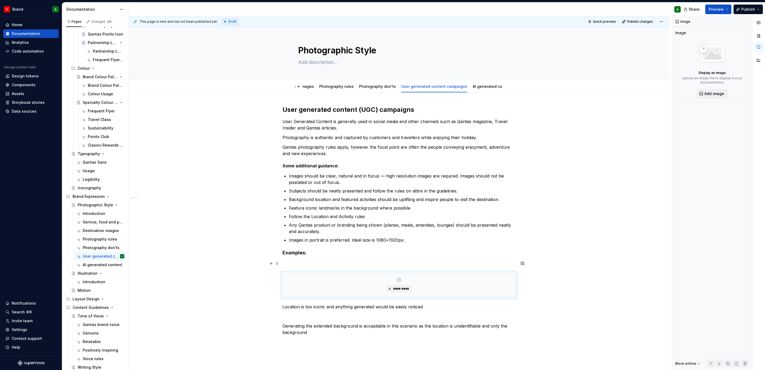
click at [338, 263] on p at bounding box center [398, 263] width 233 height 6
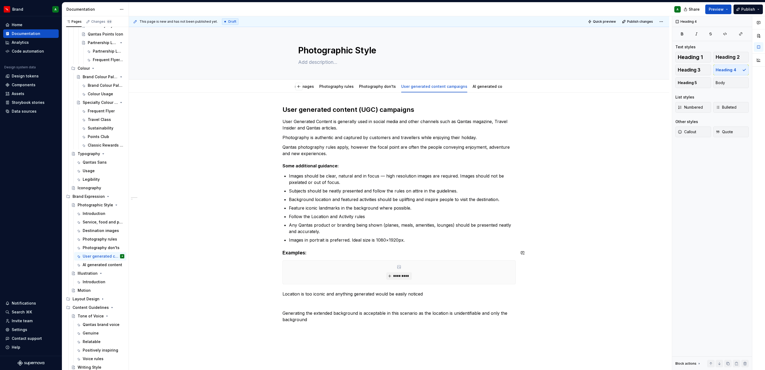
click at [423, 243] on div "User generated content (UGC) campaigns User Generated Content is generally used…" at bounding box center [398, 213] width 233 height 217
click at [423, 238] on p "Images in portrait is preferred. Ideal size is 1080×1920px." at bounding box center [402, 239] width 227 height 6
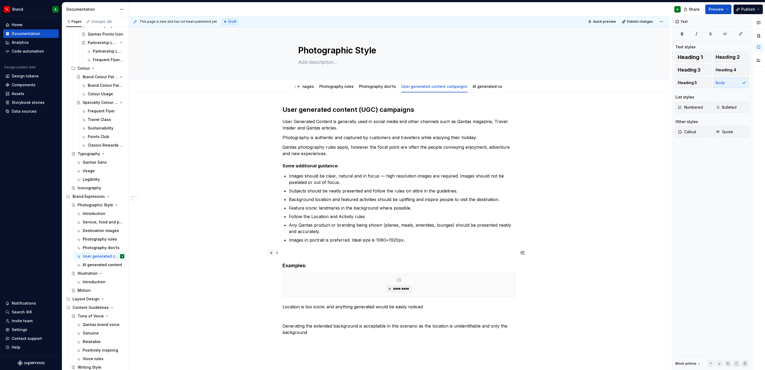
click at [270, 254] on button "button" at bounding box center [270, 252] width 7 height 7
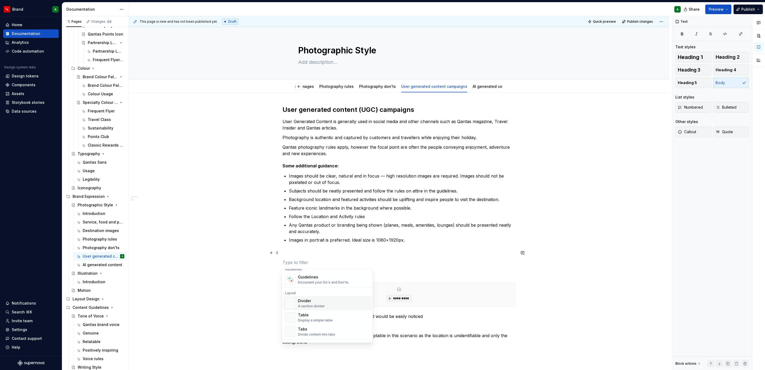
scroll to position [160, 0]
click at [310, 295] on div "Divider" at bounding box center [311, 296] width 27 height 5
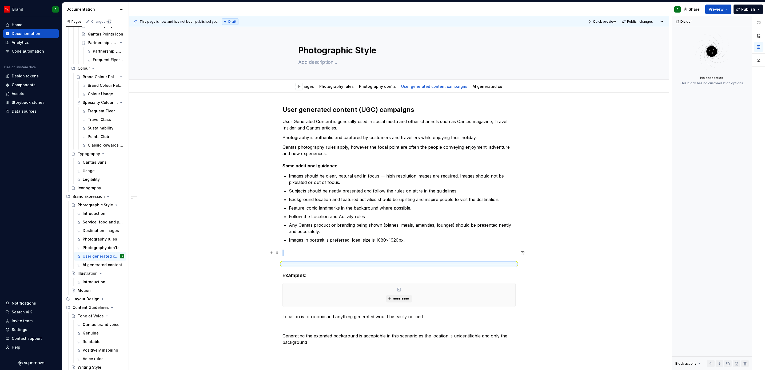
click at [307, 252] on p at bounding box center [398, 252] width 233 height 6
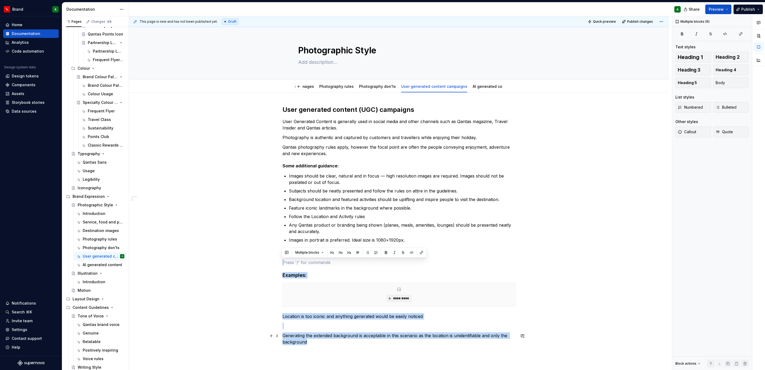
drag, startPoint x: 314, startPoint y: 260, endPoint x: 404, endPoint y: 342, distance: 121.6
click at [404, 342] on div "User generated content (UGC) campaigns User Generated Content is generally used…" at bounding box center [398, 224] width 233 height 239
copy div "Examples: ********* Location is too iconic and anything generated would be easi…"
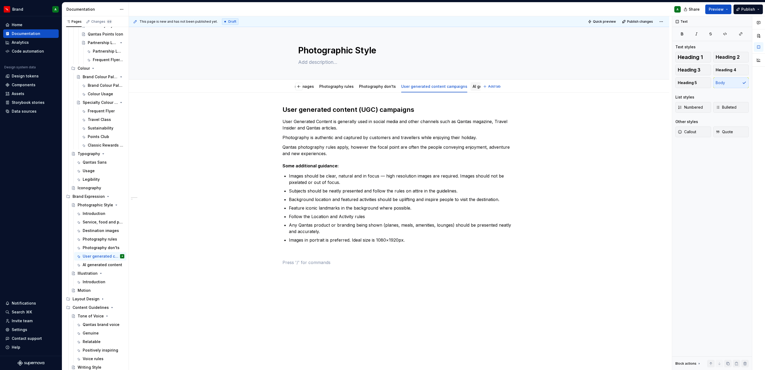
click at [472, 86] on link "AI generated content" at bounding box center [491, 86] width 39 height 5
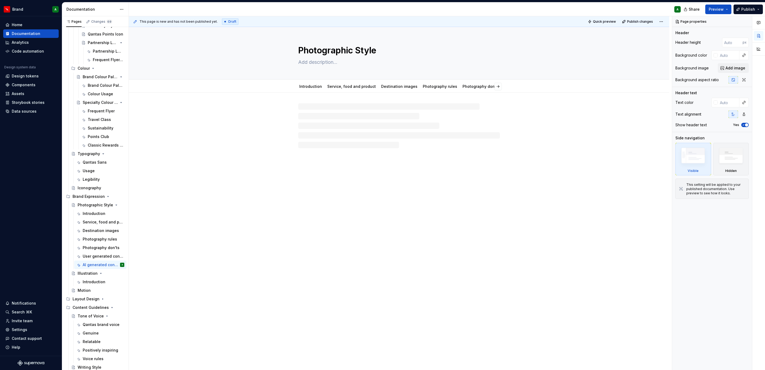
type textarea "*"
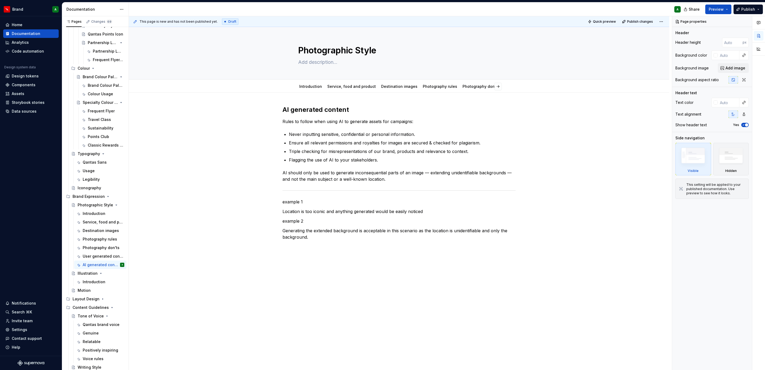
click at [411, 251] on div "AI generated content Rules to follow when using AI to generate assets for campa…" at bounding box center [399, 225] width 540 height 265
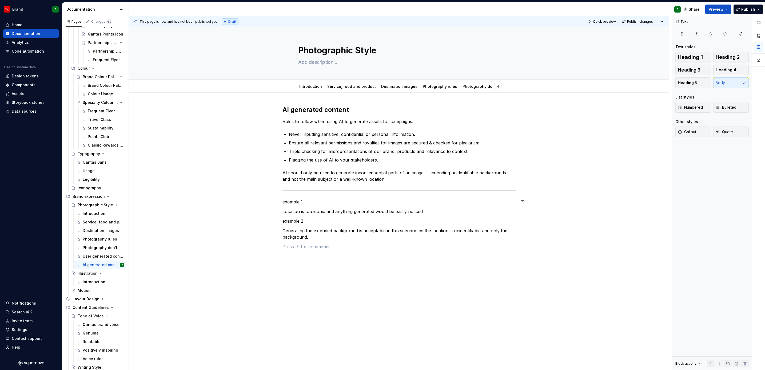
click at [316, 197] on div "AI generated content Rules to follow when using AI to generate assets for campa…" at bounding box center [398, 177] width 233 height 144
click at [284, 203] on p "example 1" at bounding box center [398, 201] width 233 height 6
click at [735, 71] on span "Heading 4" at bounding box center [725, 69] width 21 height 5
click at [284, 222] on p "example 2" at bounding box center [398, 222] width 233 height 6
click at [724, 70] on span "Heading 4" at bounding box center [725, 69] width 21 height 5
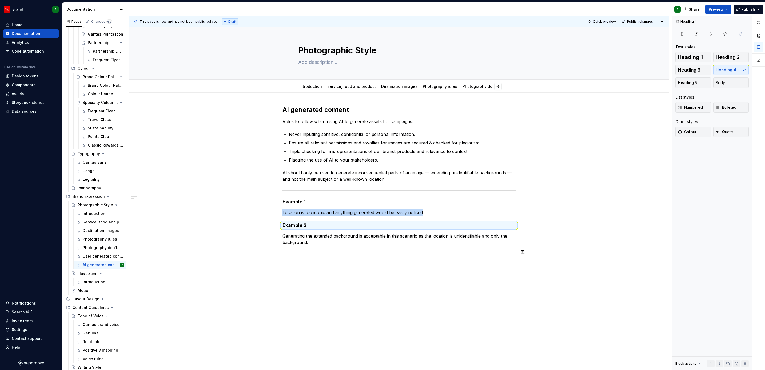
drag, startPoint x: 326, startPoint y: 259, endPoint x: 259, endPoint y: 274, distance: 68.1
click at [326, 259] on div "AI generated content Rules to follow when using AI to generate assets for campa…" at bounding box center [398, 183] width 233 height 156
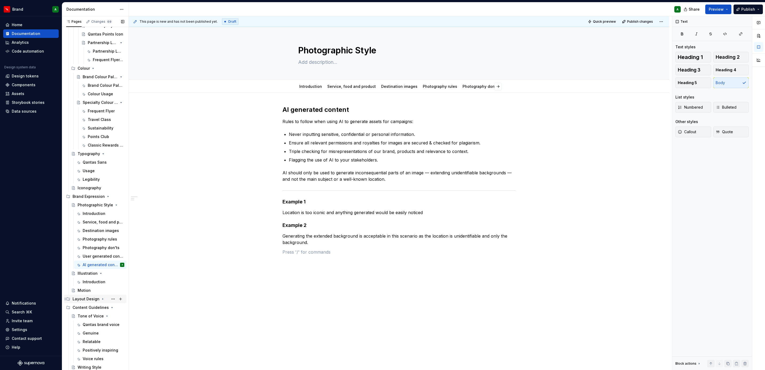
click at [88, 299] on div "Layout Design" at bounding box center [86, 298] width 27 height 5
click at [87, 313] on div "Introduction" at bounding box center [104, 315] width 42 height 7
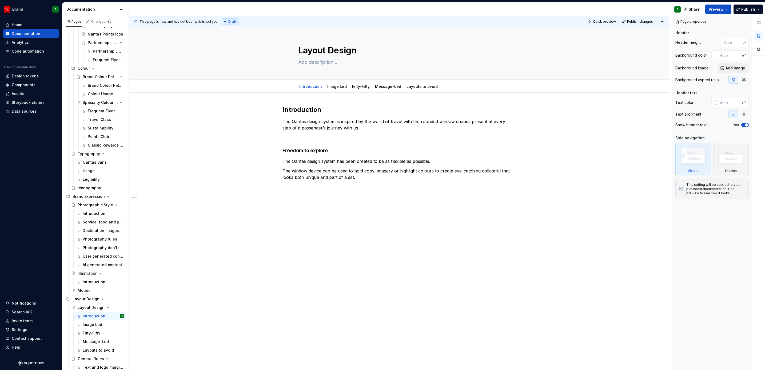
click at [413, 222] on div "Introduction The Qantas design system is inspired by the world of travel with t…" at bounding box center [399, 195] width 540 height 205
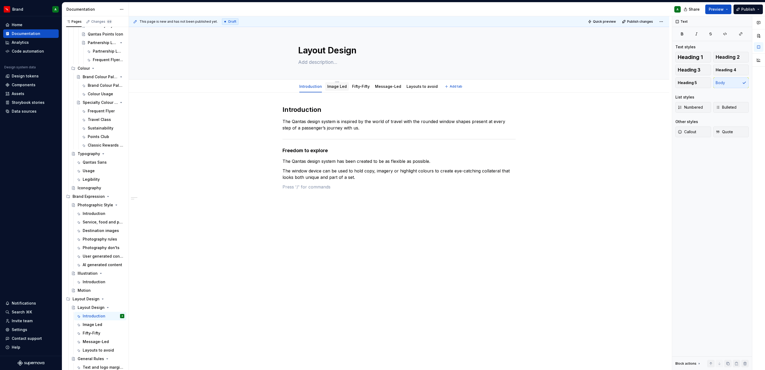
click at [339, 85] on link "Image Led" at bounding box center [336, 86] width 19 height 5
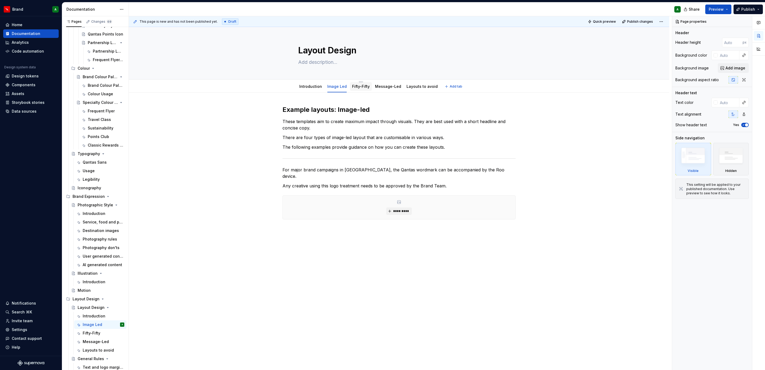
click at [361, 91] on div at bounding box center [361, 91] width 22 height 1
click at [362, 88] on link "Fifty-Fifty" at bounding box center [361, 86] width 18 height 5
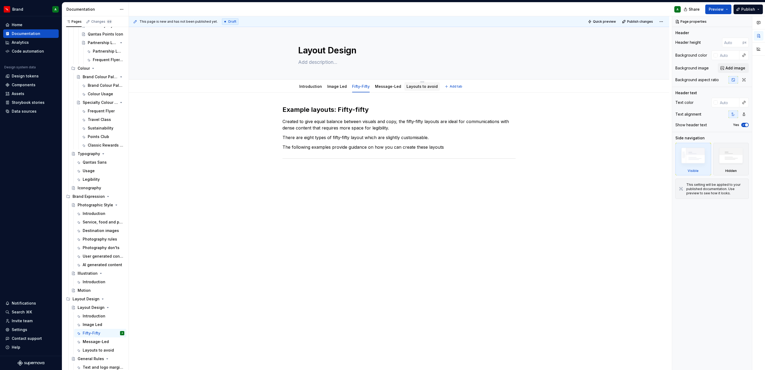
click at [409, 90] on div "Layouts to avoid" at bounding box center [421, 86] width 35 height 9
click at [410, 86] on link "Layouts to avoid" at bounding box center [421, 86] width 31 height 5
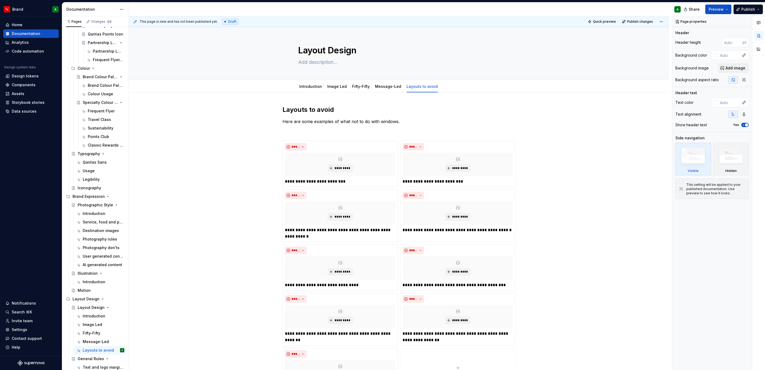
type textarea "*"
